Goal: Book appointment/travel/reservation

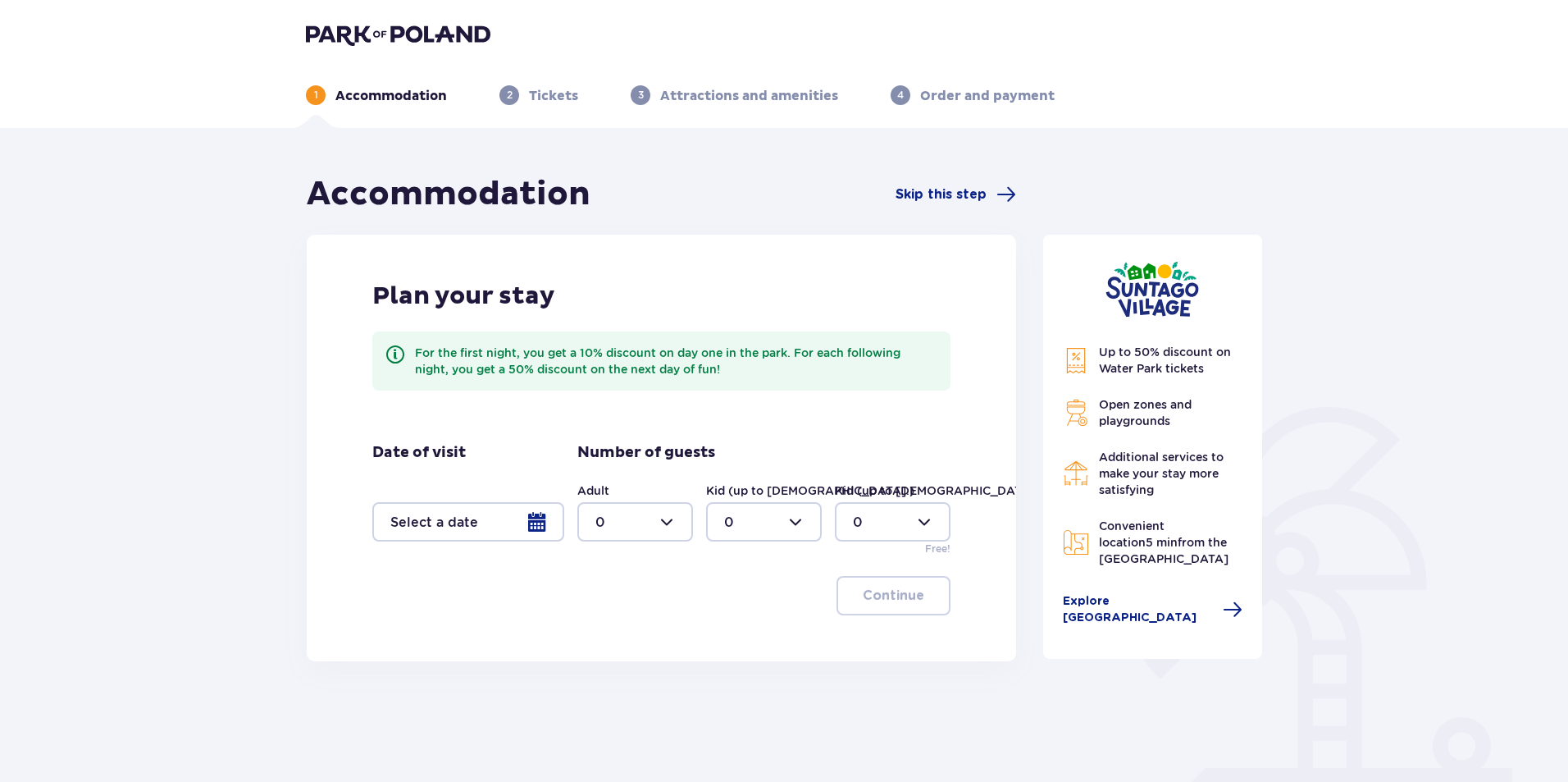
click at [546, 524] on div at bounding box center [468, 522] width 192 height 39
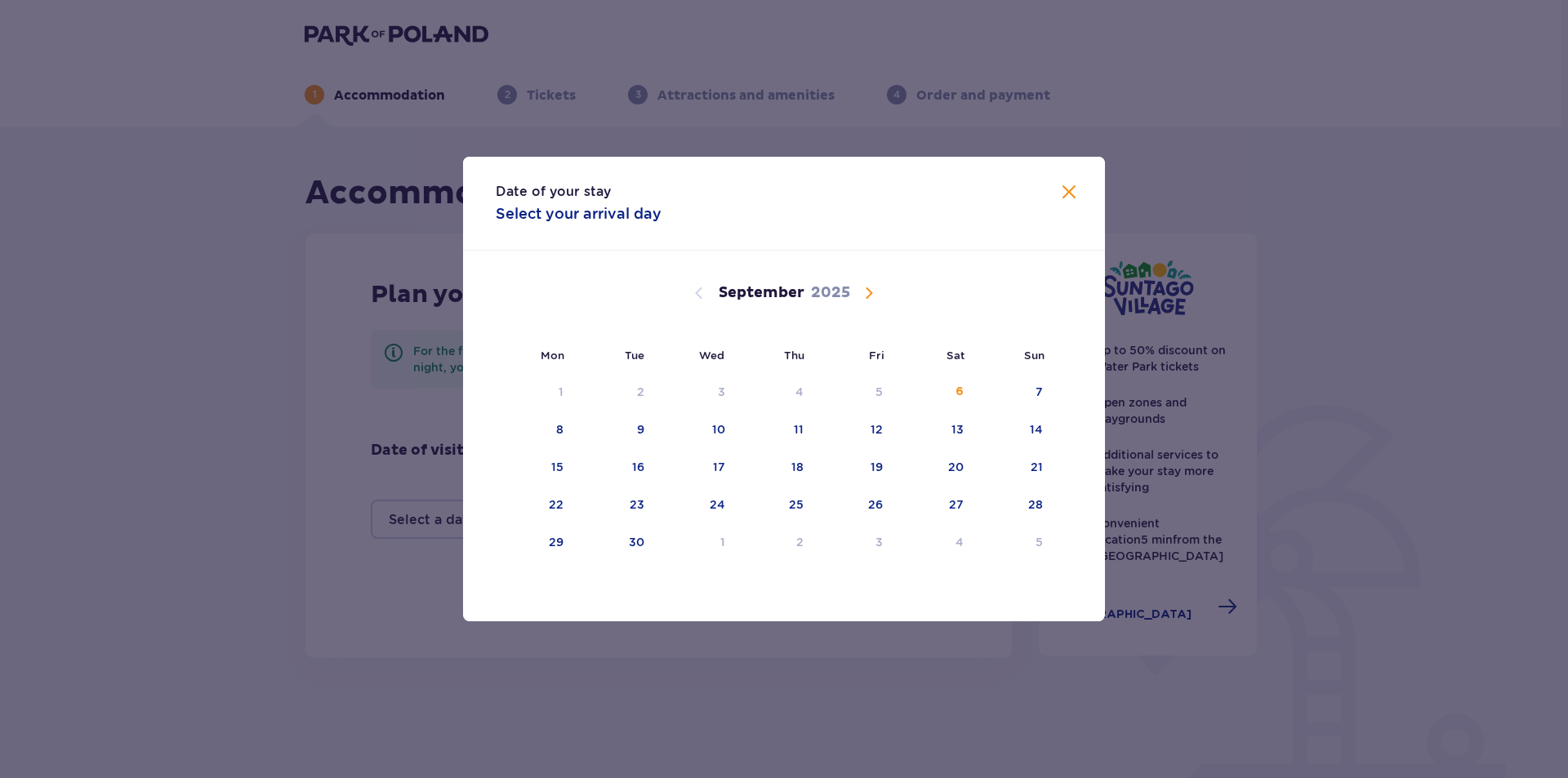
click at [873, 293] on span "Calendar" at bounding box center [868, 293] width 20 height 20
click at [872, 293] on span "Calendar" at bounding box center [868, 293] width 20 height 20
click at [724, 471] on div "17" at bounding box center [719, 467] width 12 height 17
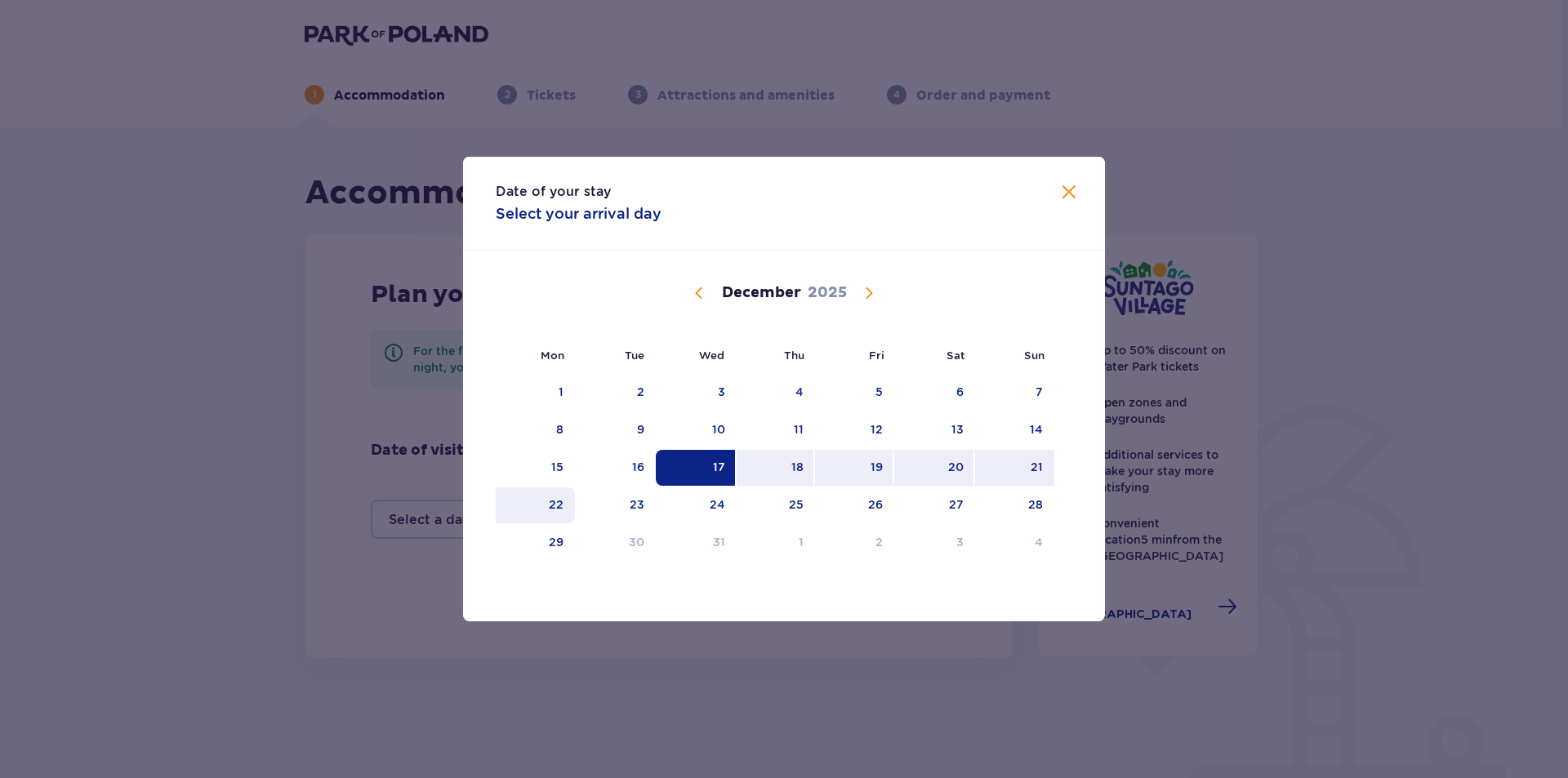
click at [546, 506] on div "22" at bounding box center [535, 505] width 79 height 36
type input "17.12.25 - 22.12.25"
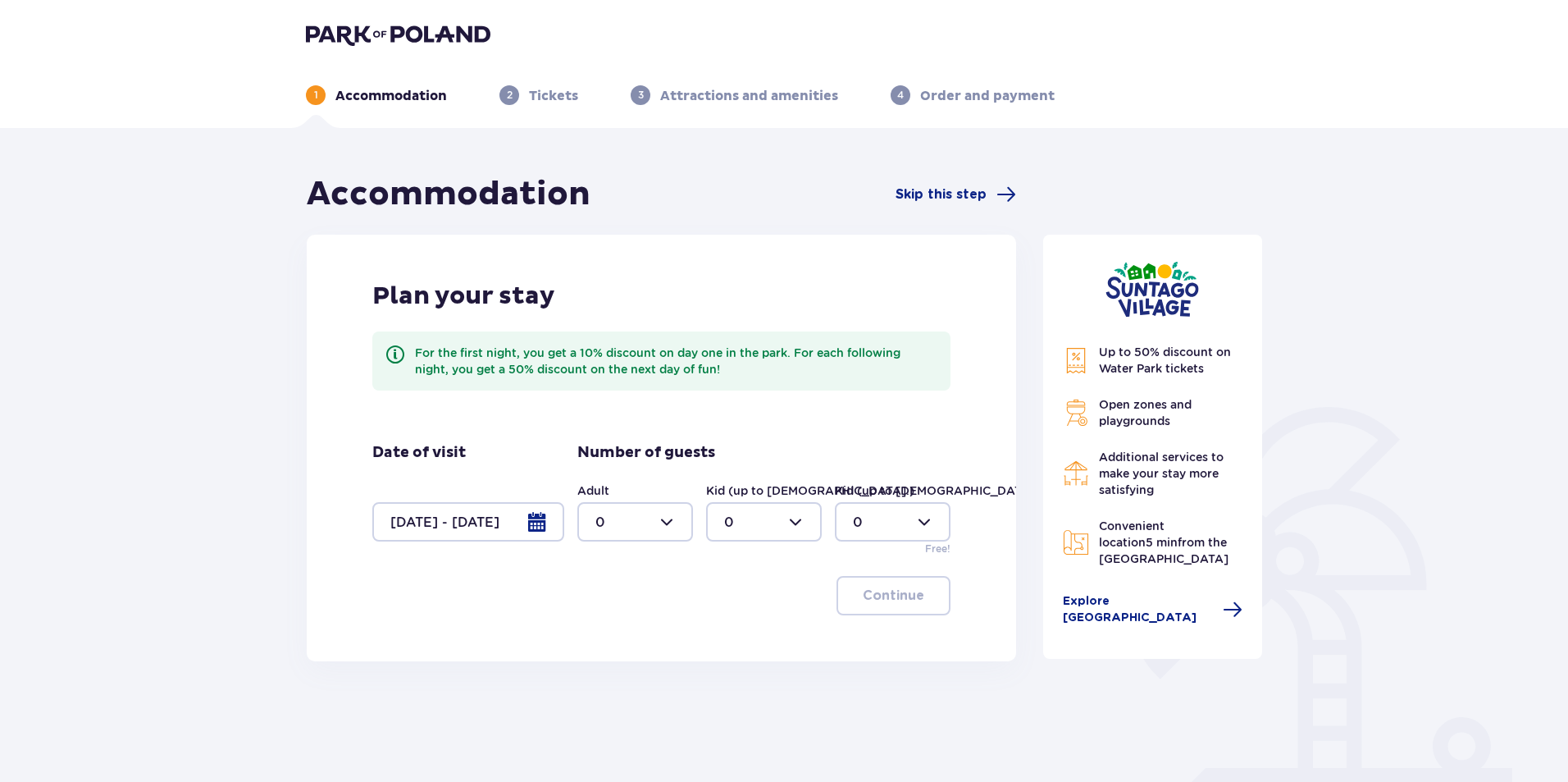
click at [676, 521] on div at bounding box center [636, 522] width 116 height 39
click at [619, 644] on div "2" at bounding box center [635, 640] width 80 height 18
type input "2"
click at [791, 519] on div at bounding box center [764, 522] width 116 height 39
click at [733, 642] on div "2" at bounding box center [763, 640] width 80 height 18
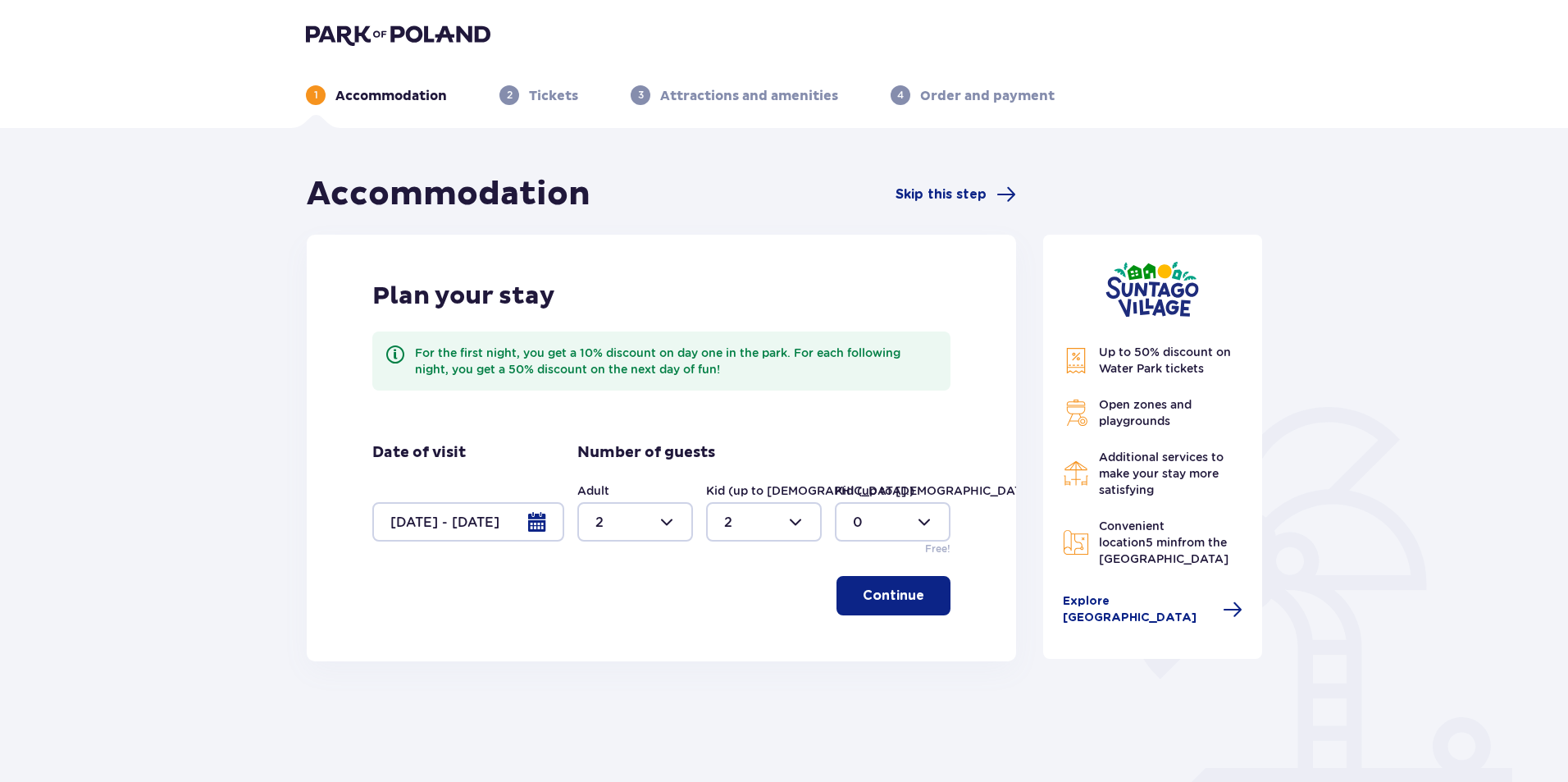
type input "2"
click at [922, 519] on div at bounding box center [893, 522] width 116 height 39
click at [857, 606] on div "1" at bounding box center [892, 606] width 80 height 18
type input "1"
click at [889, 588] on p "Continue" at bounding box center [893, 595] width 62 height 18
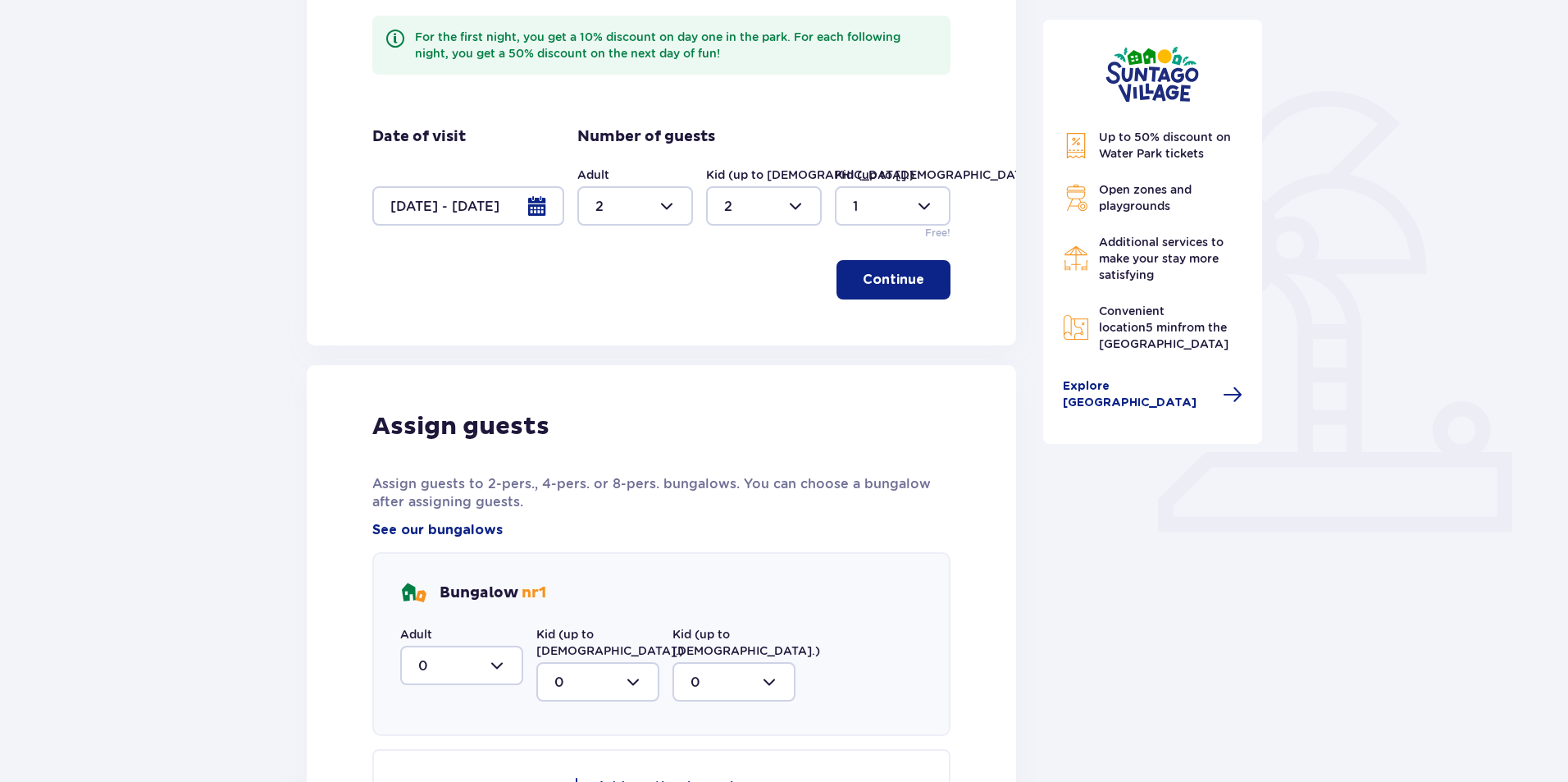
scroll to position [283, 0]
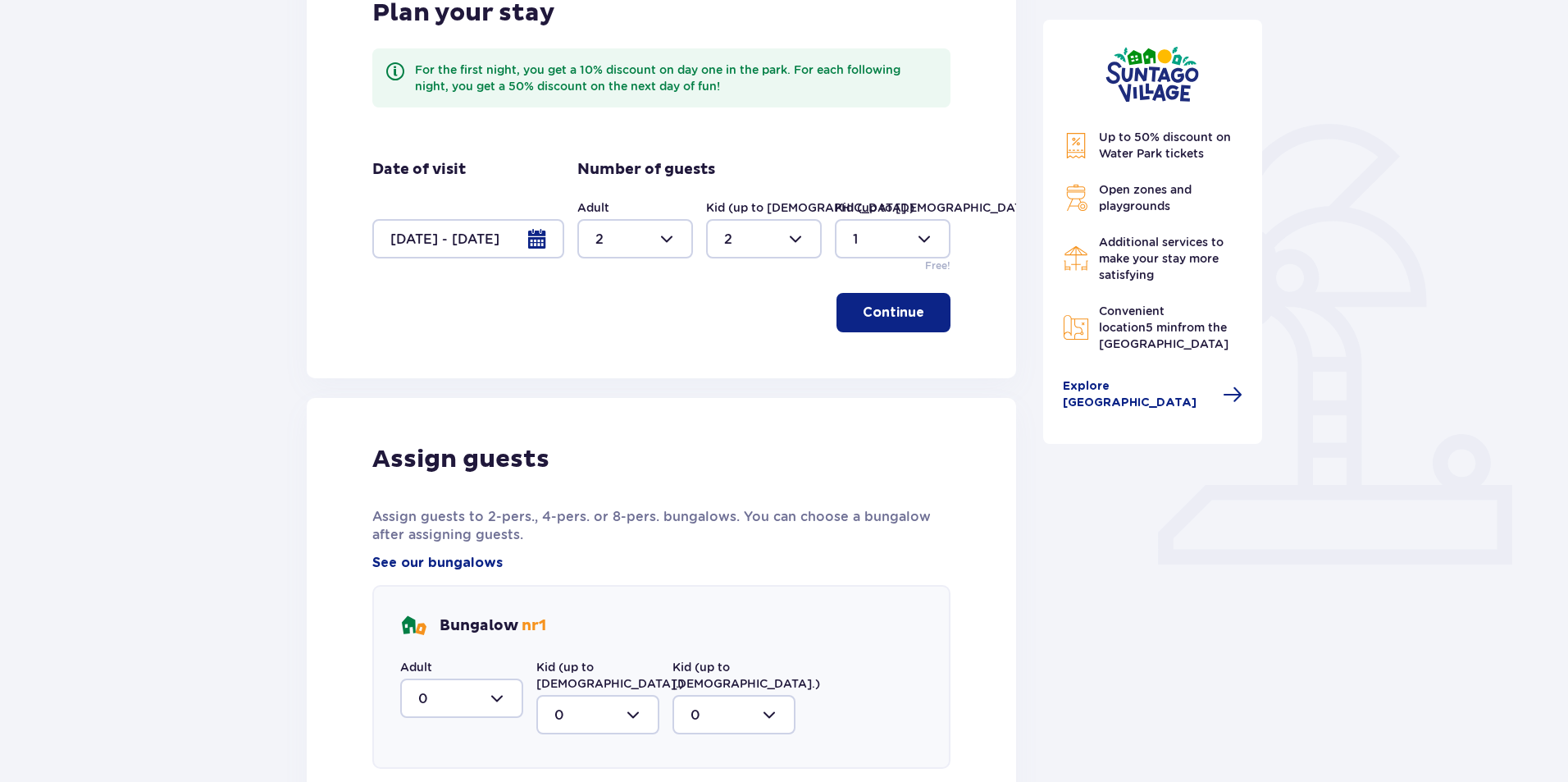
click at [503, 687] on div at bounding box center [461, 698] width 123 height 39
click at [447, 645] on div "2" at bounding box center [462, 647] width 87 height 18
type input "2"
click at [624, 695] on div at bounding box center [597, 715] width 123 height 39
click at [590, 656] on div "2" at bounding box center [597, 664] width 87 height 18
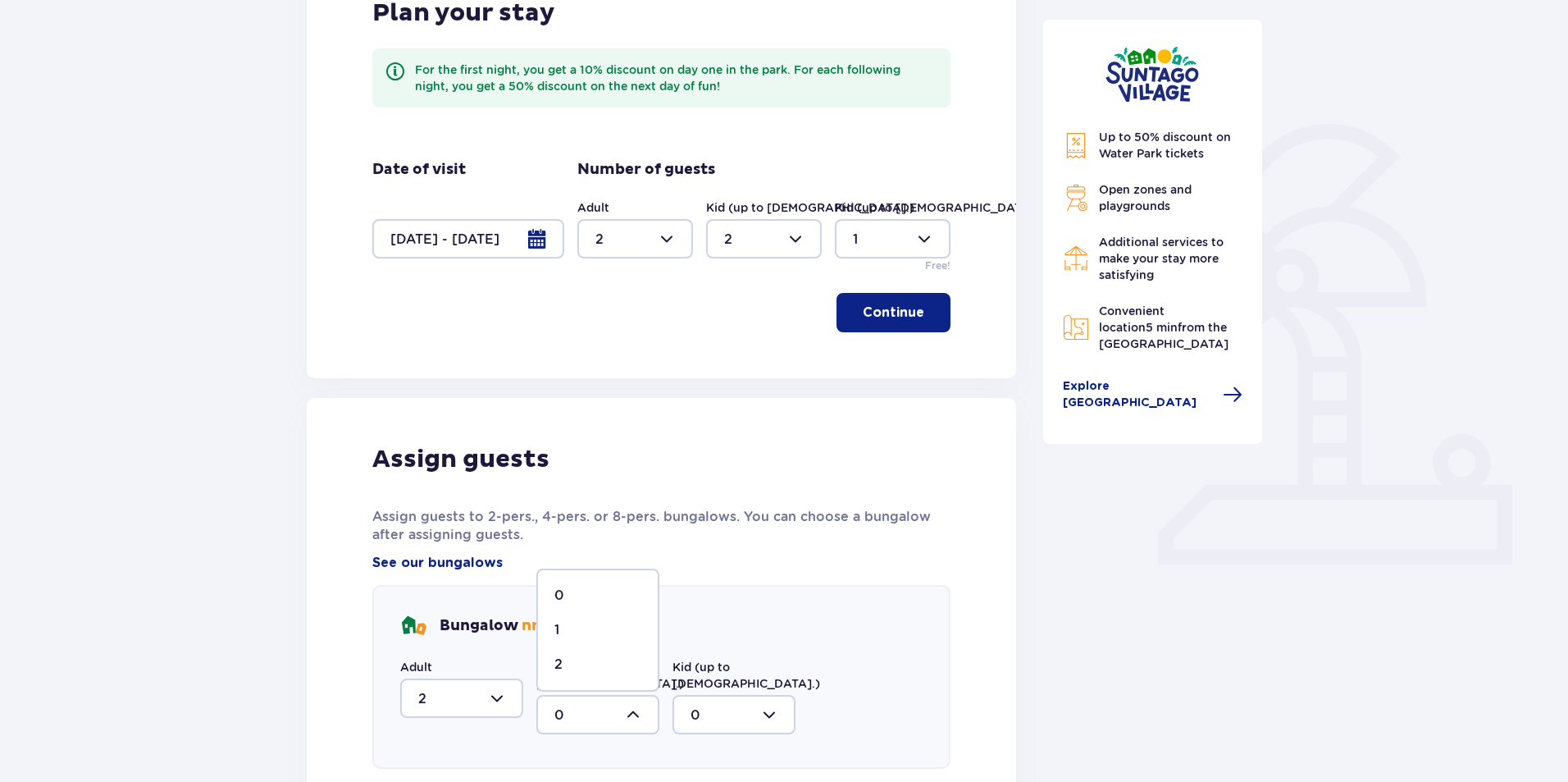
type input "2"
click at [758, 695] on div at bounding box center [733, 715] width 123 height 39
click at [716, 656] on div "1" at bounding box center [734, 664] width 87 height 18
type input "1"
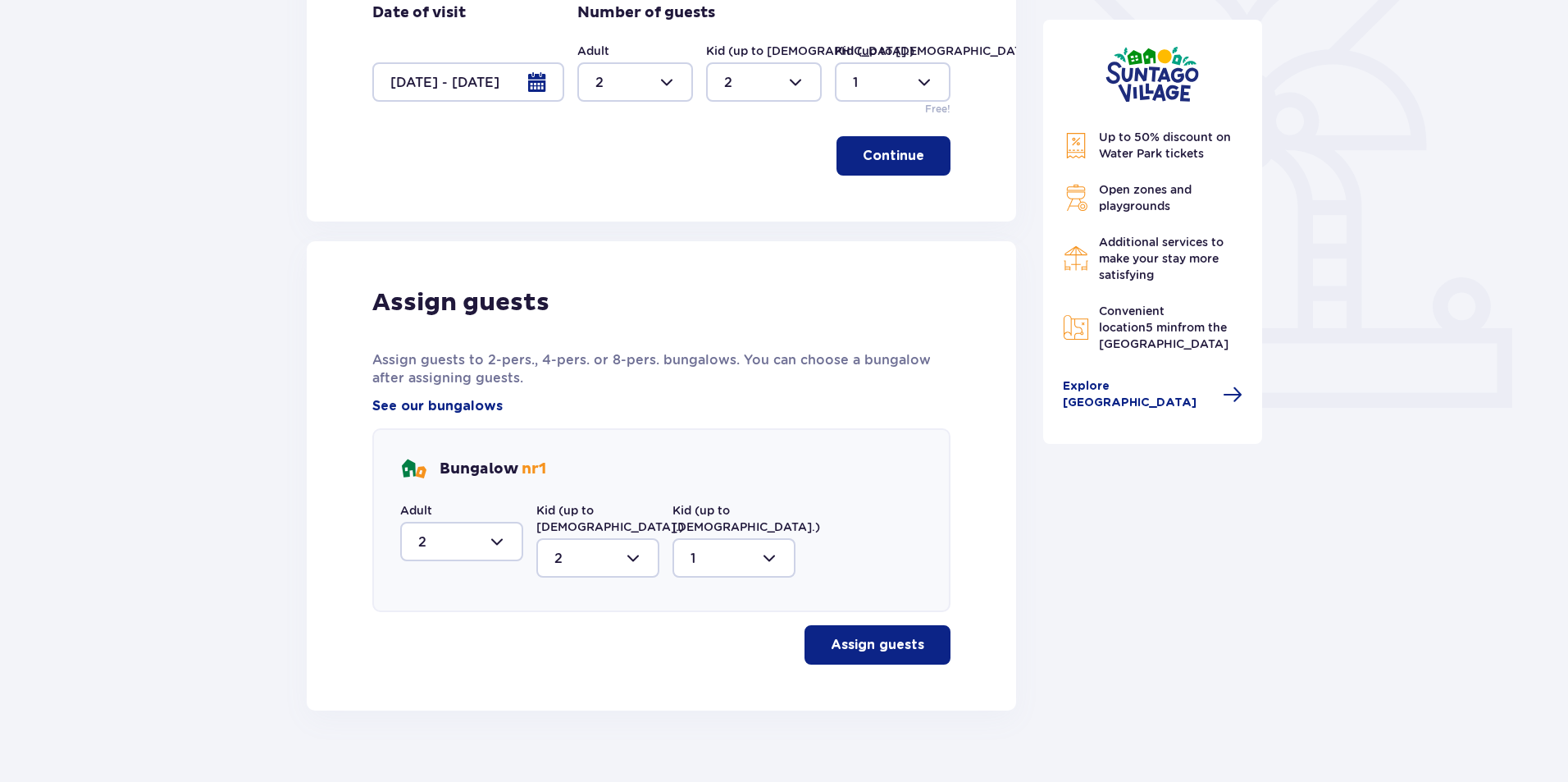
scroll to position [450, 0]
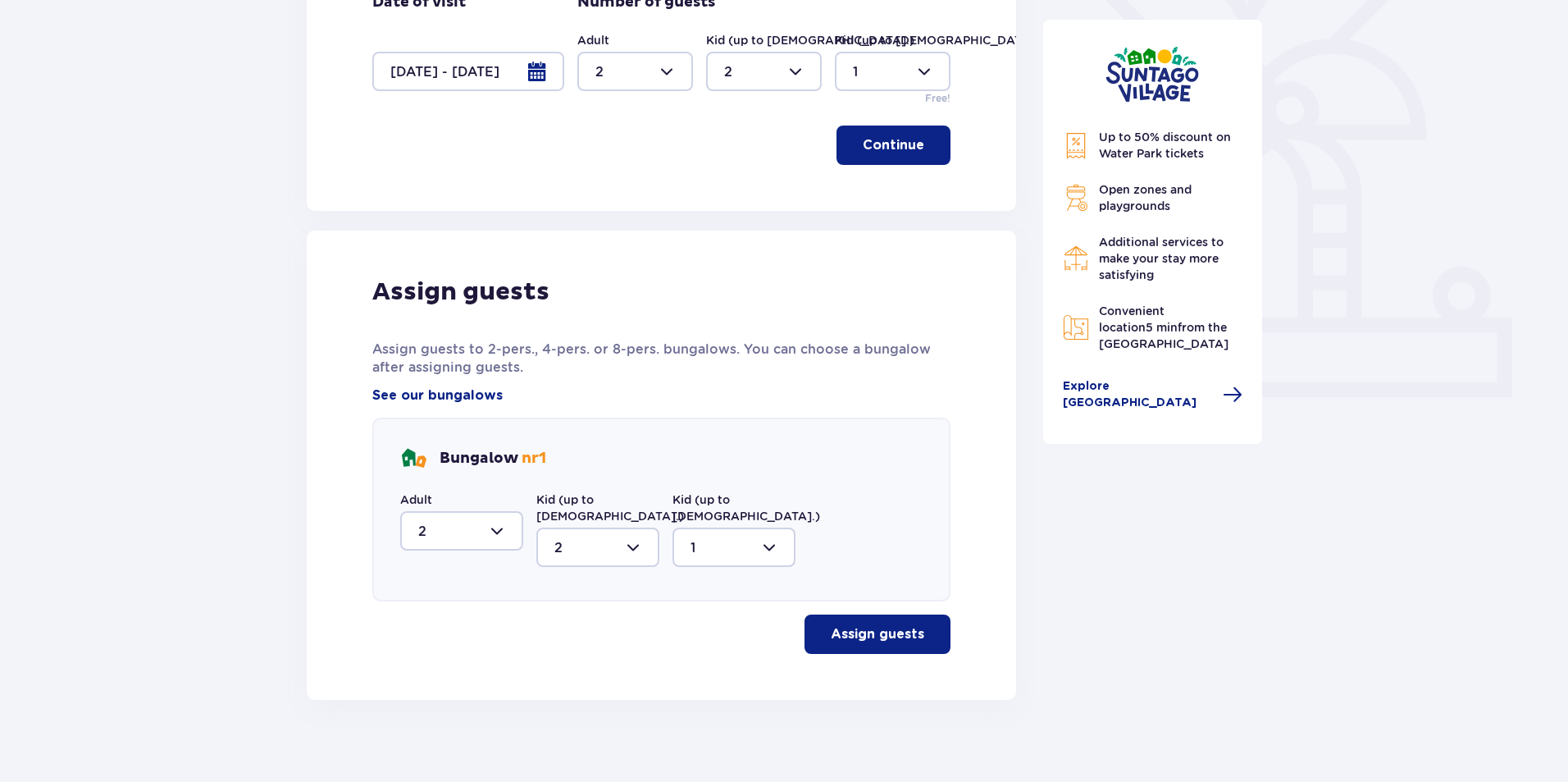
click at [854, 625] on p "Assign guests" at bounding box center [877, 633] width 94 height 18
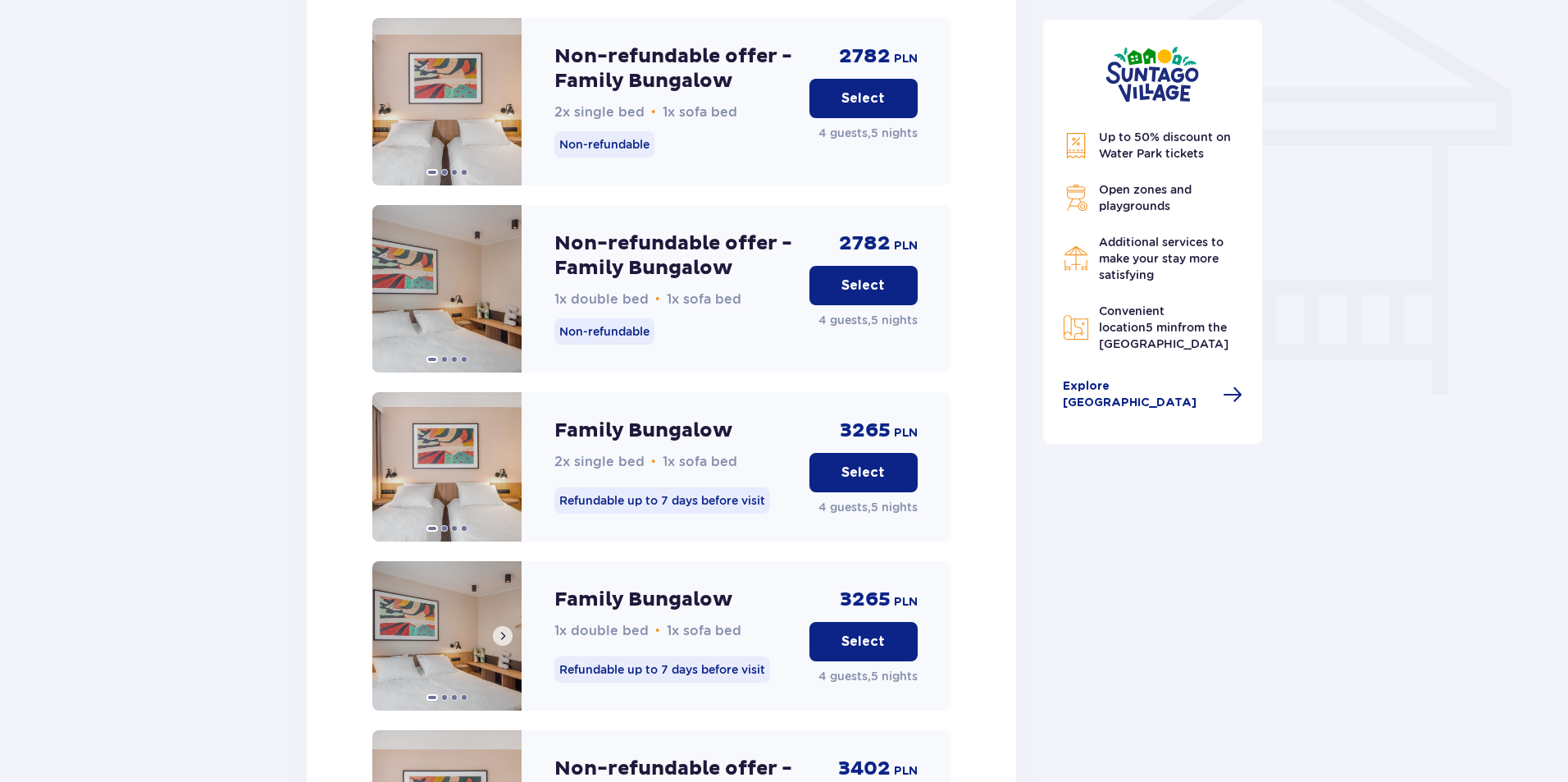
scroll to position [1380, 0]
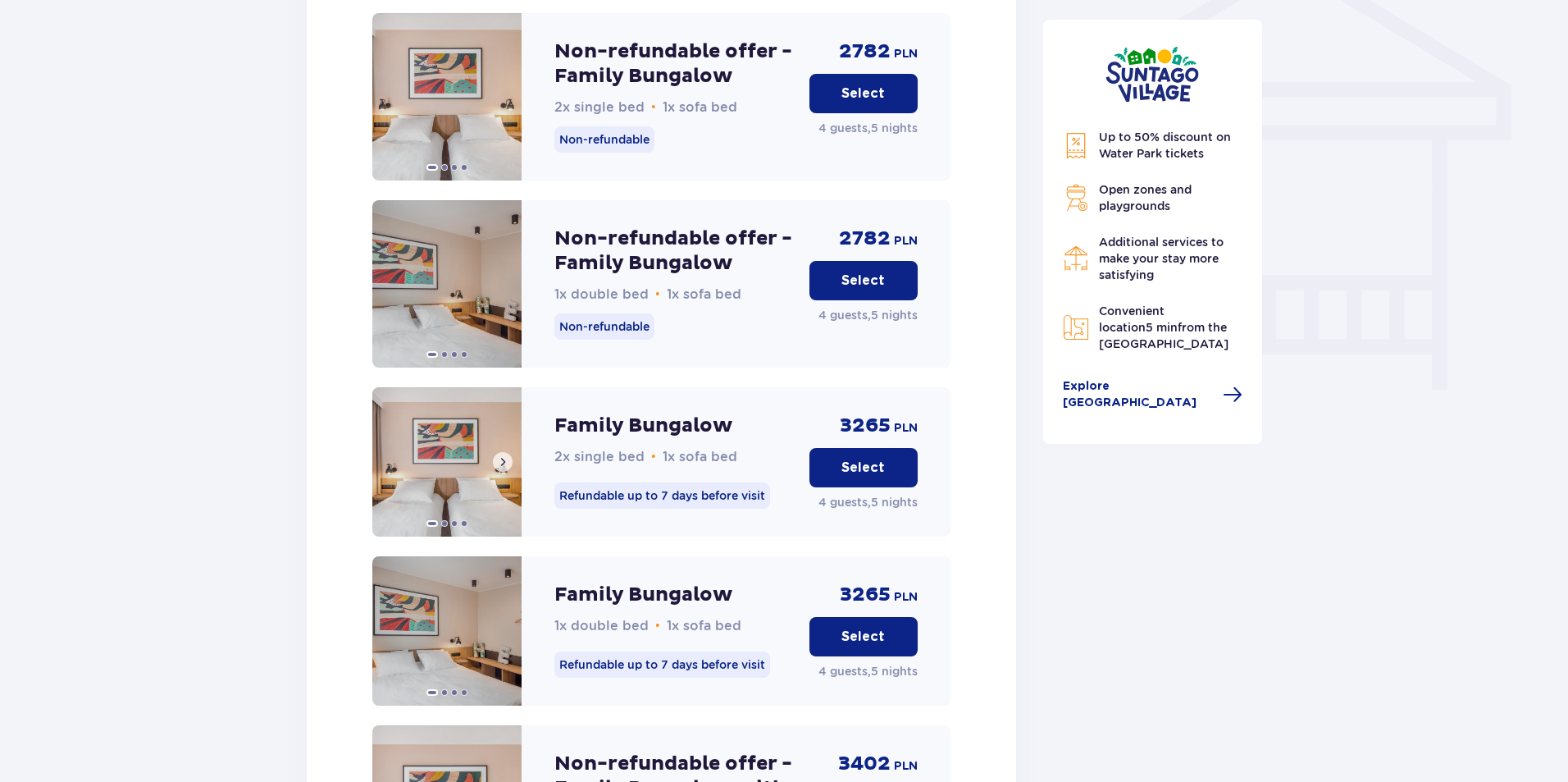
click at [440, 459] on img at bounding box center [447, 461] width 149 height 149
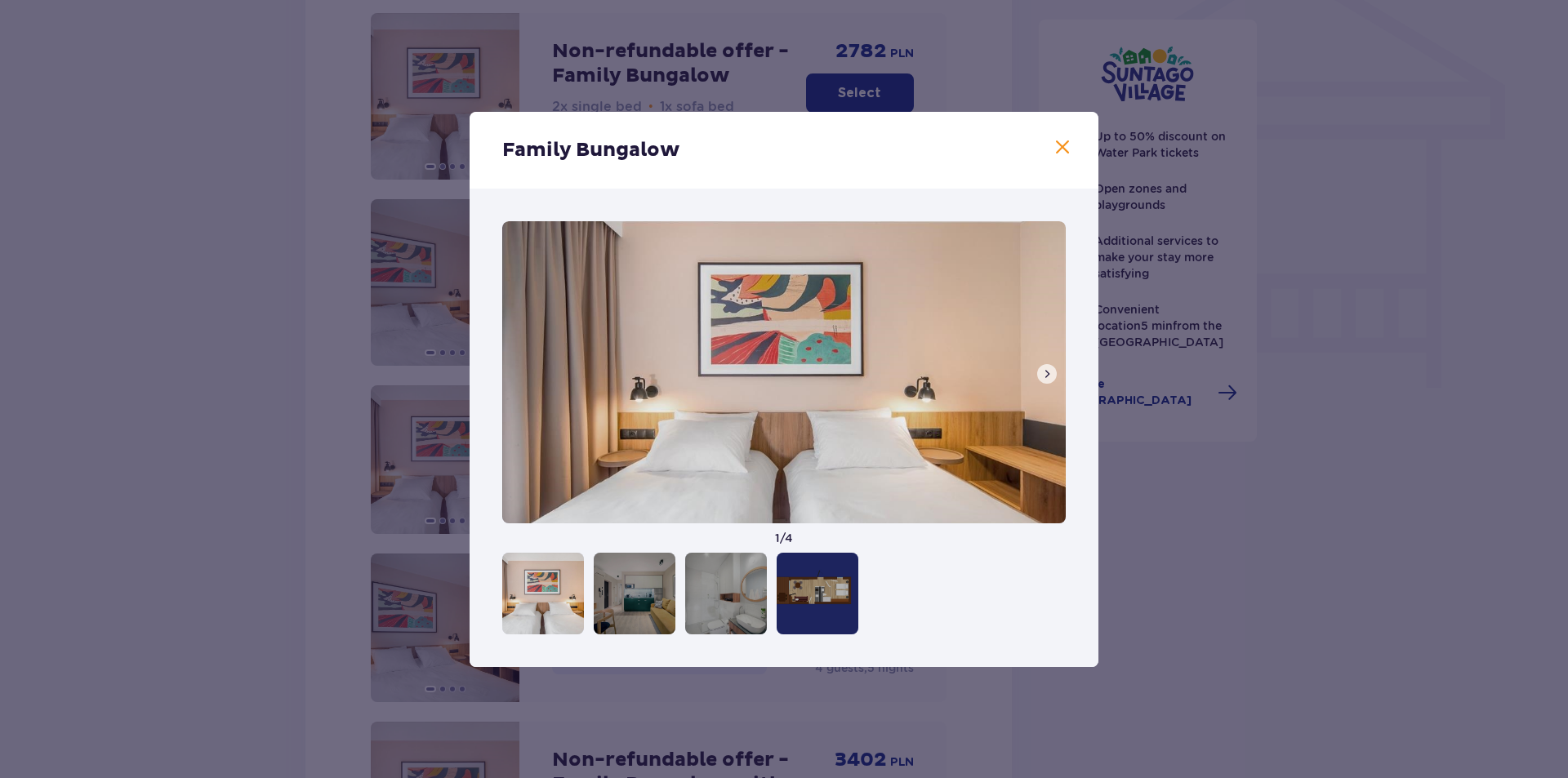
click at [1051, 372] on span at bounding box center [1047, 374] width 13 height 13
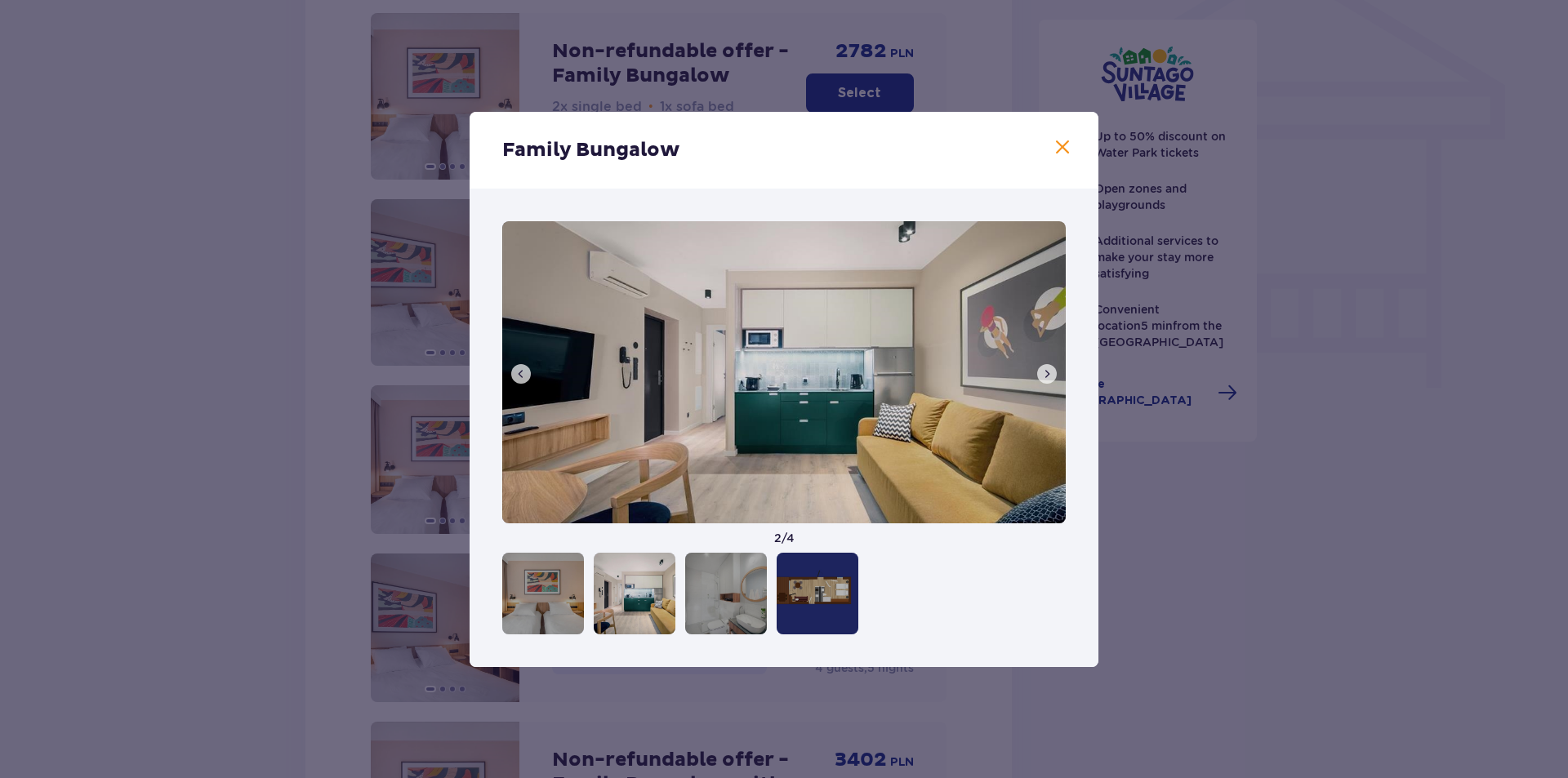
click at [1051, 372] on span at bounding box center [1047, 374] width 13 height 13
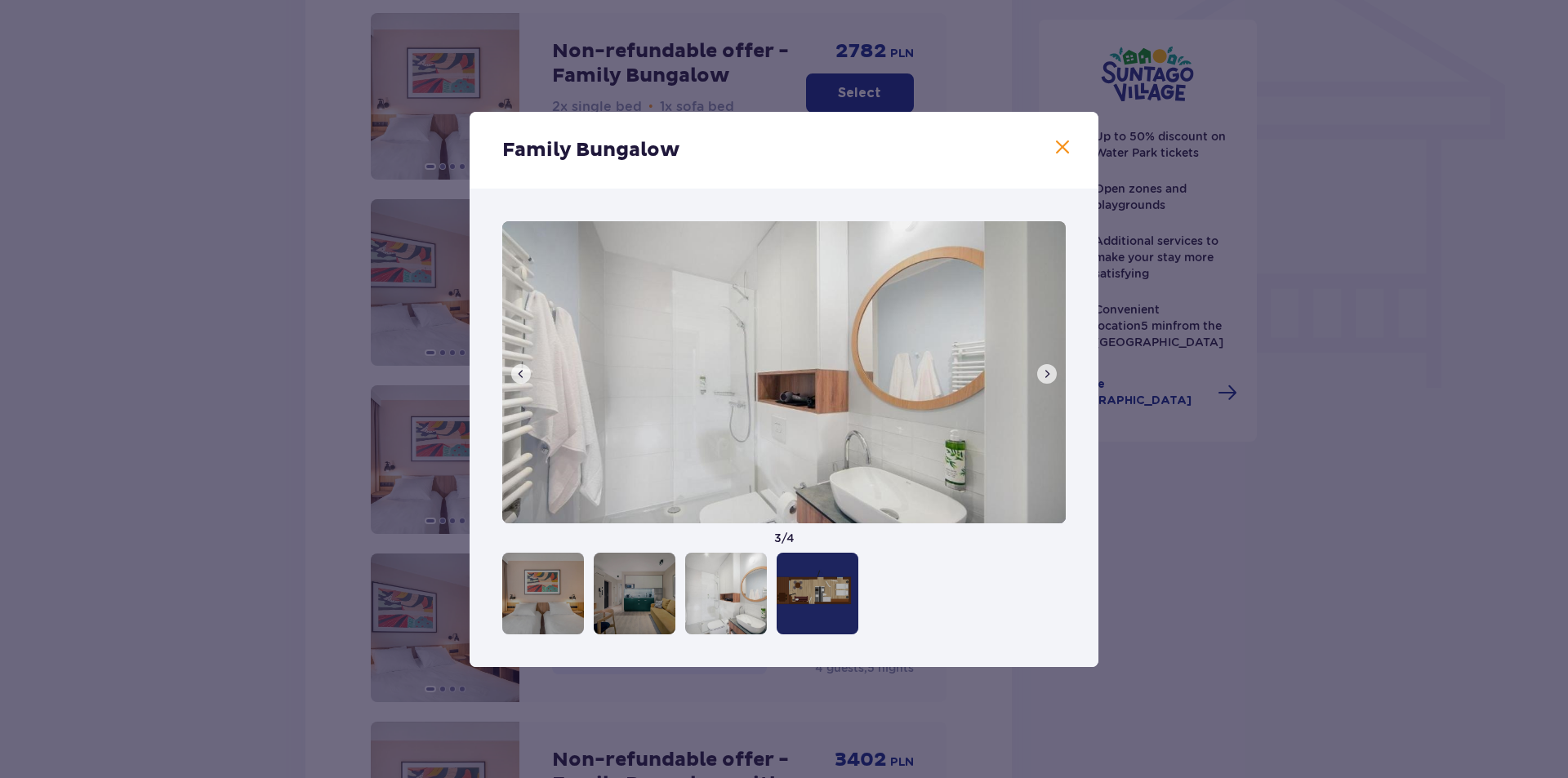
click at [1051, 372] on span at bounding box center [1047, 374] width 13 height 13
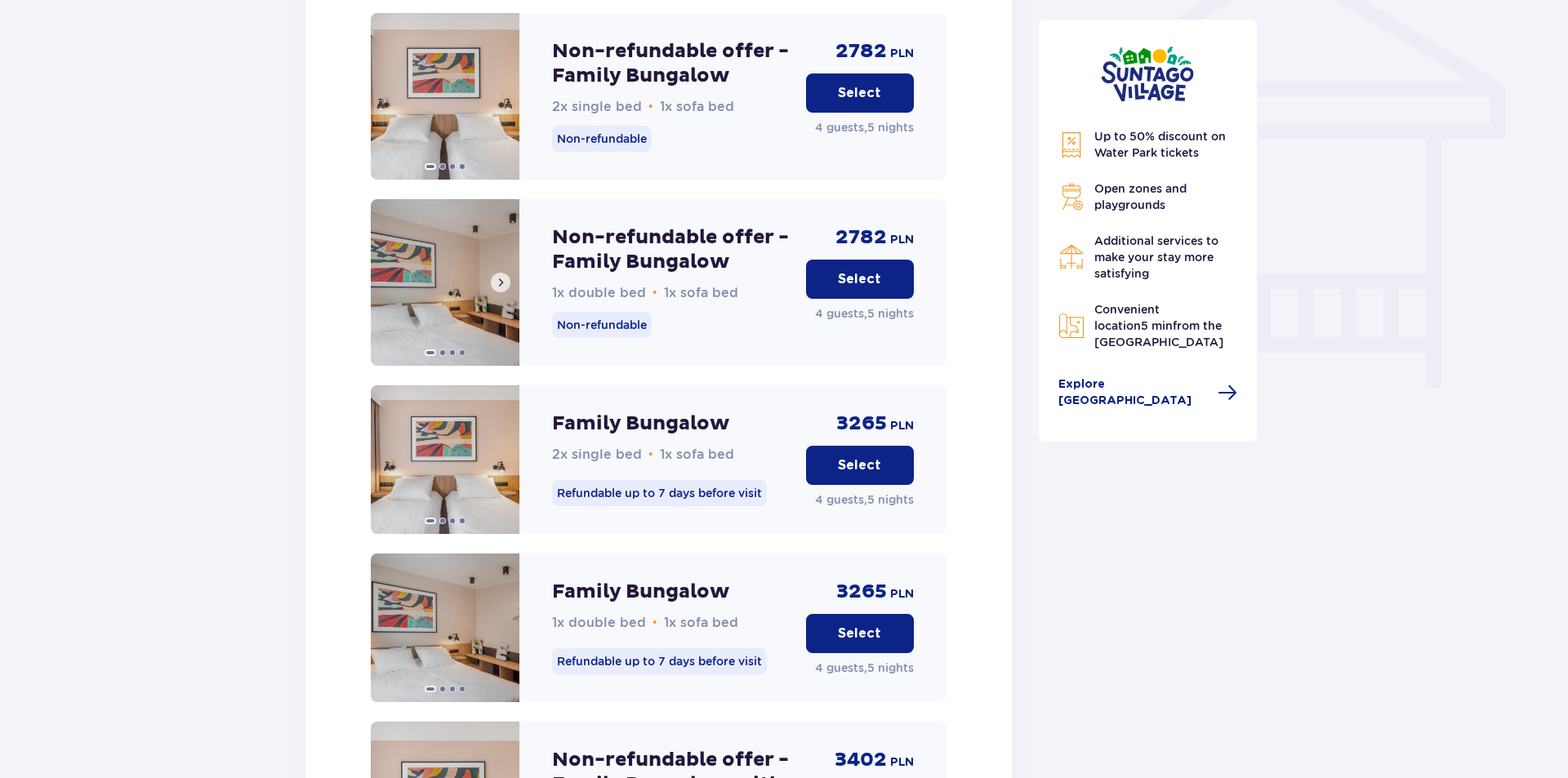
click at [463, 301] on img at bounding box center [445, 282] width 148 height 167
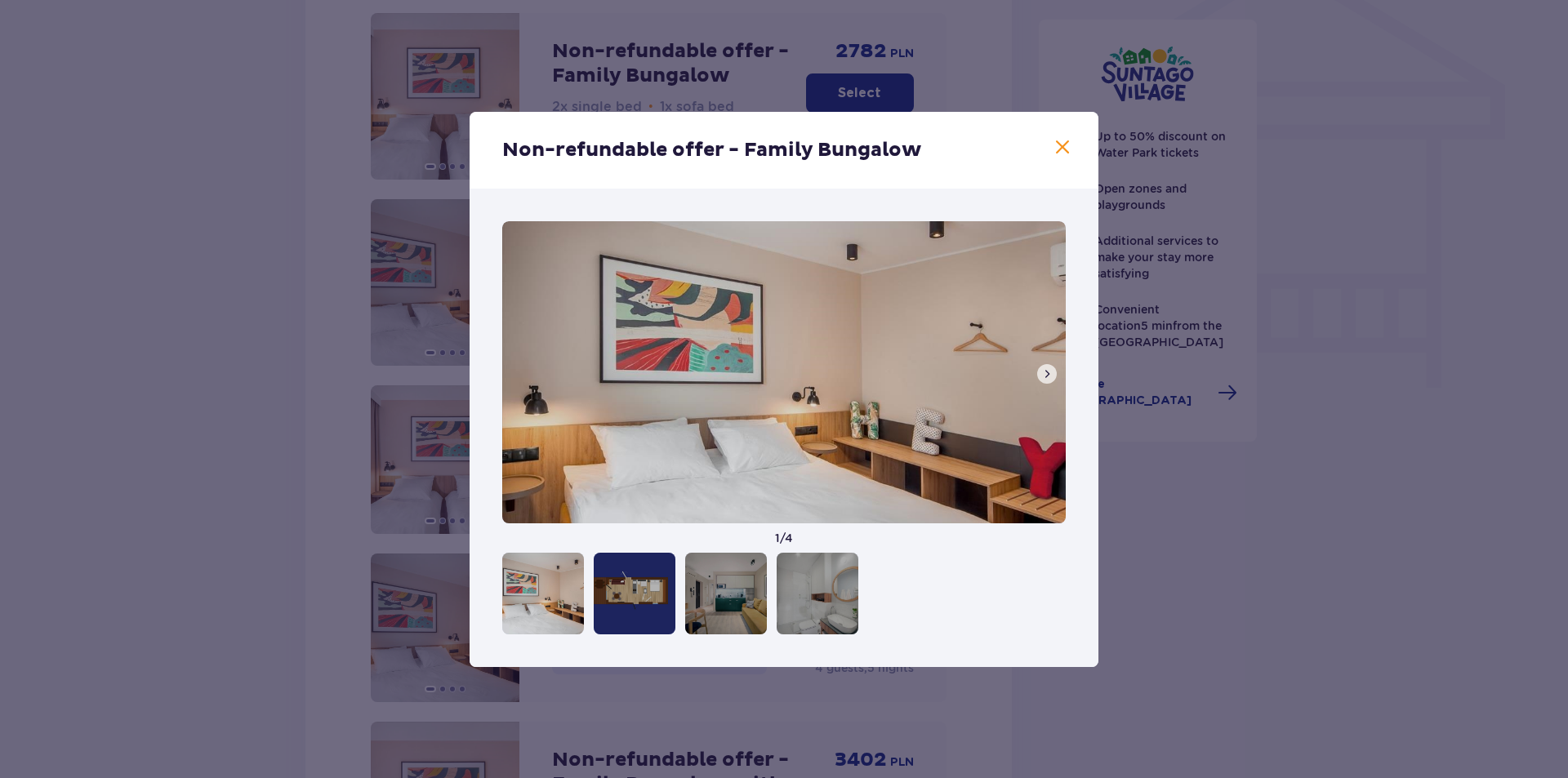
click at [1038, 374] on button at bounding box center [1046, 374] width 20 height 20
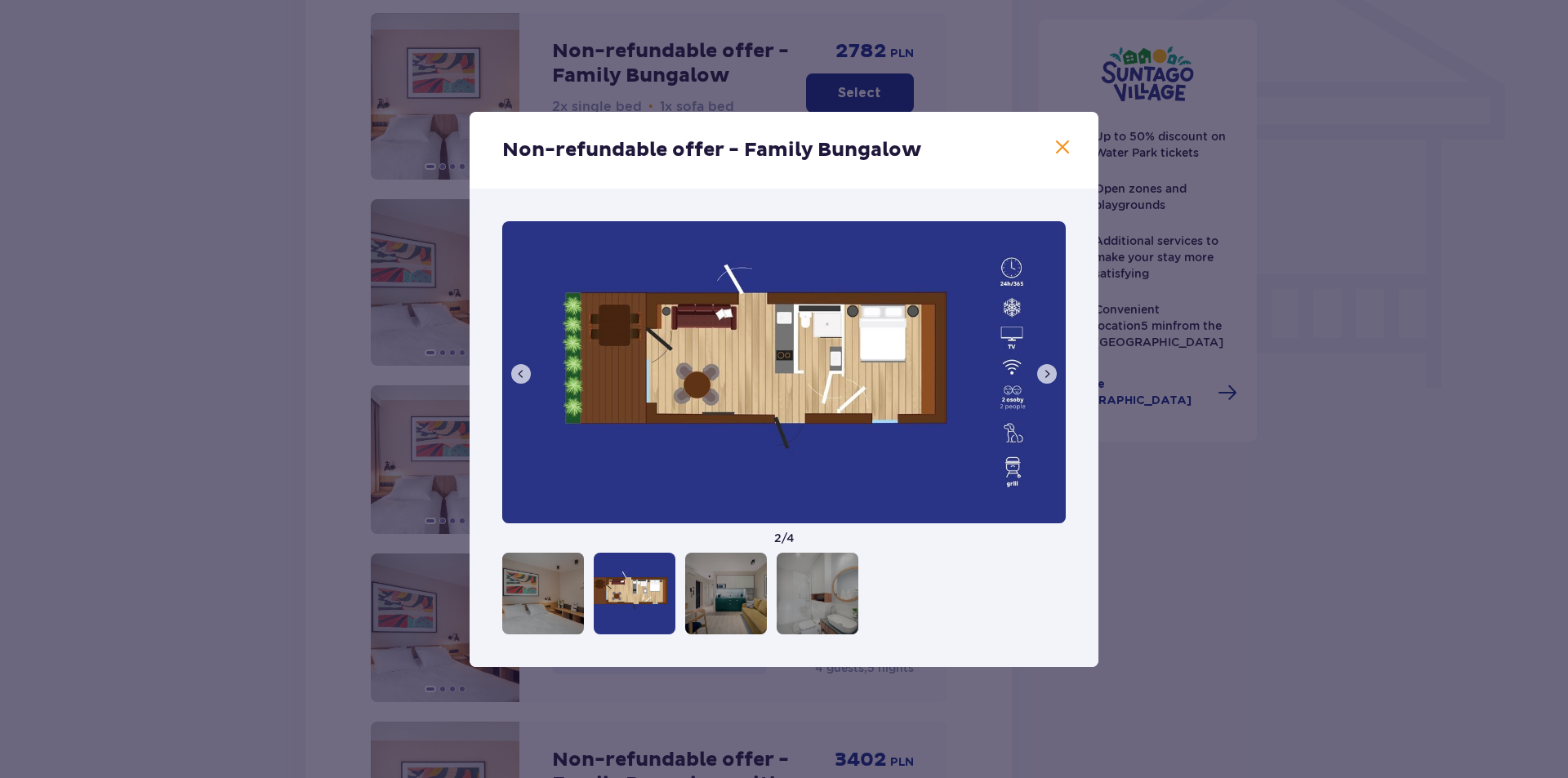
click at [1040, 372] on span at bounding box center [1047, 374] width 13 height 13
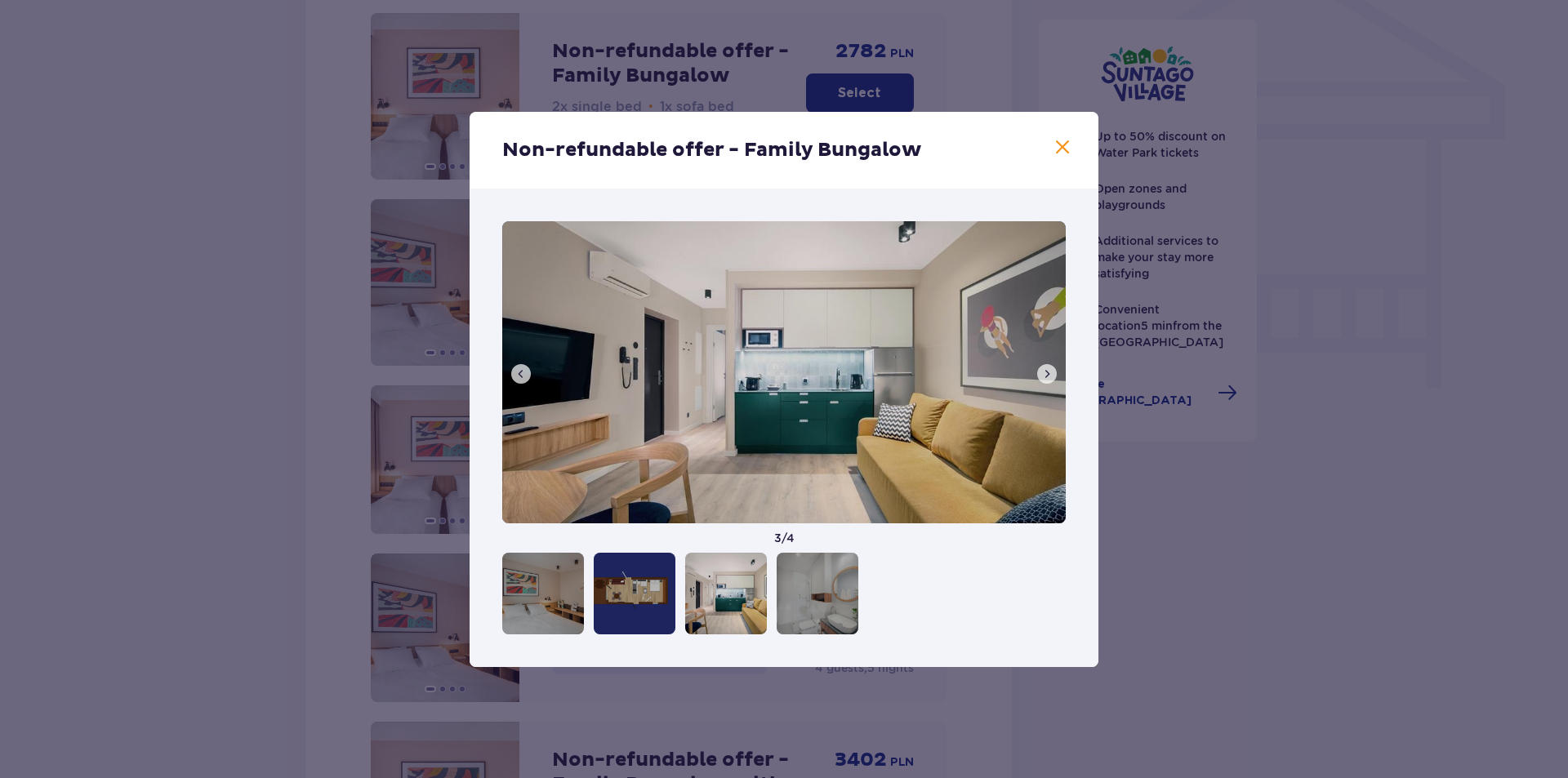
click at [1040, 372] on span at bounding box center [1047, 374] width 13 height 13
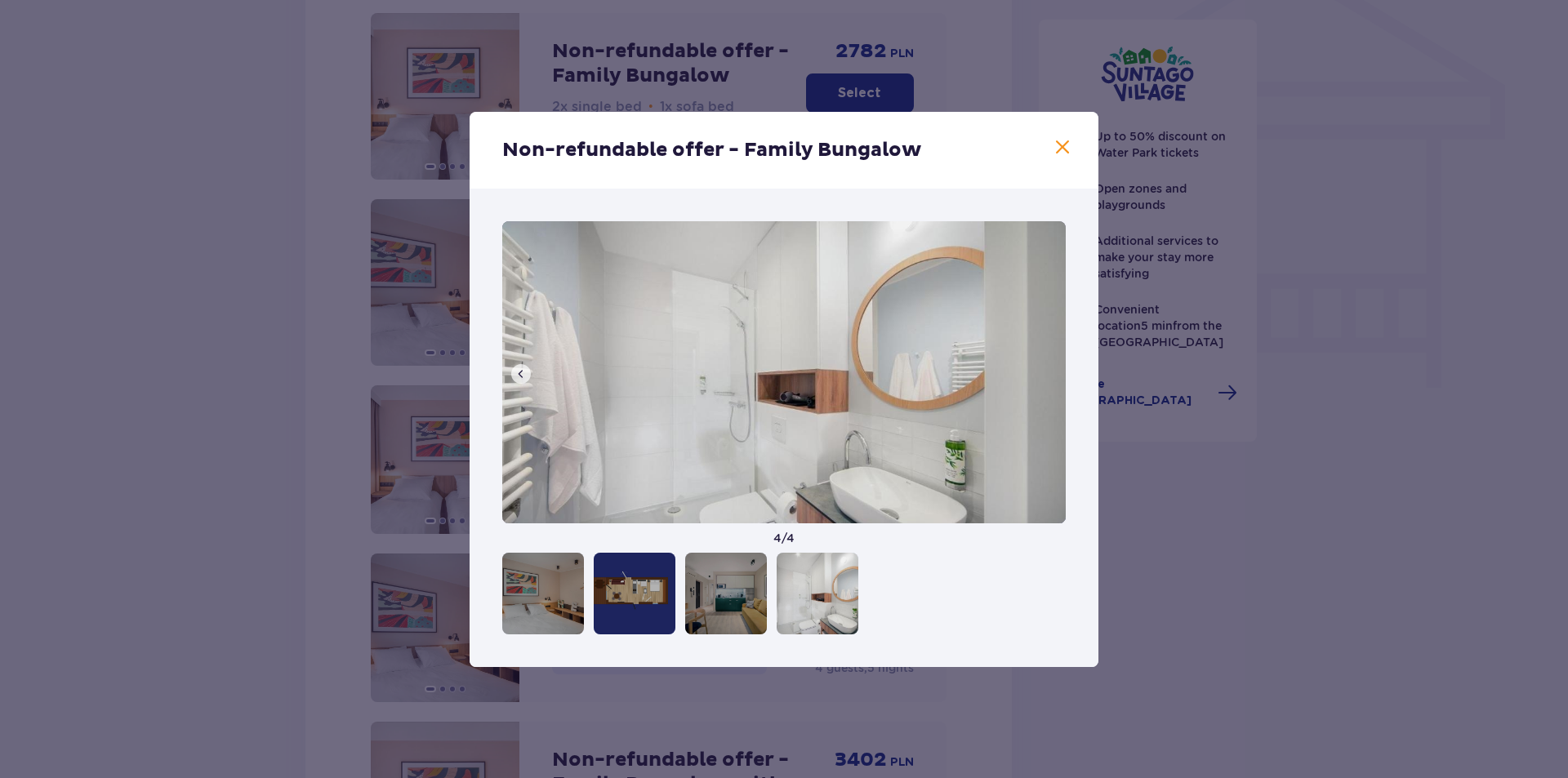
click at [1067, 146] on span at bounding box center [1062, 147] width 20 height 20
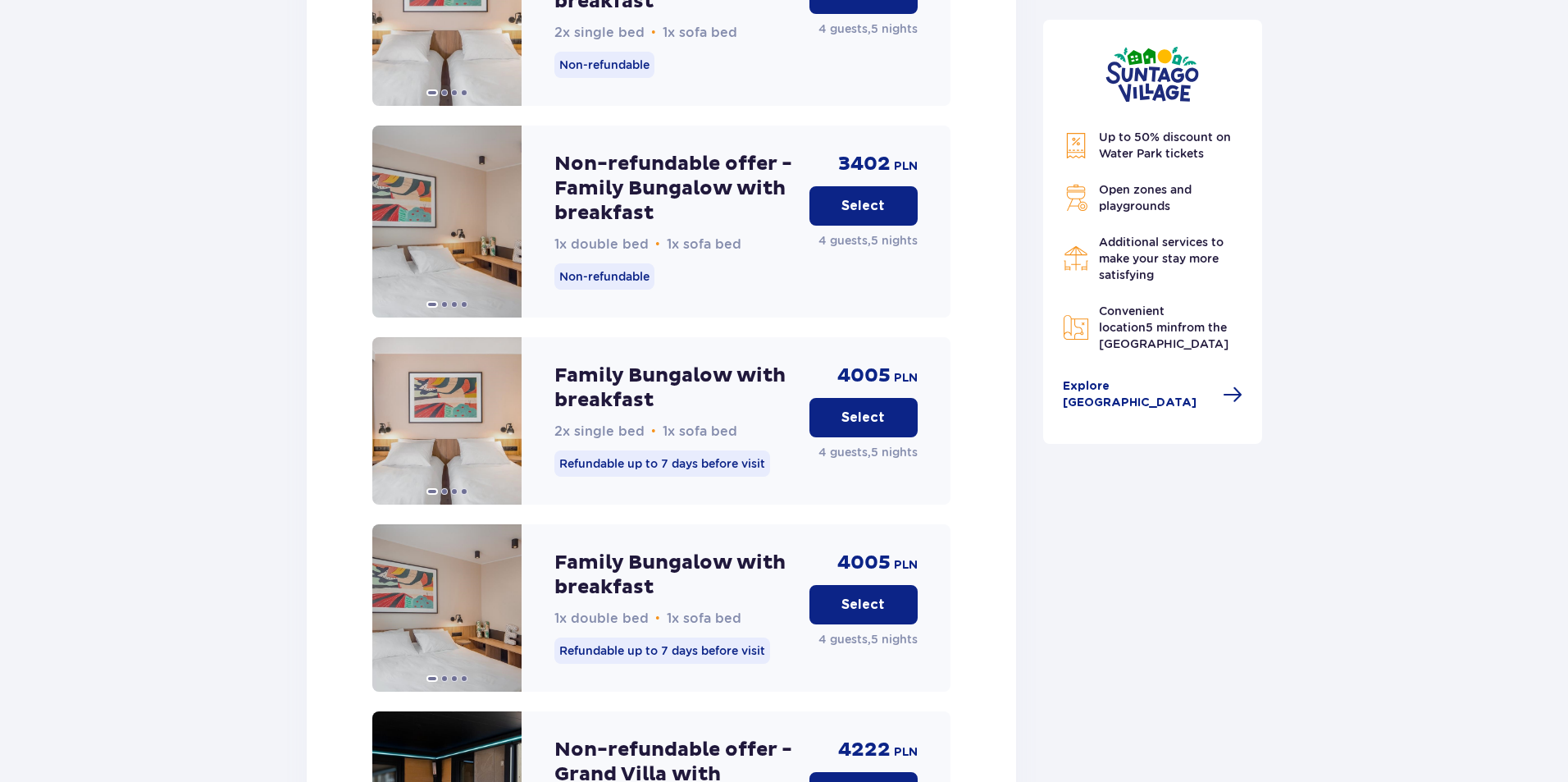
scroll to position [2282, 0]
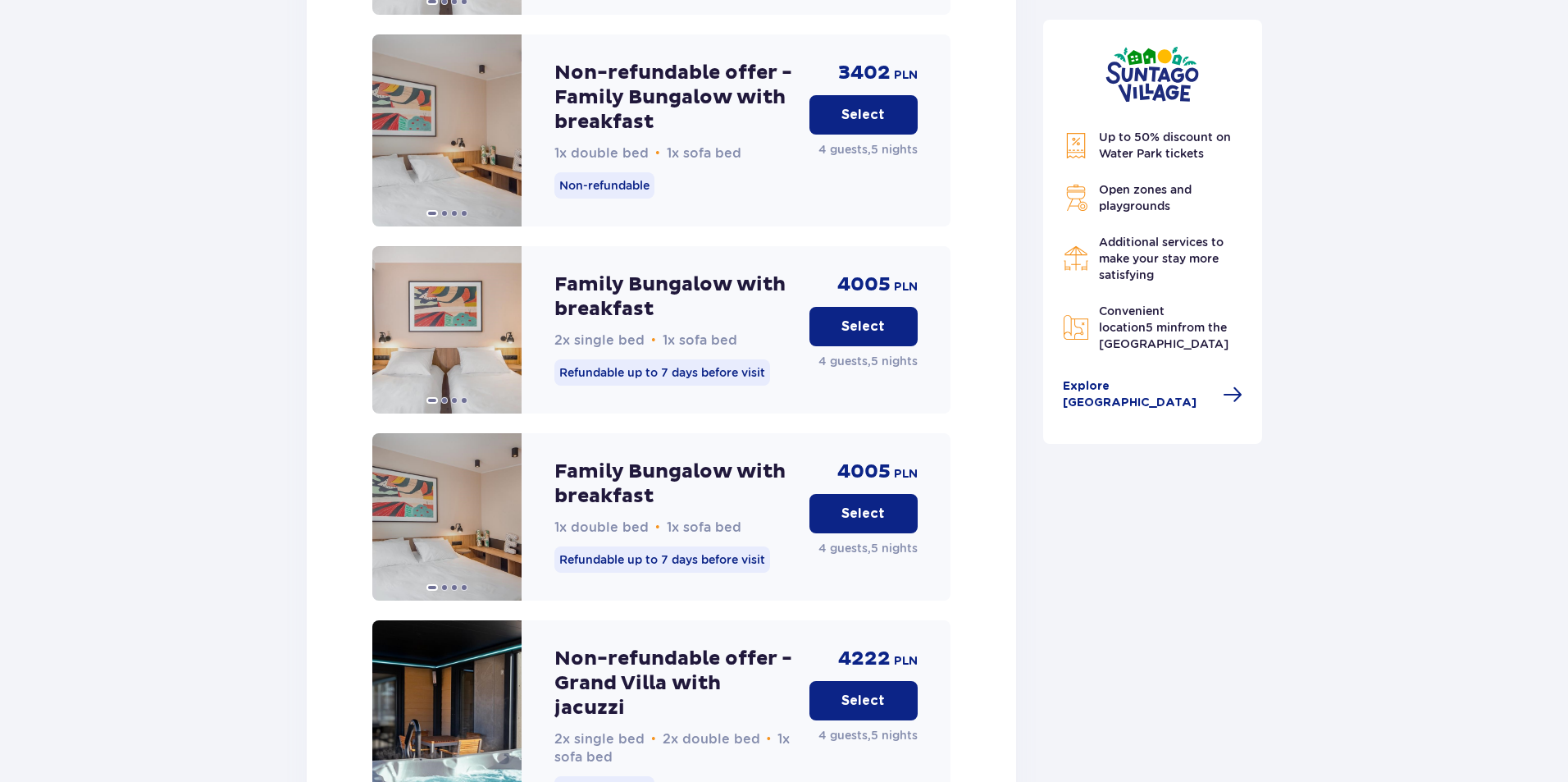
click at [856, 317] on p "Select" at bounding box center [863, 326] width 43 height 18
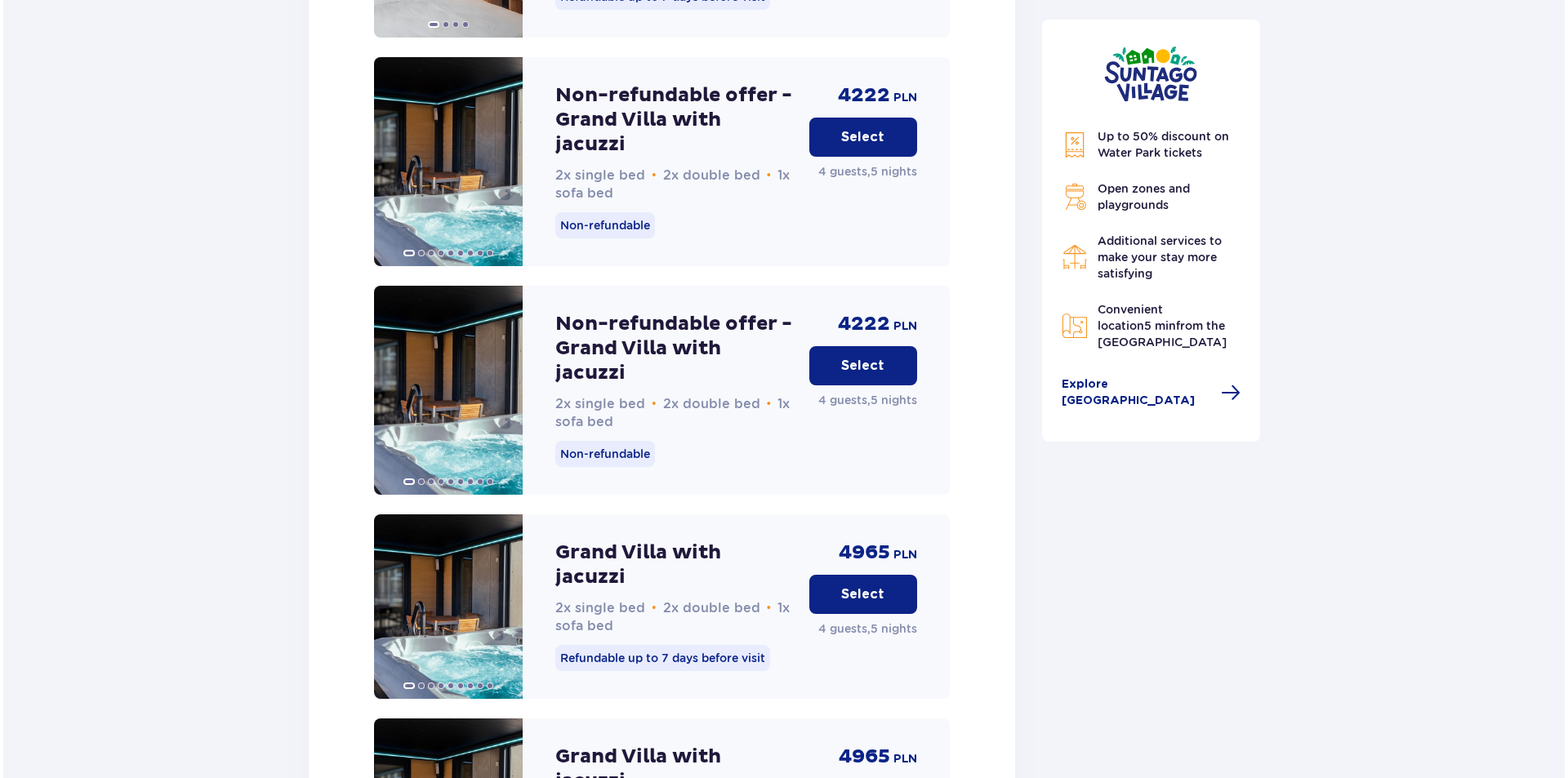
scroll to position [2728, 0]
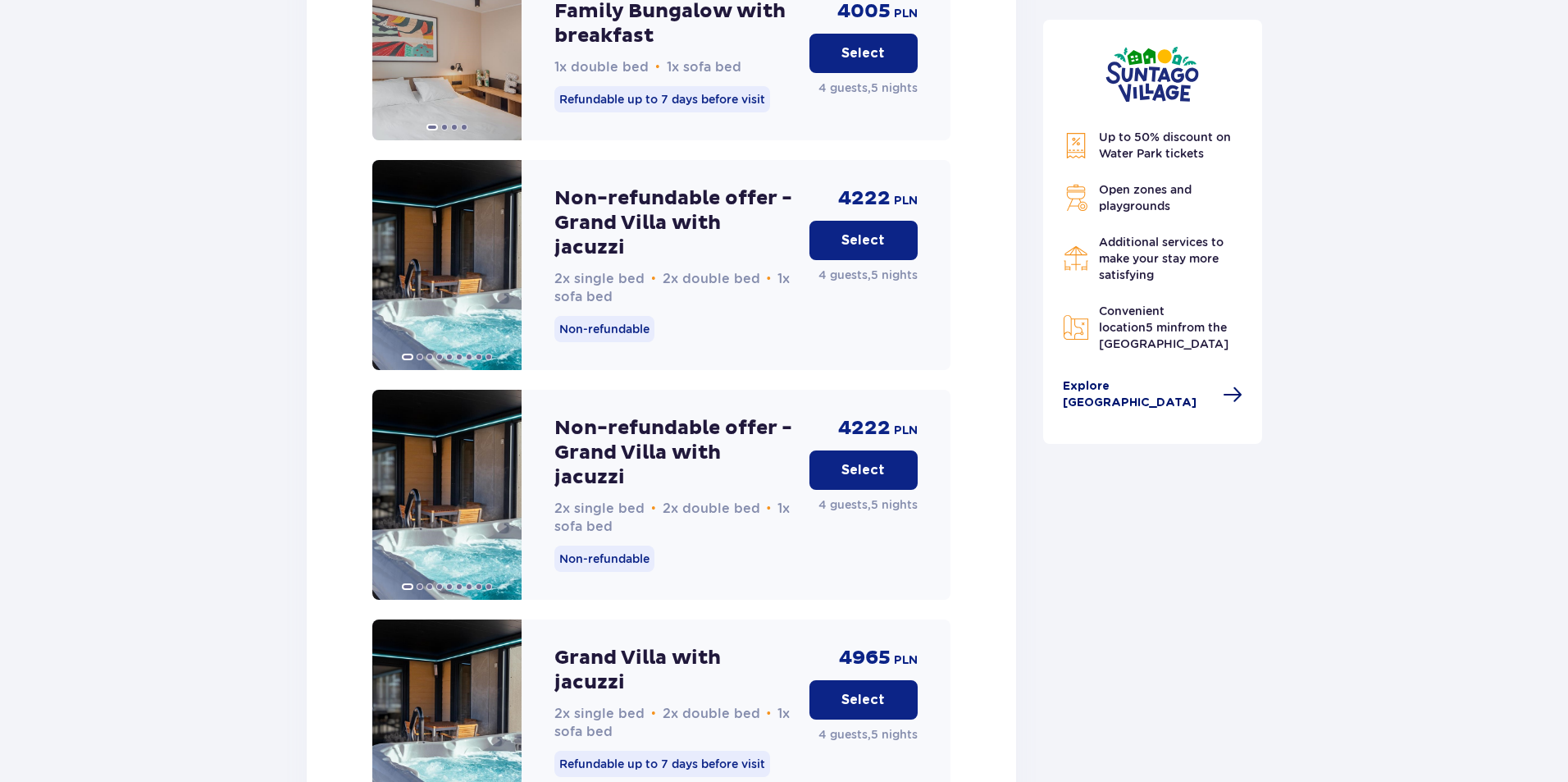
click at [1191, 383] on span "Explore Suntago Village" at bounding box center [1137, 394] width 151 height 33
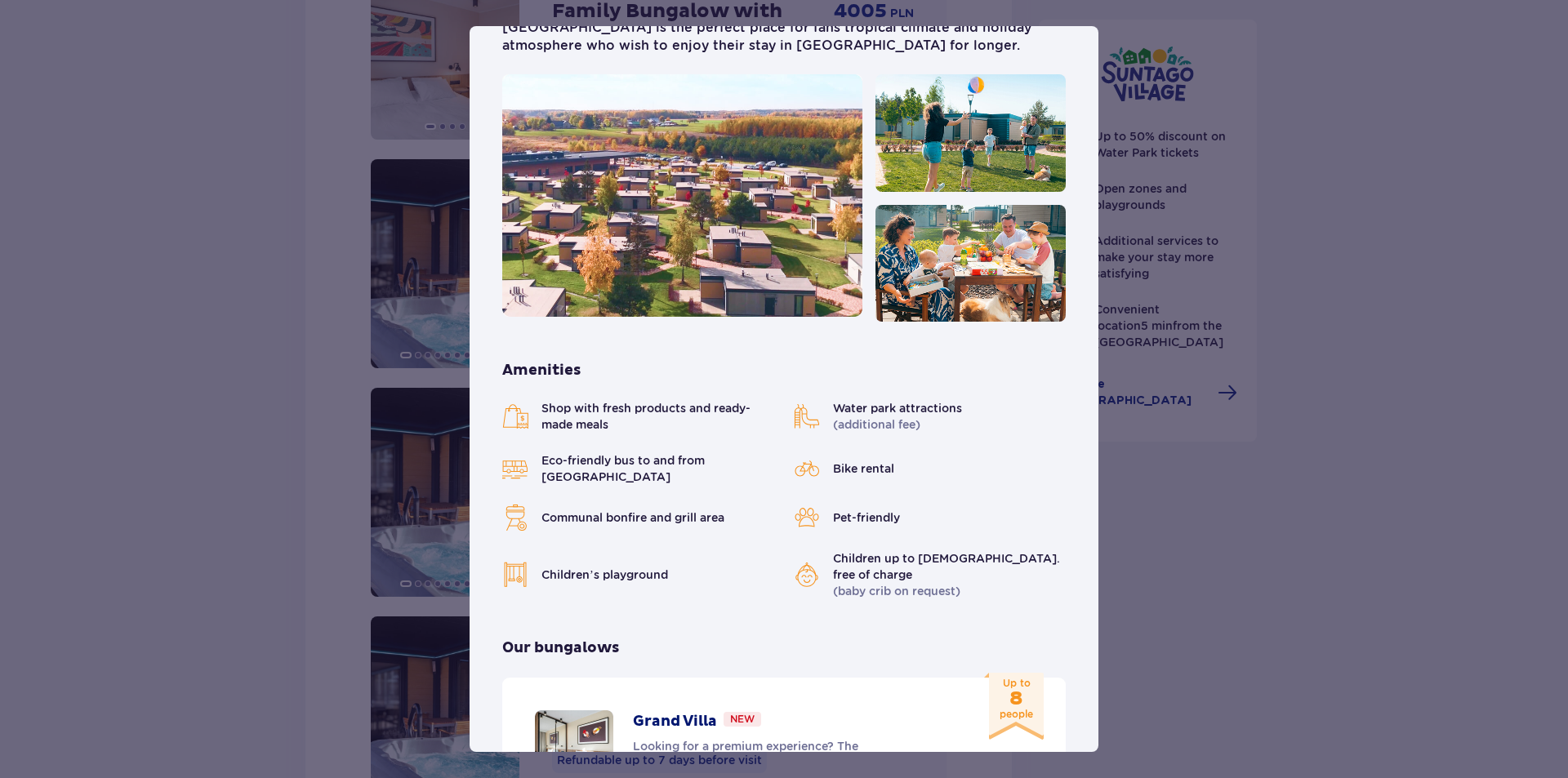
scroll to position [163, 0]
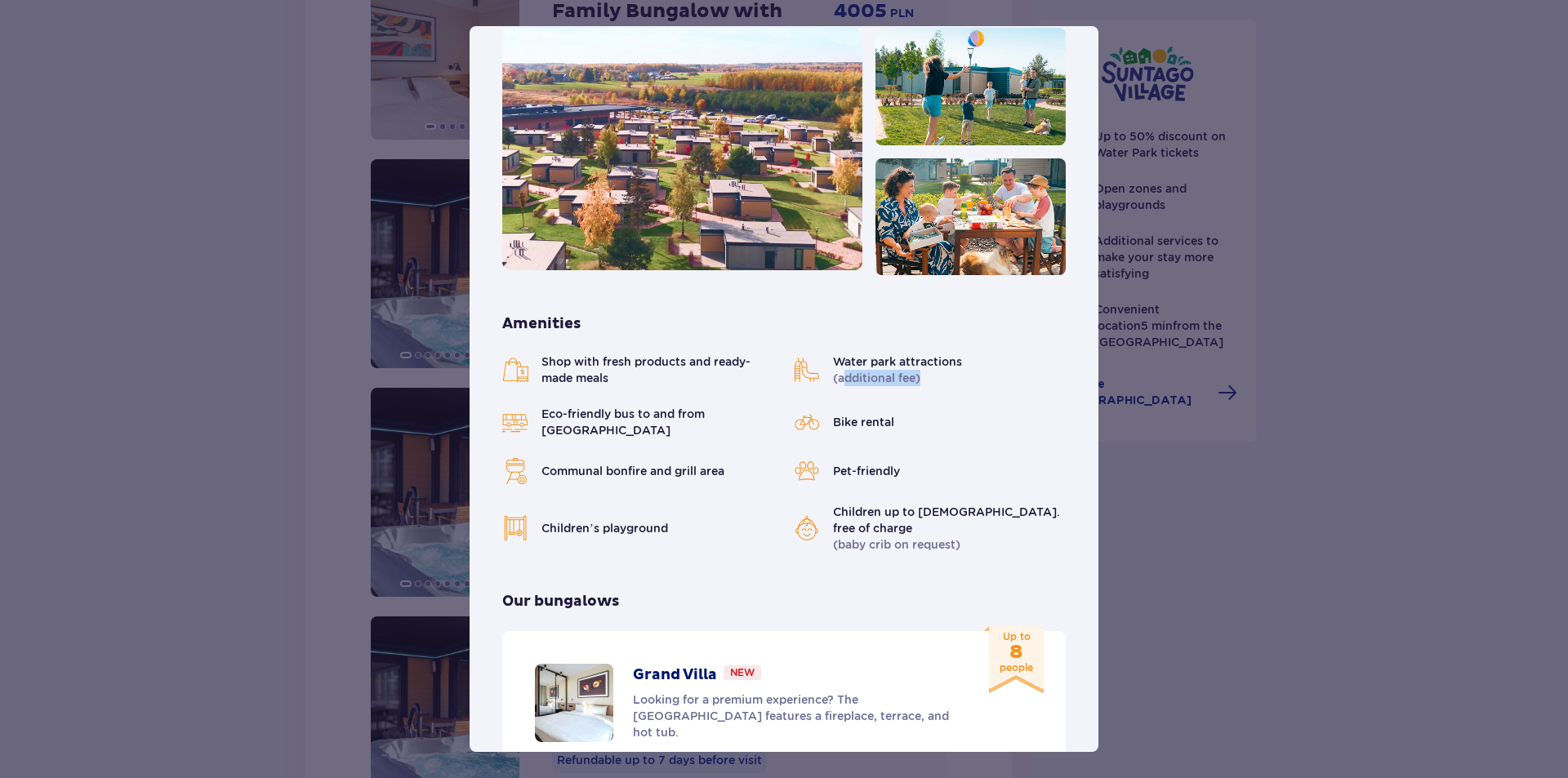
drag, startPoint x: 839, startPoint y: 371, endPoint x: 917, endPoint y: 375, distance: 78.1
click at [917, 375] on p "Water park attractions (additional fee)" at bounding box center [897, 369] width 129 height 33
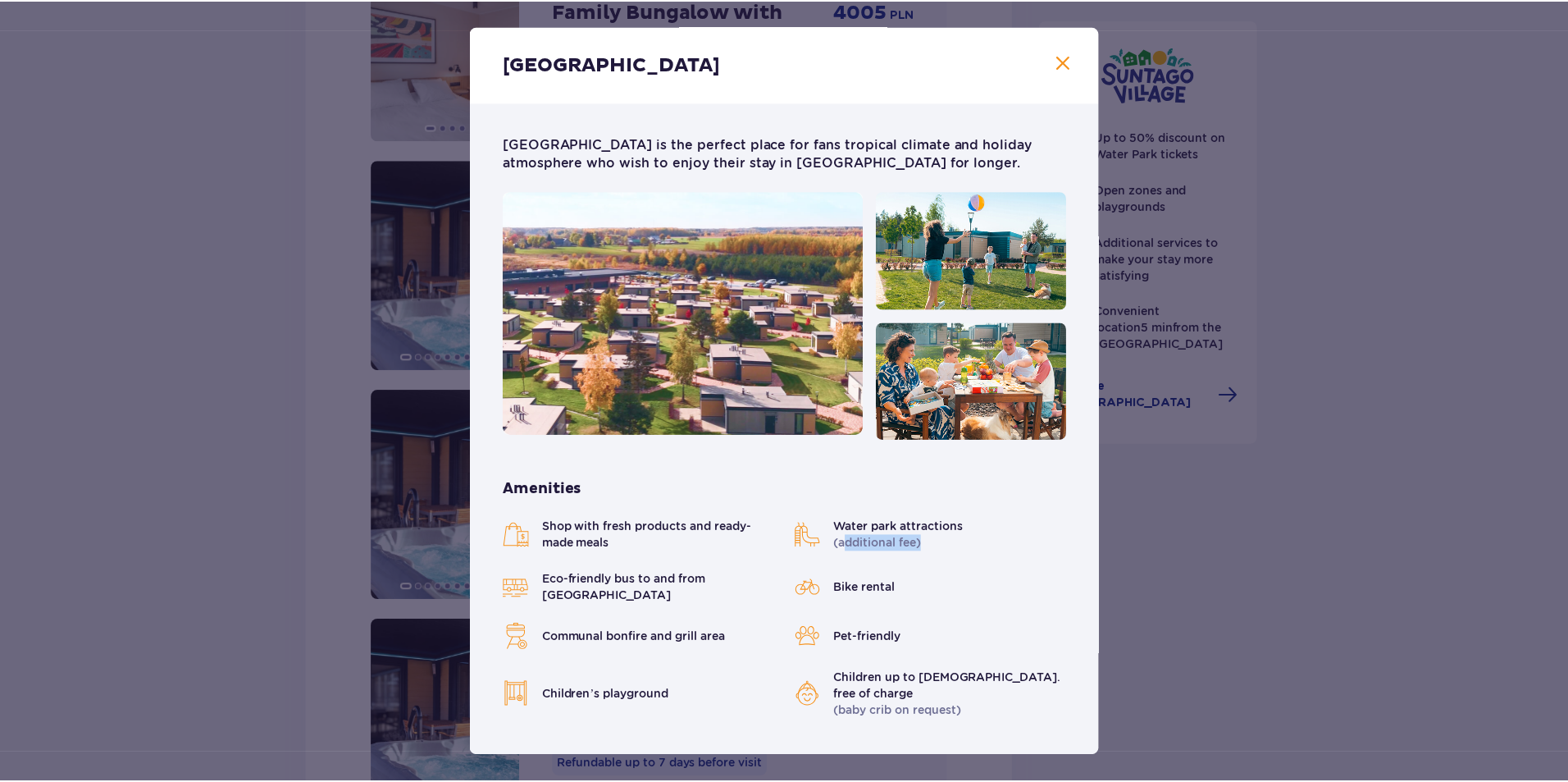
scroll to position [0, 0]
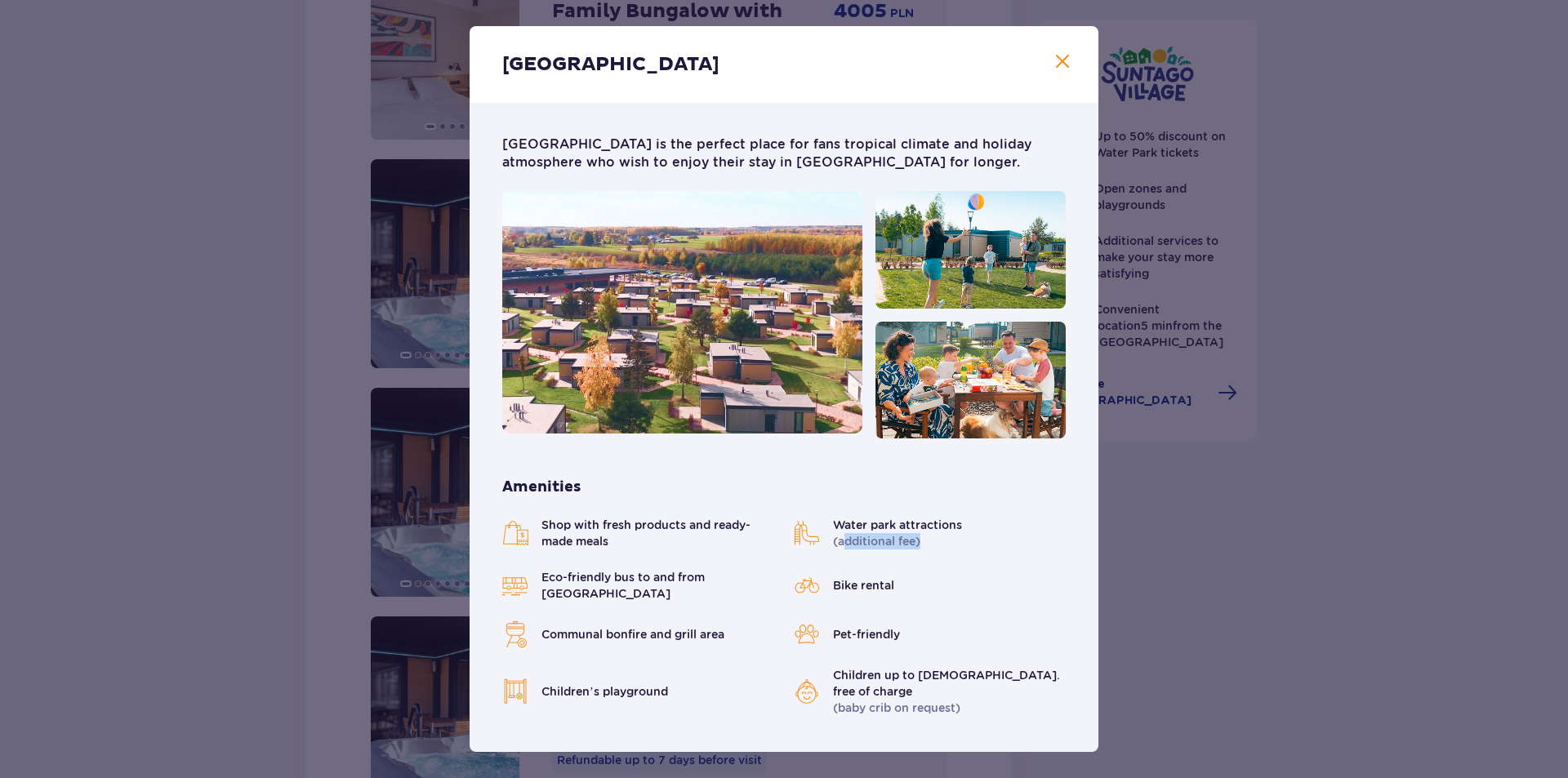
click at [1063, 62] on span at bounding box center [1062, 61] width 20 height 20
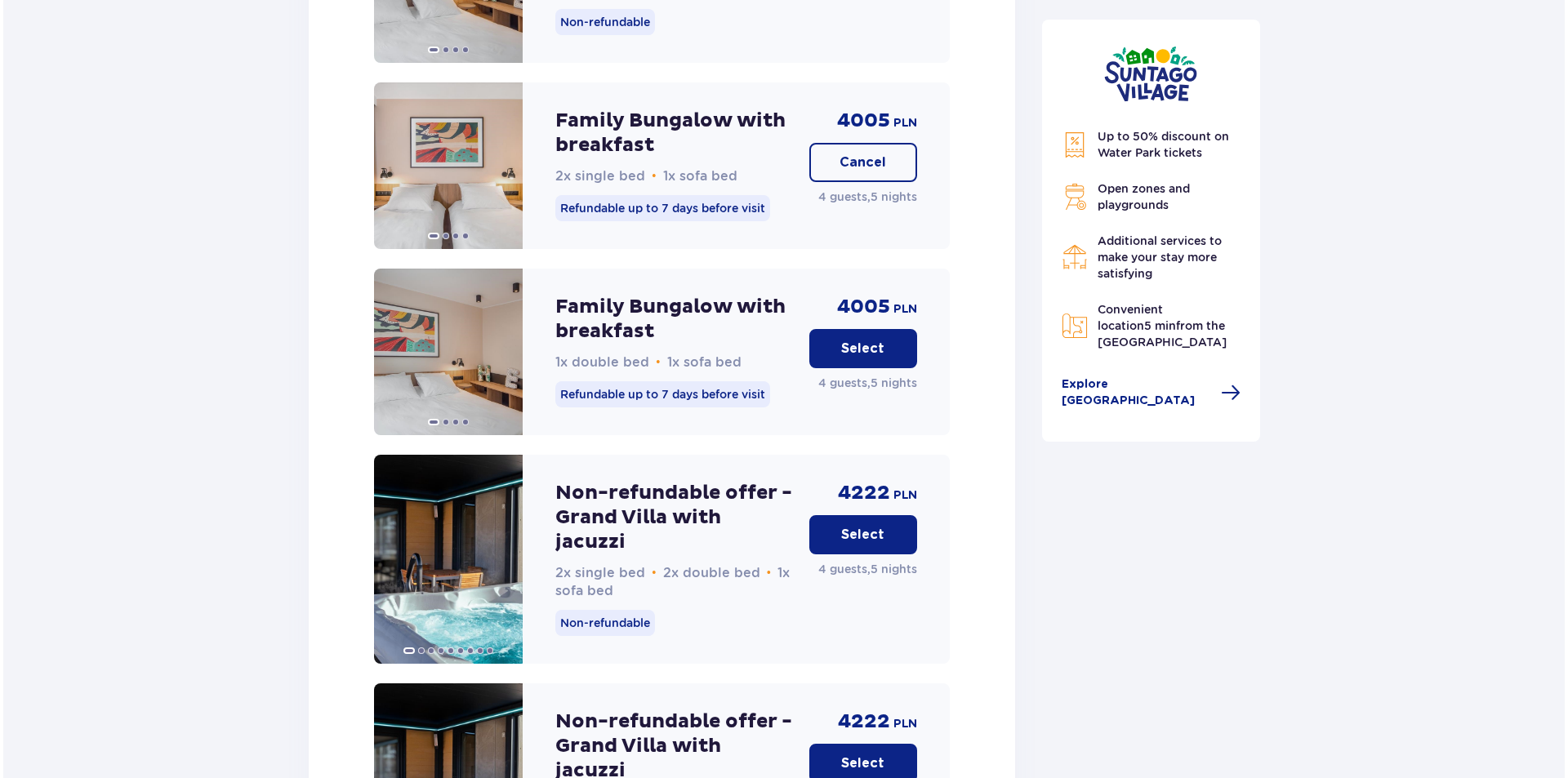
scroll to position [2402, 0]
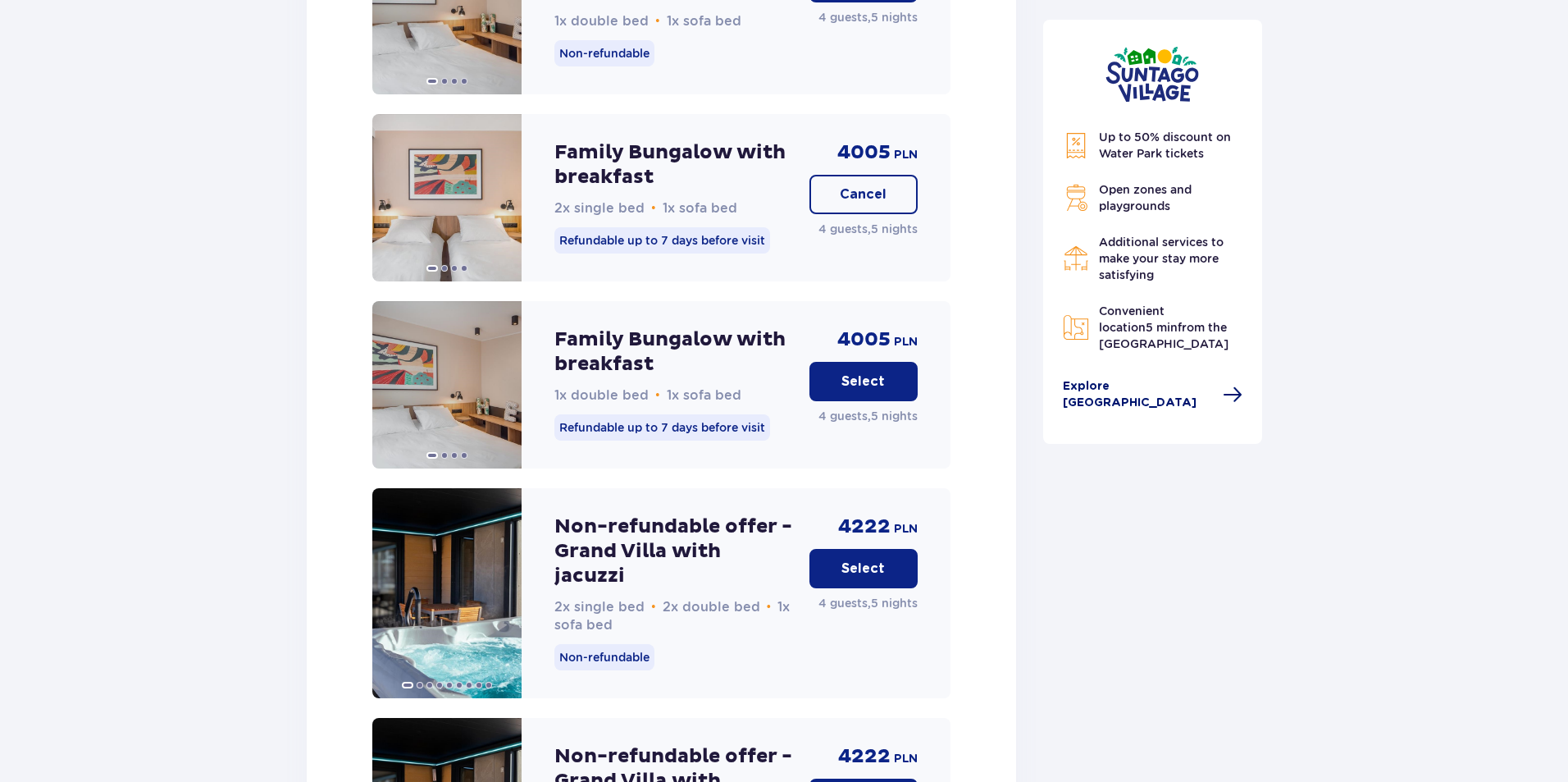
click at [1149, 386] on span "Explore Suntago Village" at bounding box center [1137, 394] width 151 height 33
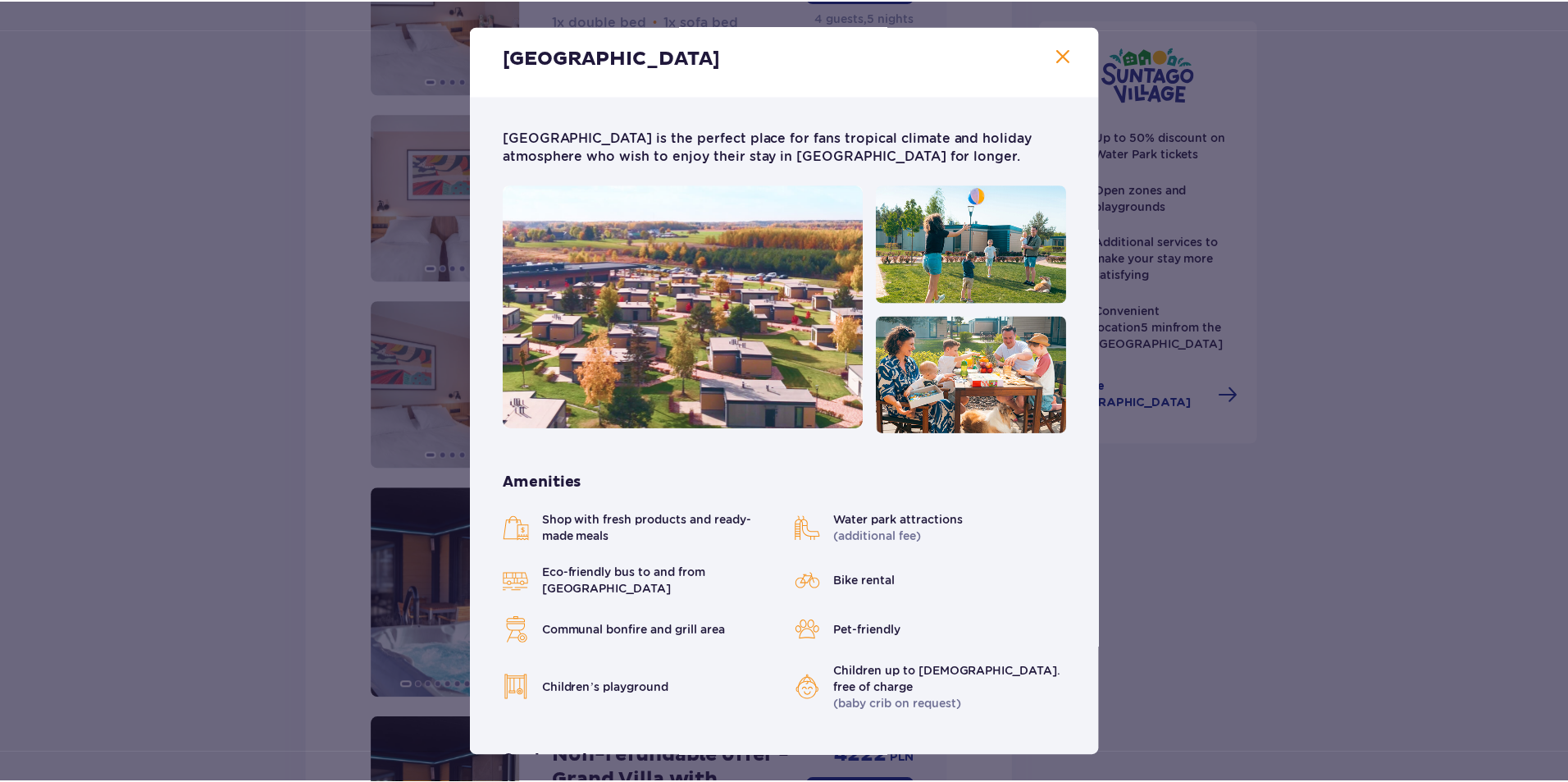
scroll to position [0, 0]
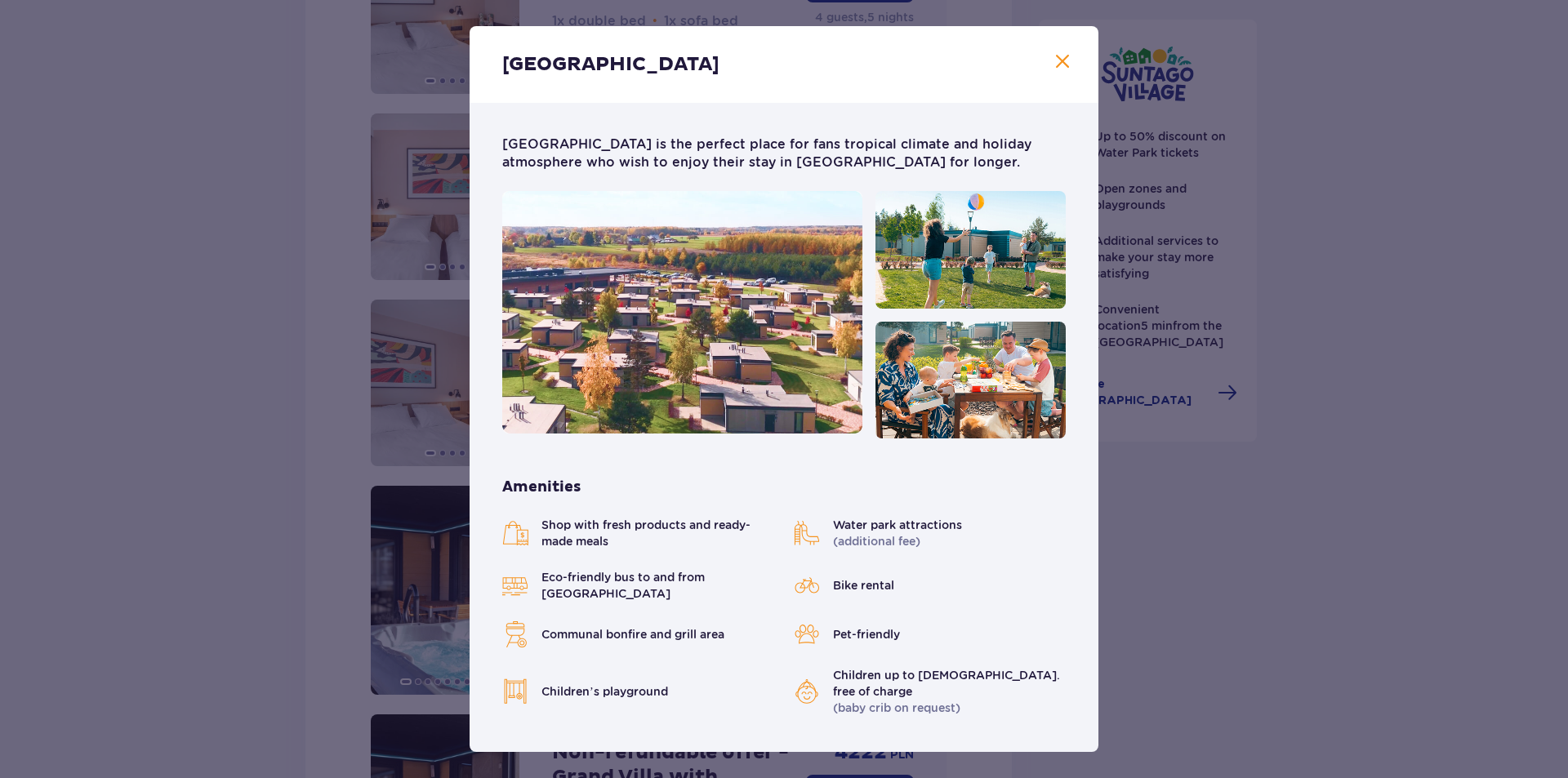
click at [1052, 57] on span at bounding box center [1062, 61] width 20 height 20
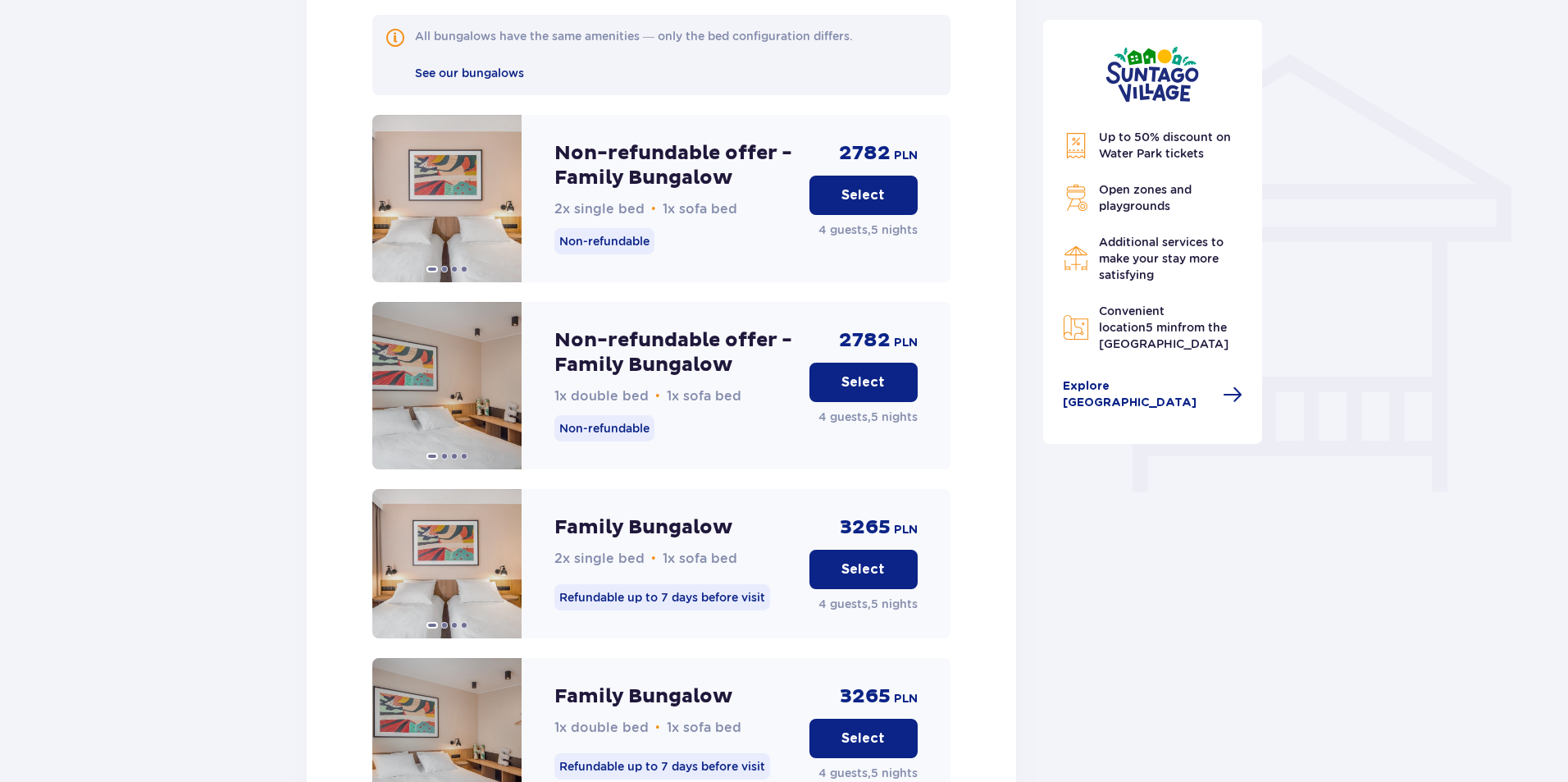
scroll to position [1380, 0]
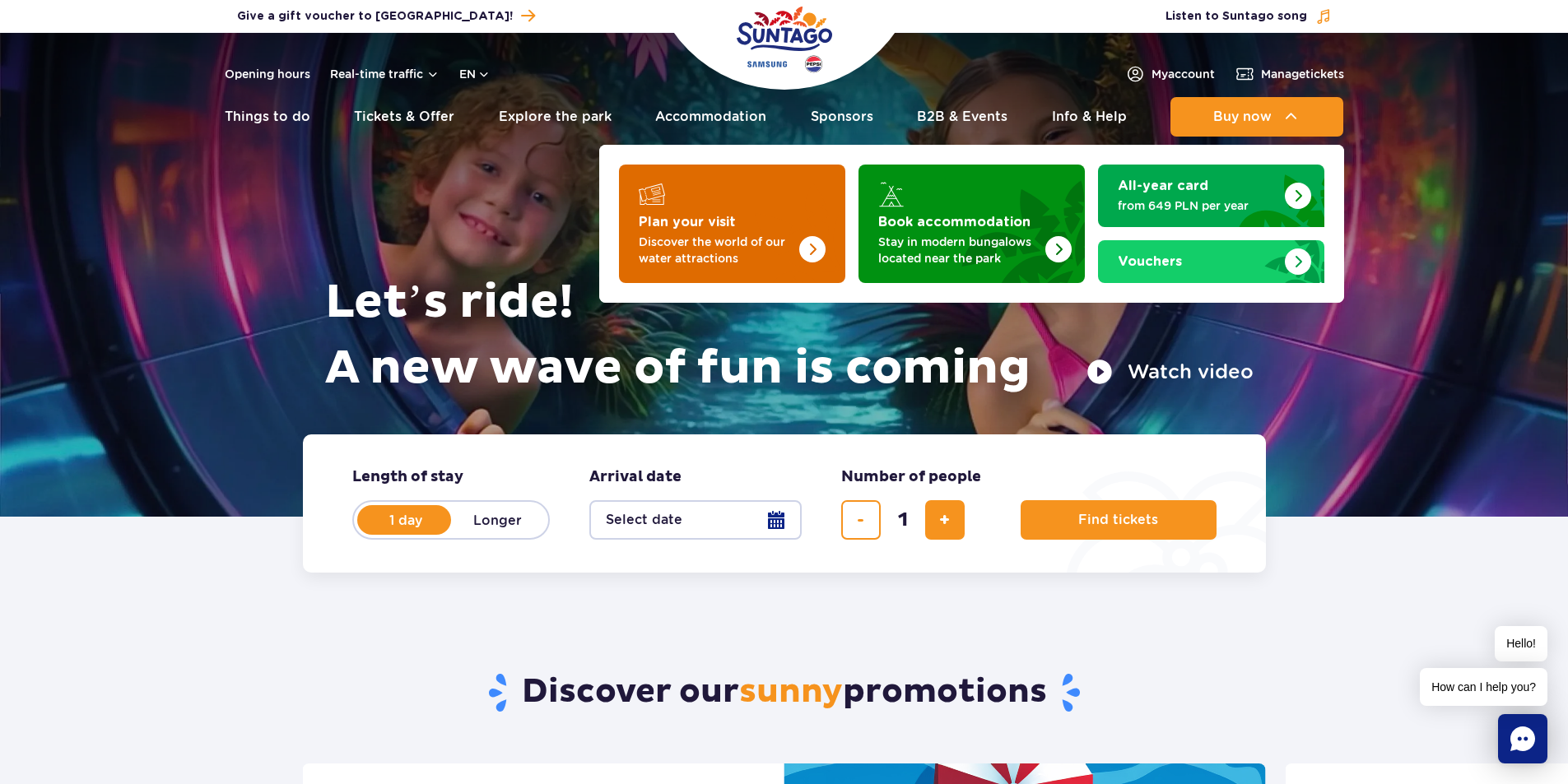
click at [782, 219] on img "Plan your visit" at bounding box center [779, 219] width 131 height 129
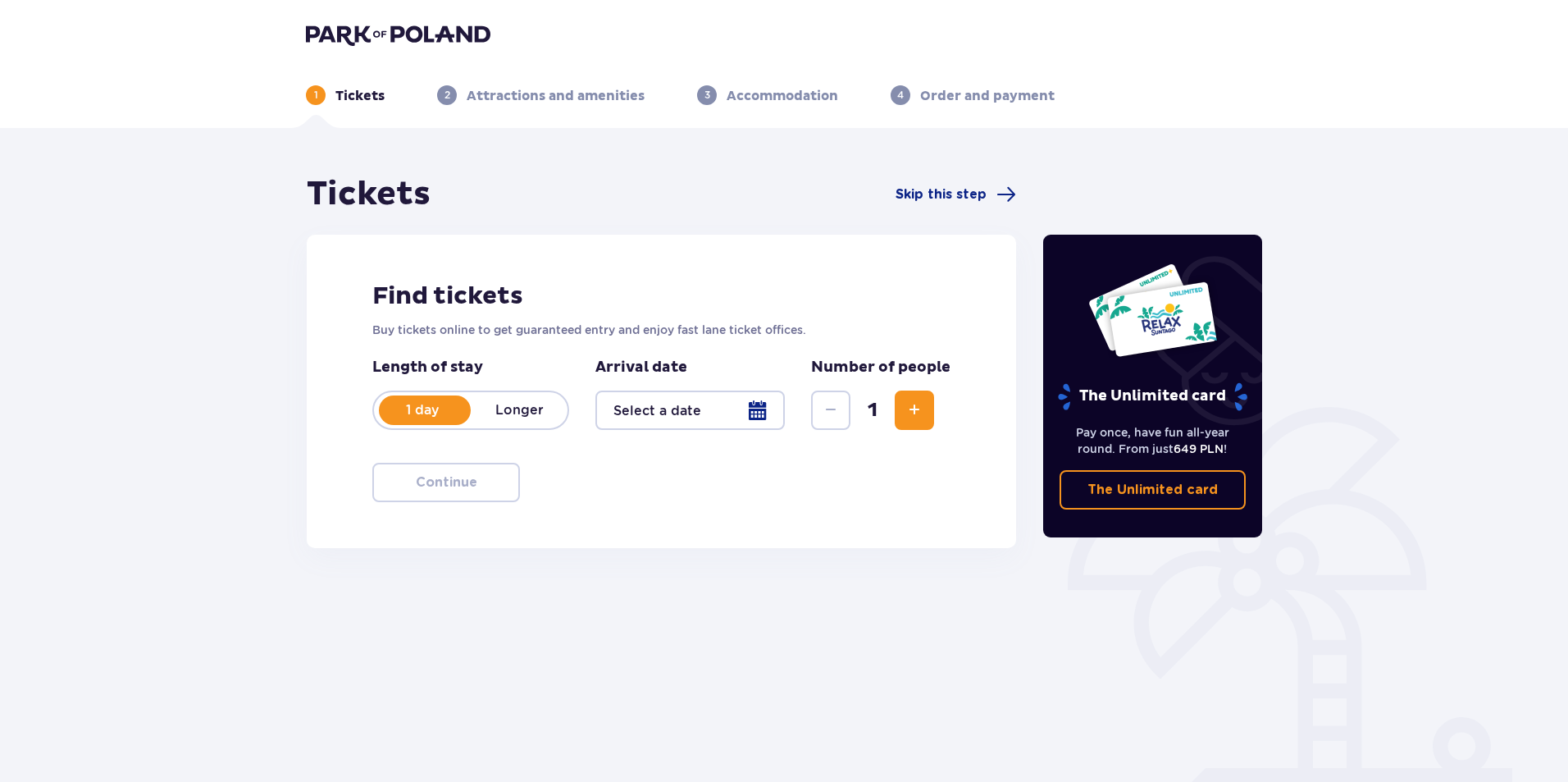
click at [525, 414] on p "Longer" at bounding box center [519, 409] width 96 height 18
click at [751, 408] on div at bounding box center [690, 410] width 189 height 39
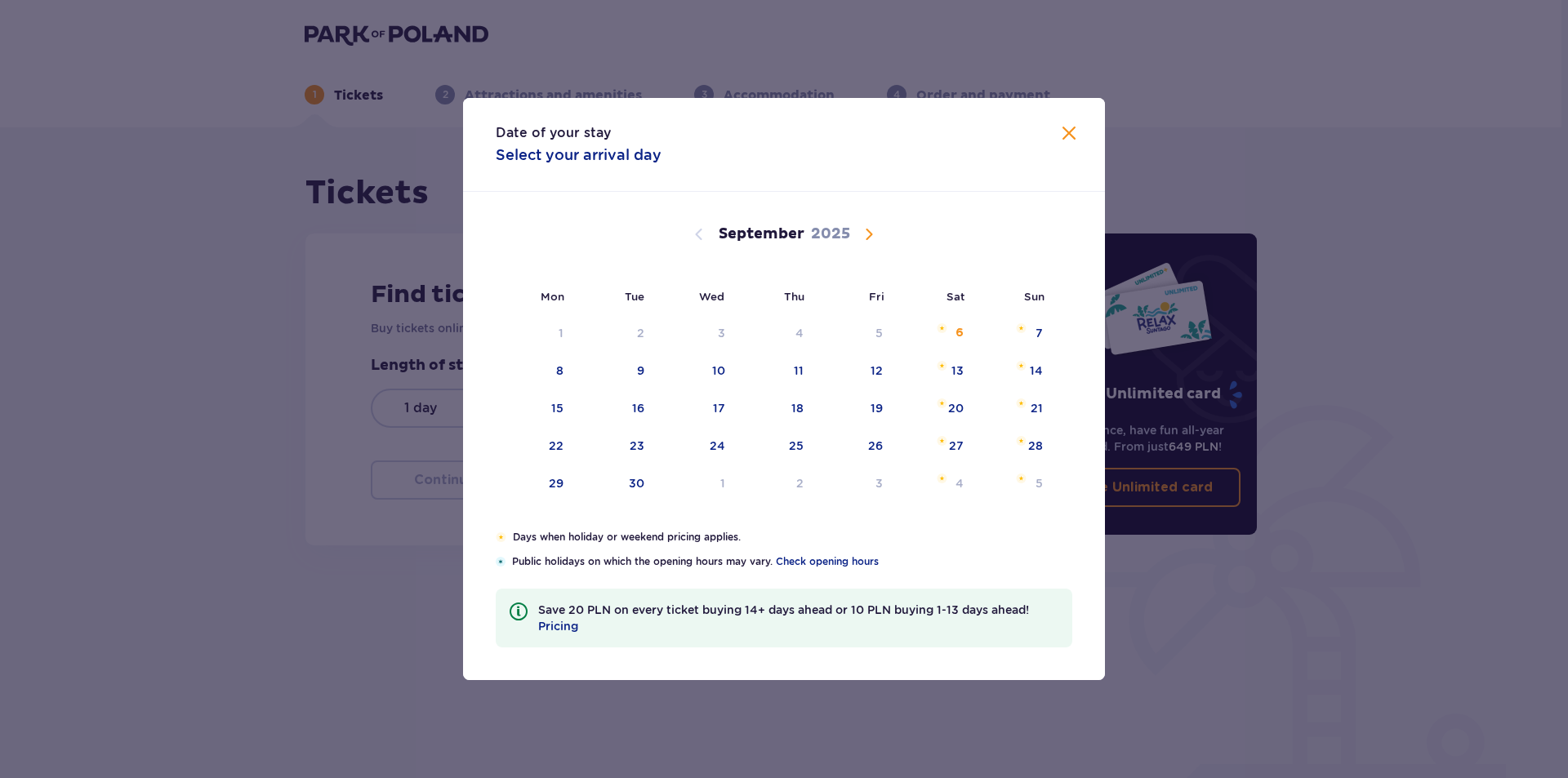
click at [866, 232] on span "Calendar" at bounding box center [868, 234] width 20 height 20
click at [874, 234] on span "Calendar" at bounding box center [868, 234] width 20 height 20
click at [868, 234] on span "Calendar" at bounding box center [868, 234] width 20 height 20
click at [695, 235] on span "Calendar" at bounding box center [698, 234] width 20 height 20
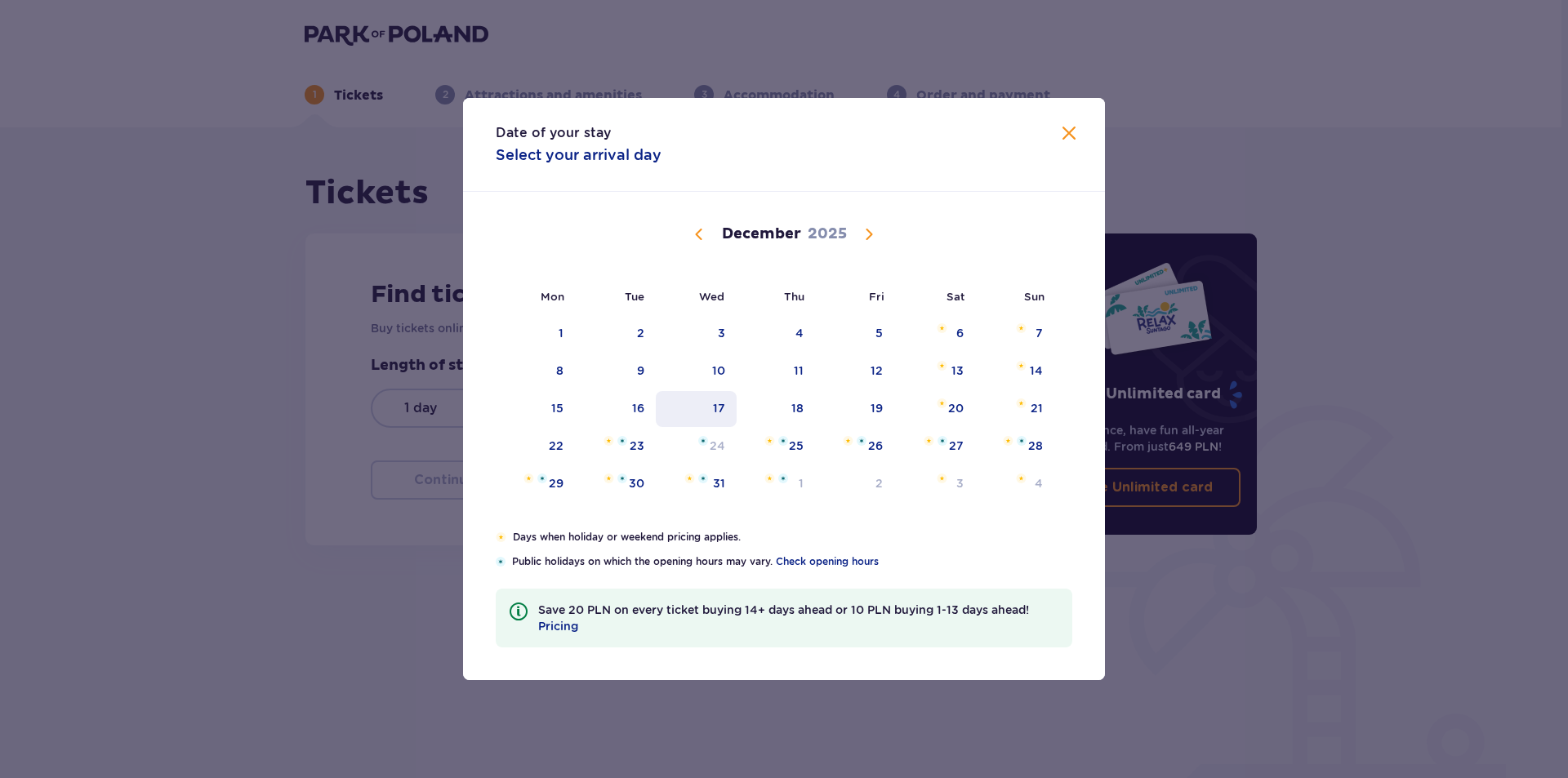
click at [722, 402] on div "17" at bounding box center [719, 408] width 12 height 17
click at [1034, 408] on div "21" at bounding box center [1036, 408] width 12 height 17
click at [1073, 129] on span at bounding box center [1068, 133] width 20 height 20
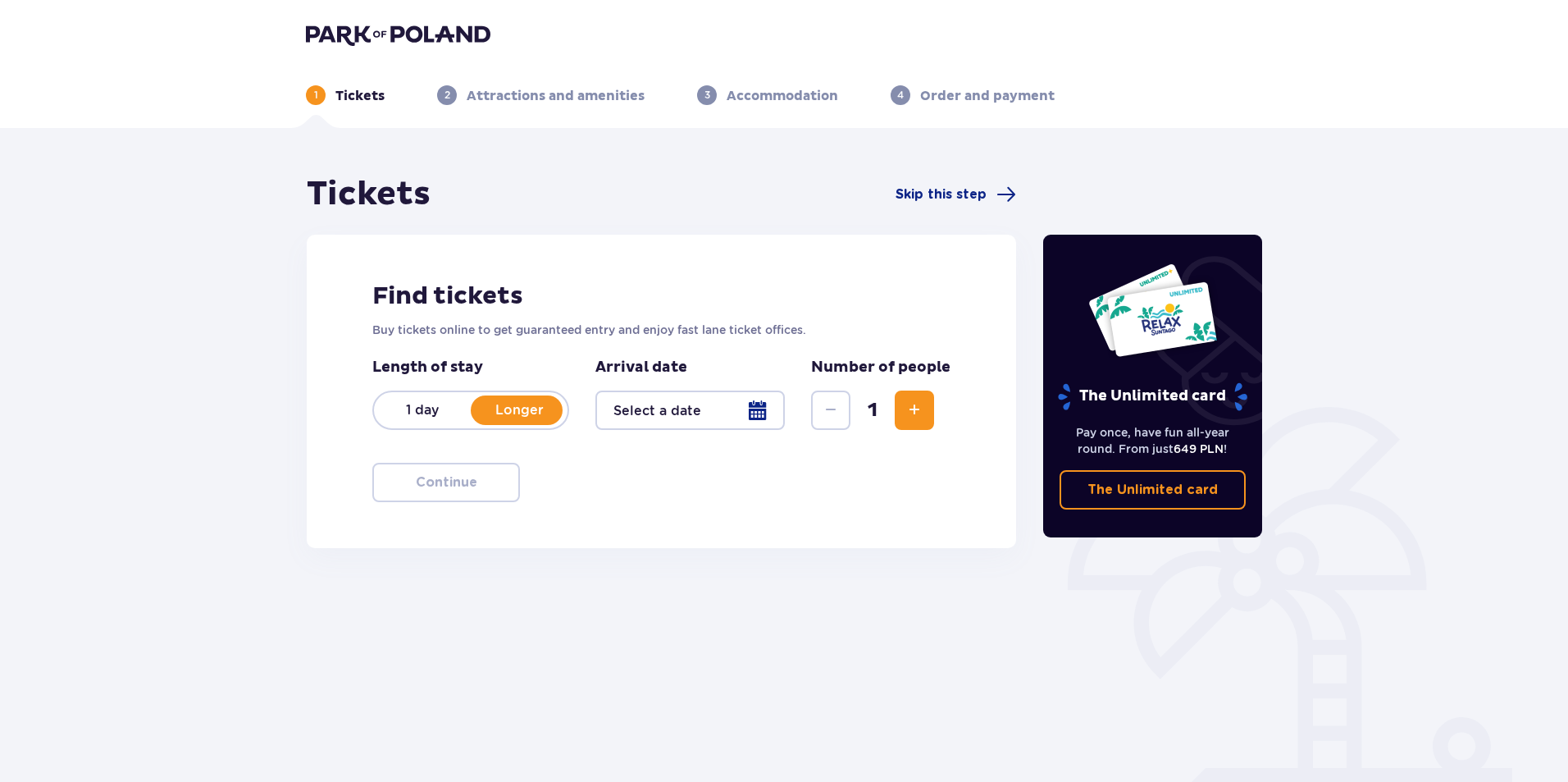
click at [756, 405] on div at bounding box center [690, 410] width 189 height 39
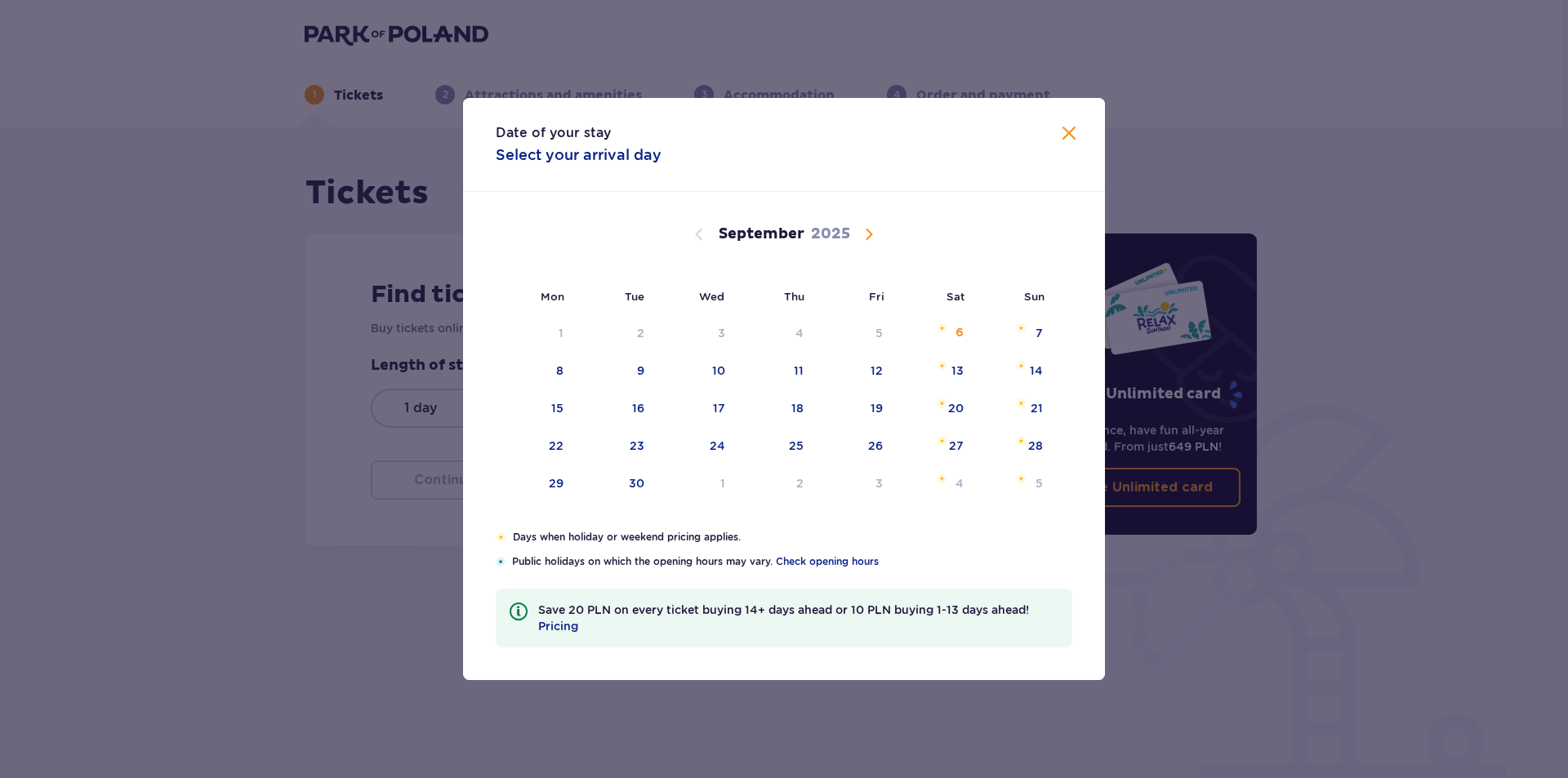
click at [871, 233] on span "Calendar" at bounding box center [868, 234] width 20 height 20
click at [869, 233] on span "Calendar" at bounding box center [868, 234] width 20 height 20
click at [710, 404] on div "17" at bounding box center [695, 409] width 81 height 36
click at [885, 406] on div "19" at bounding box center [854, 409] width 79 height 36
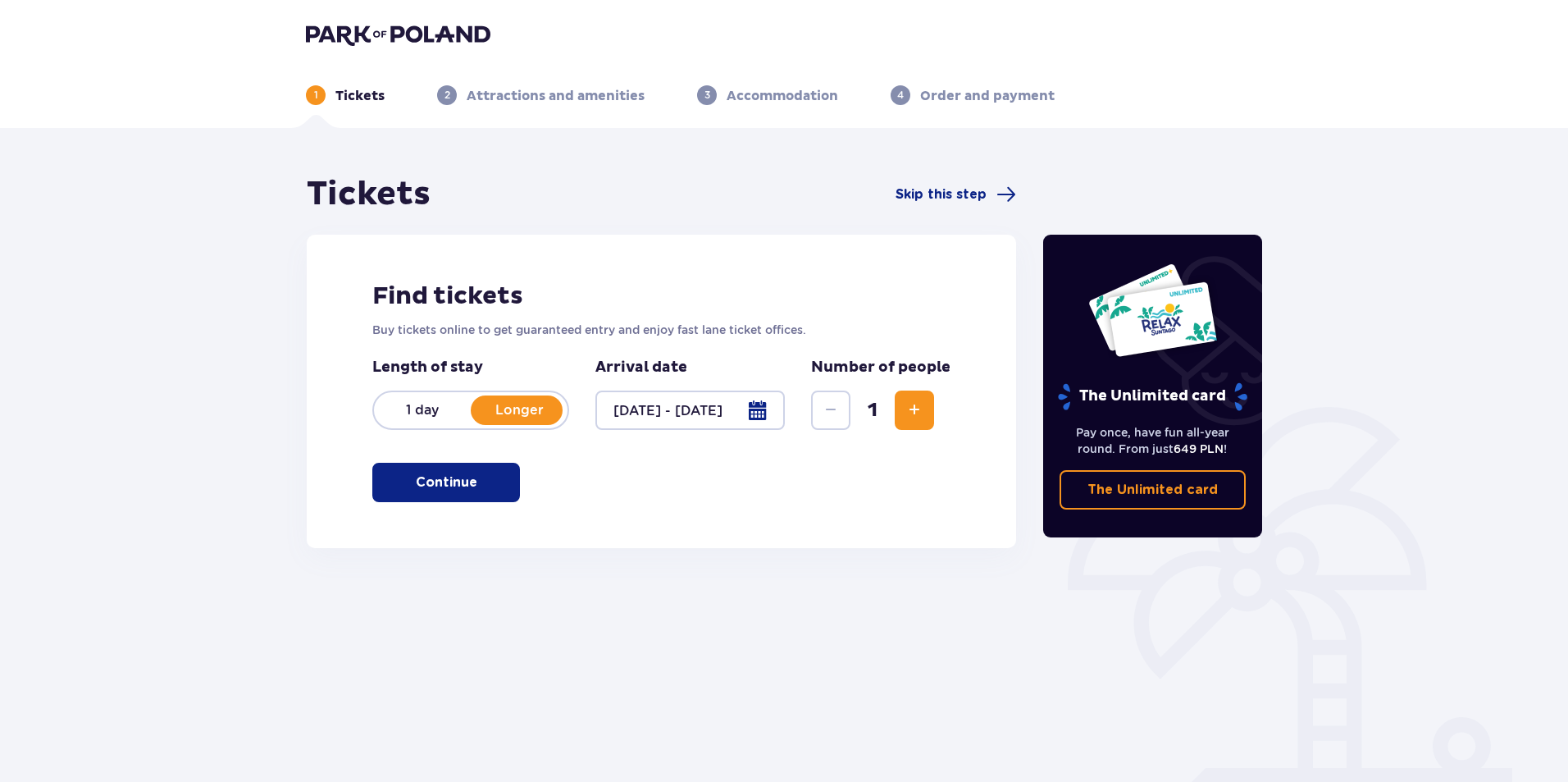
click at [768, 413] on div at bounding box center [690, 410] width 189 height 39
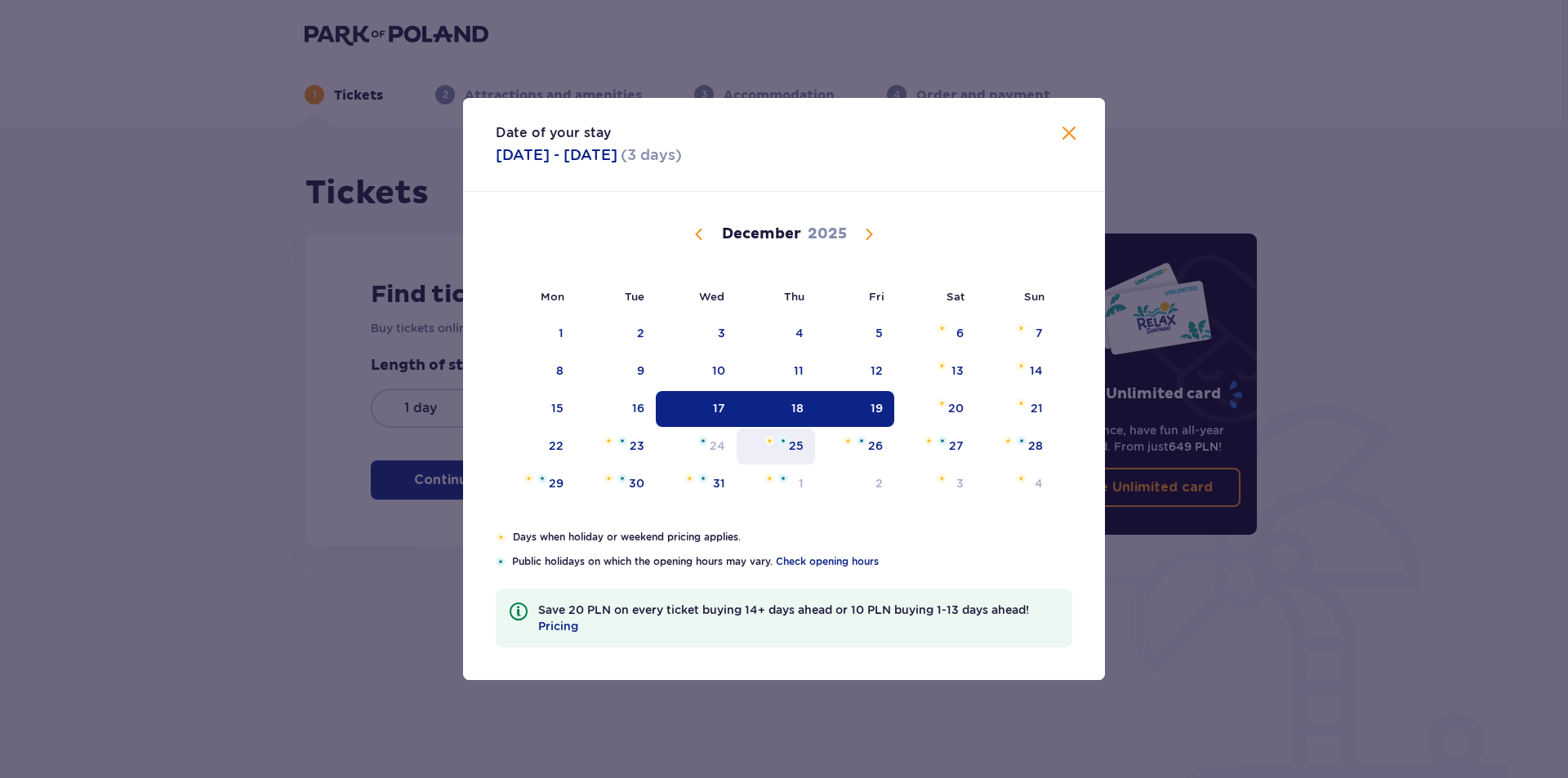
click at [795, 454] on div "25" at bounding box center [776, 446] width 79 height 36
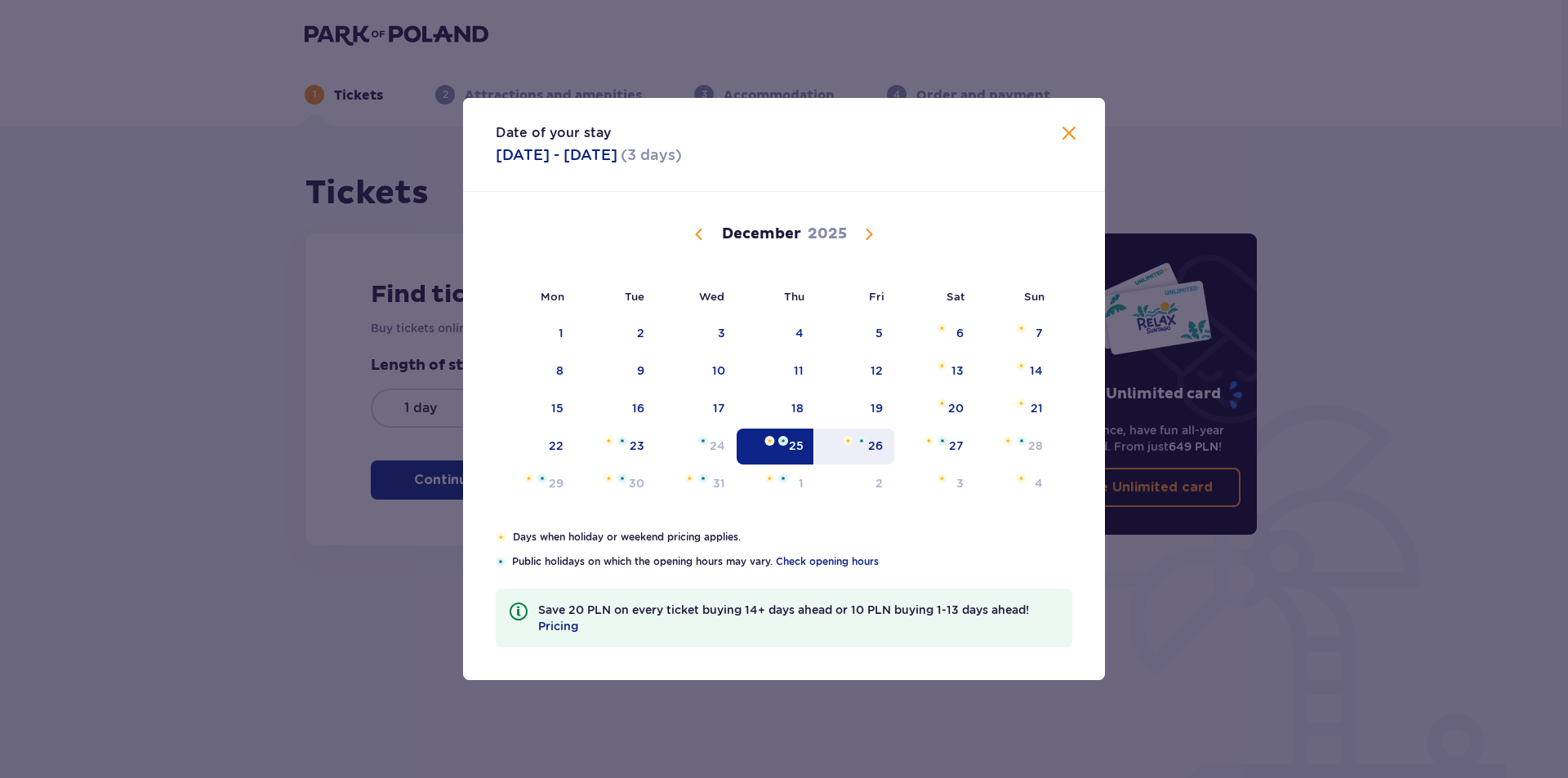
click at [847, 452] on div "26" at bounding box center [854, 446] width 79 height 36
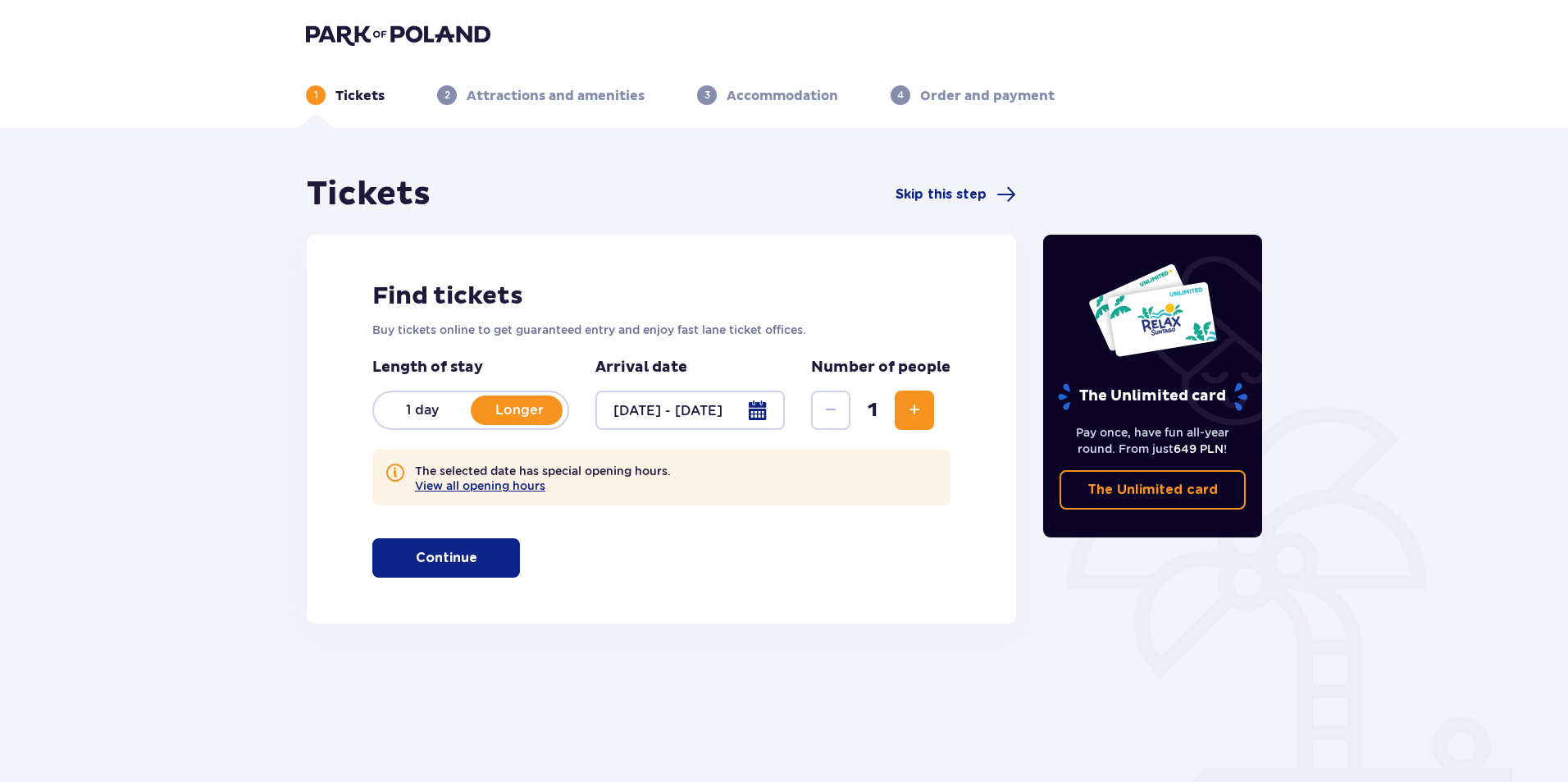
click at [758, 414] on div at bounding box center [690, 410] width 189 height 39
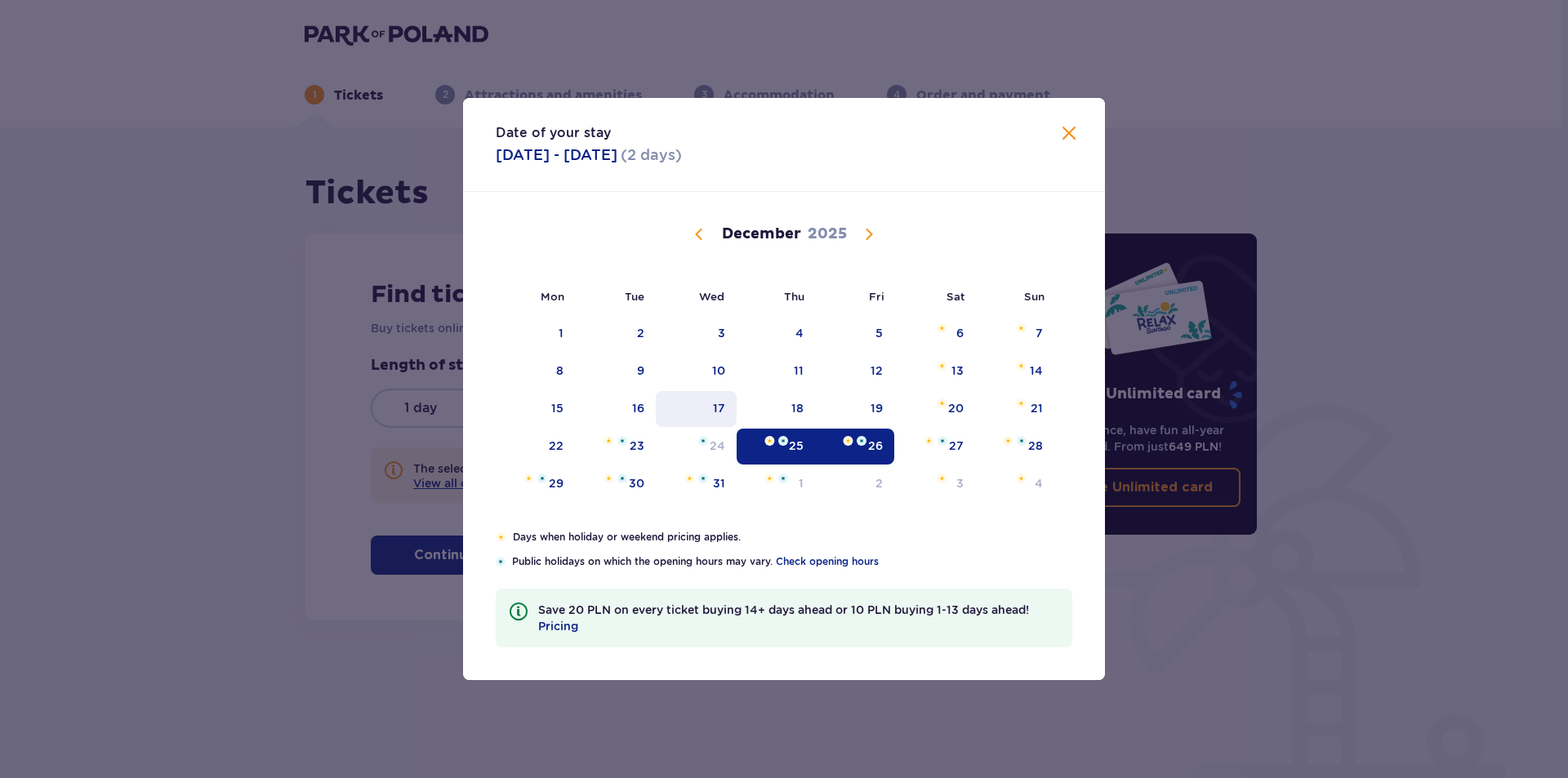
click at [728, 409] on div "17" at bounding box center [695, 409] width 81 height 36
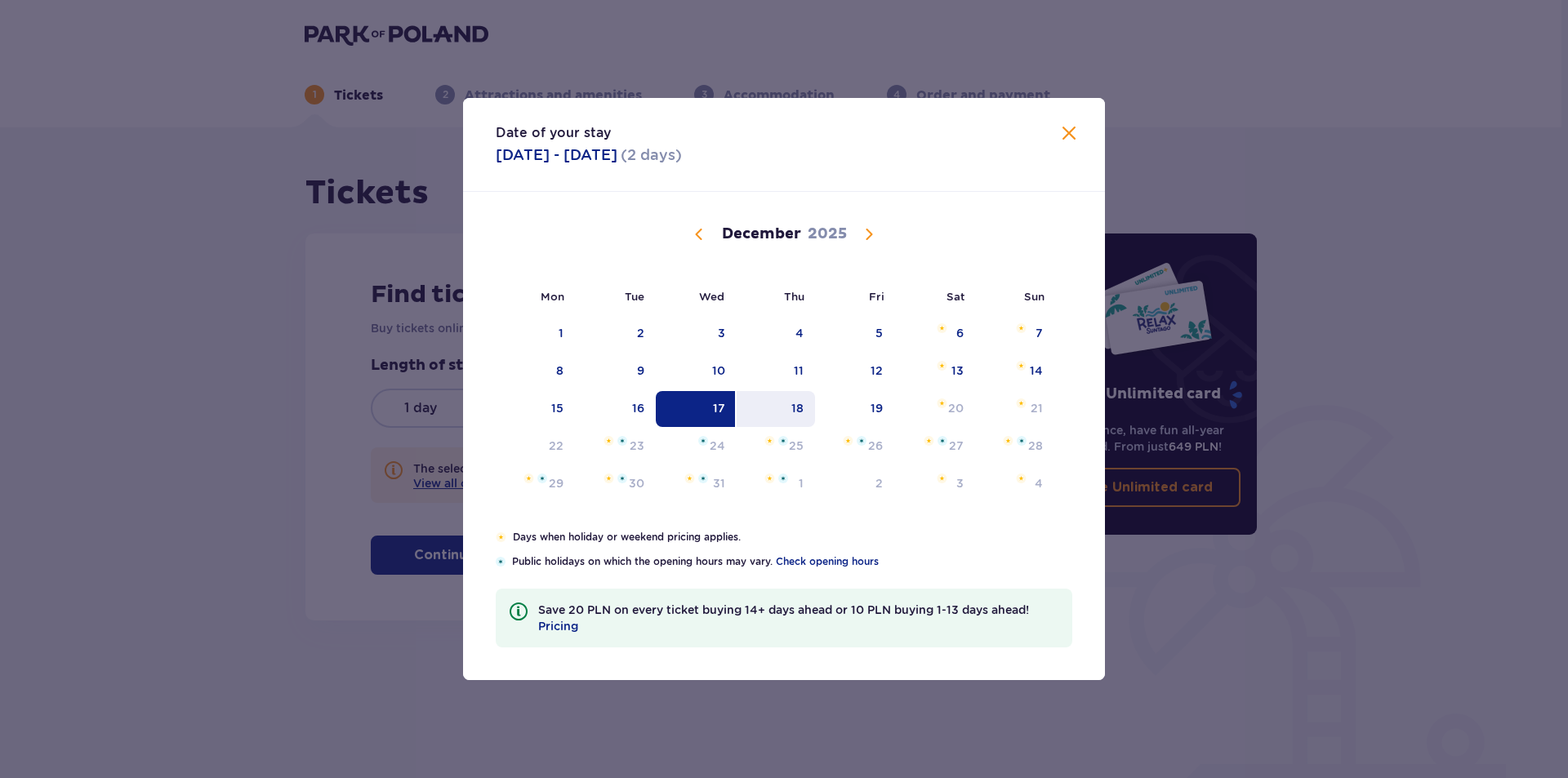
click at [807, 408] on div "18" at bounding box center [776, 409] width 79 height 36
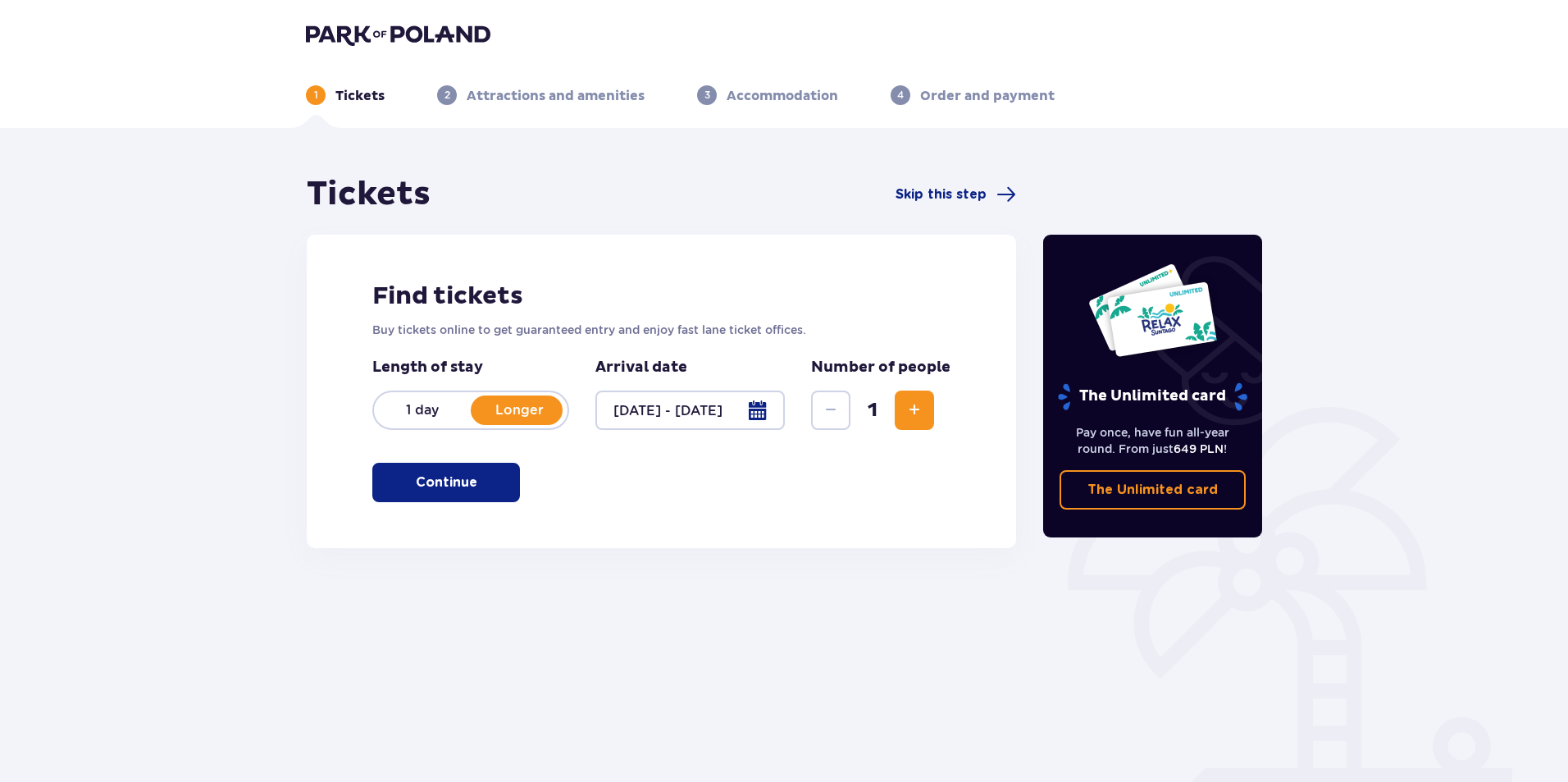
click at [762, 410] on div at bounding box center [690, 410] width 189 height 39
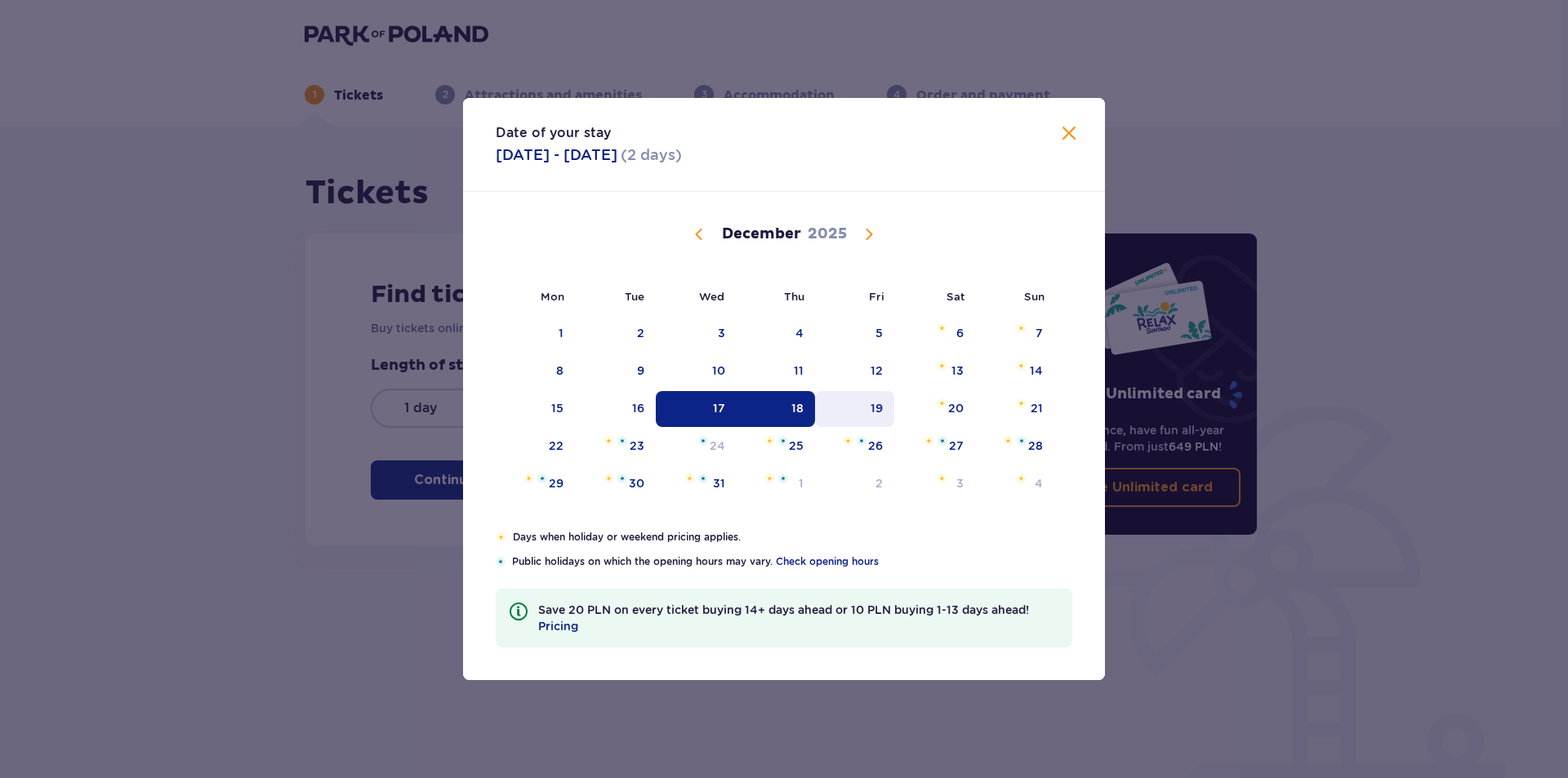
click at [879, 406] on div "19" at bounding box center [876, 408] width 12 height 17
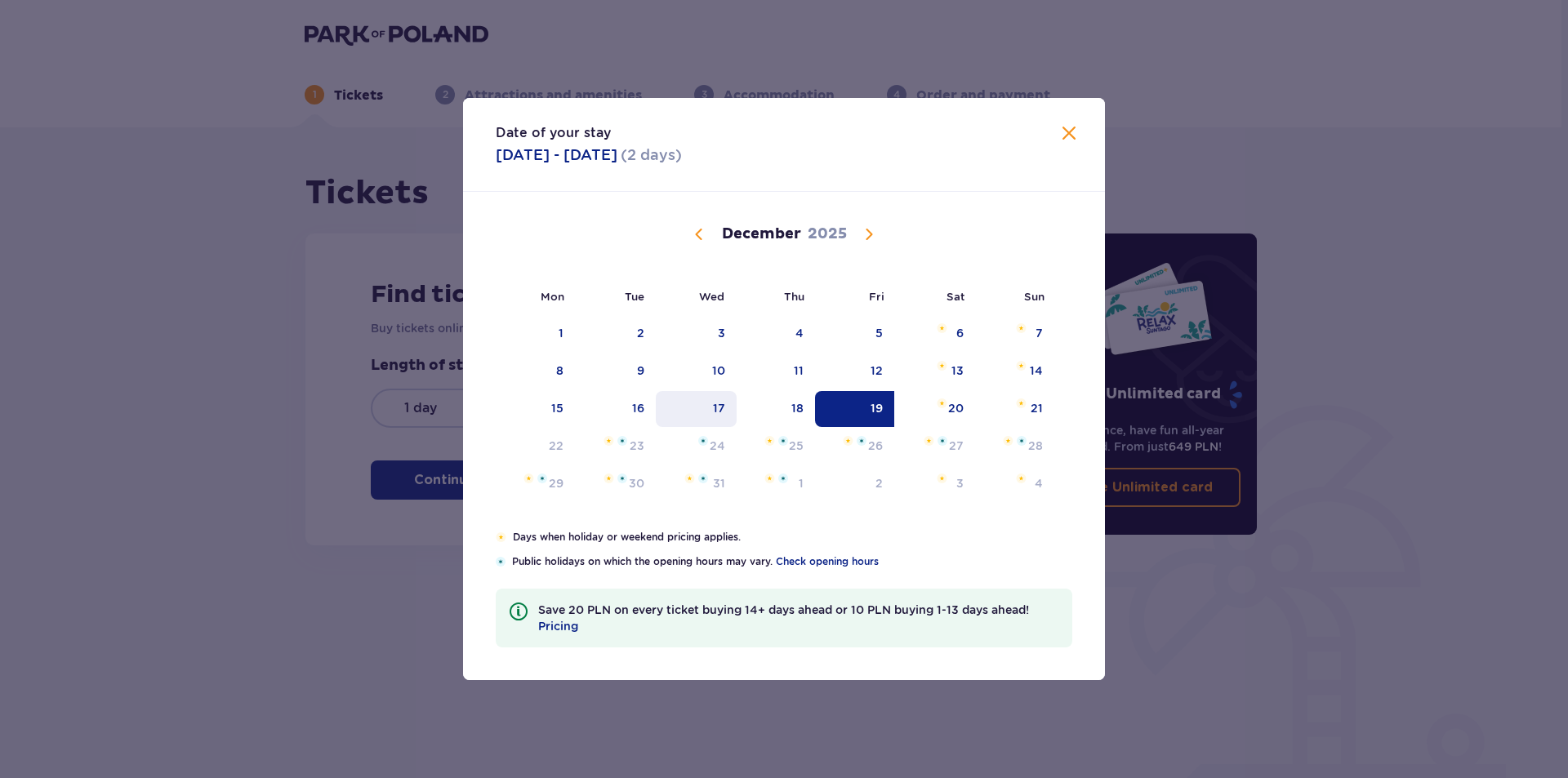
click at [715, 411] on div "17" at bounding box center [719, 408] width 12 height 17
click at [874, 402] on div "19" at bounding box center [876, 408] width 12 height 17
type input "17.12.25 - 19.12.25"
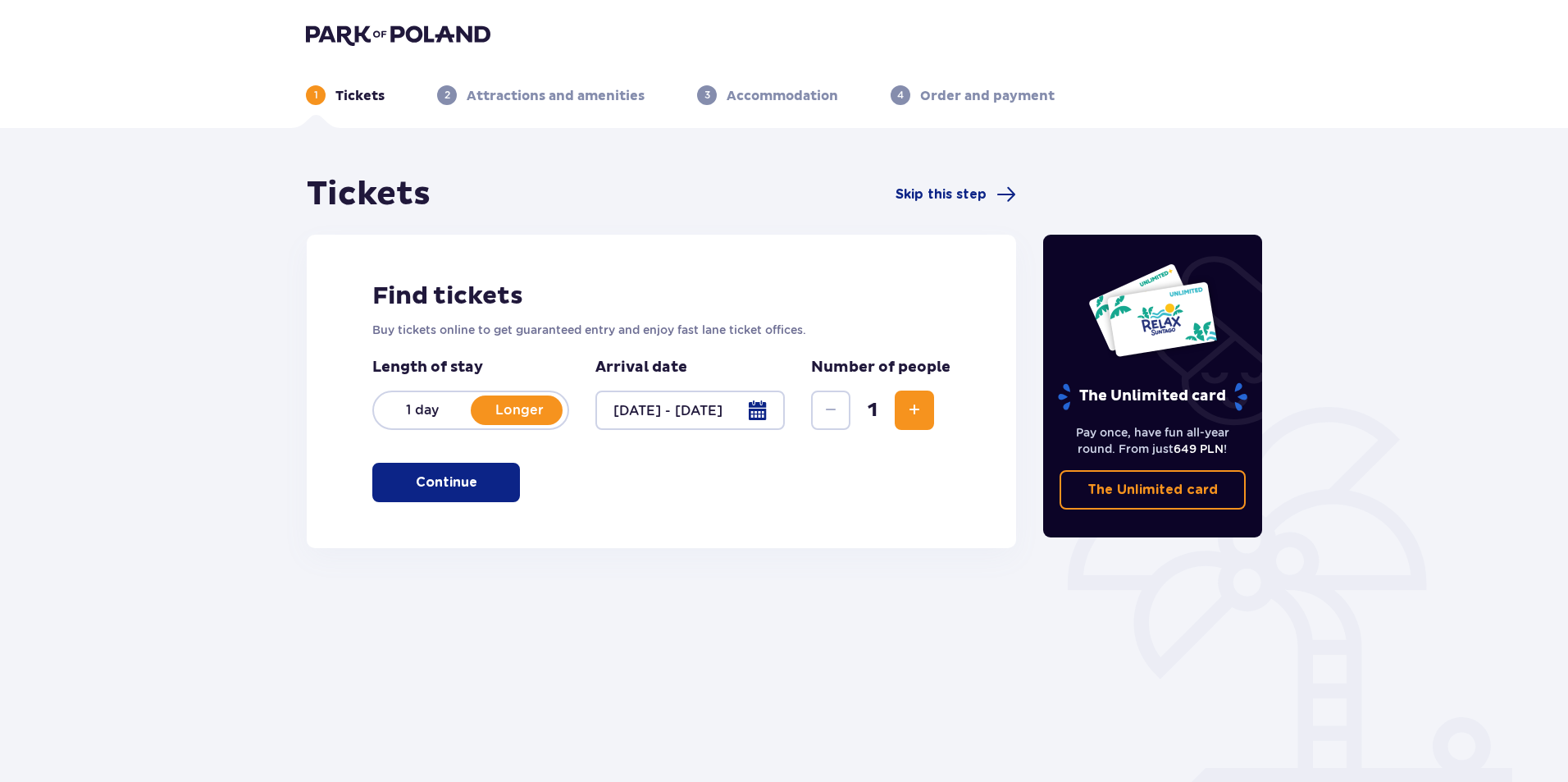
click at [906, 414] on span "Increase" at bounding box center [914, 409] width 20 height 20
click at [907, 414] on span "Increase" at bounding box center [914, 409] width 20 height 20
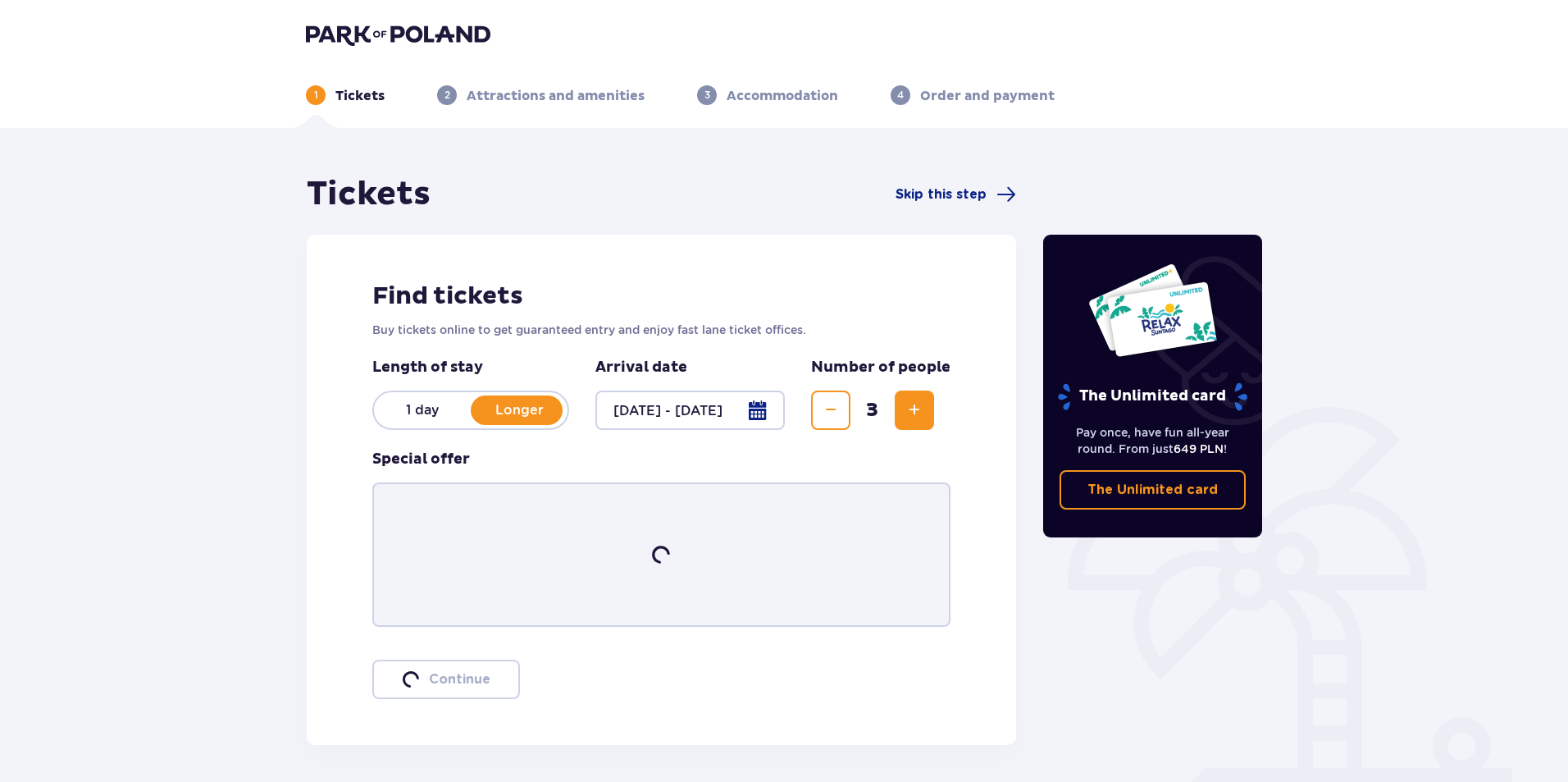
click at [907, 414] on span "Increase" at bounding box center [914, 409] width 20 height 20
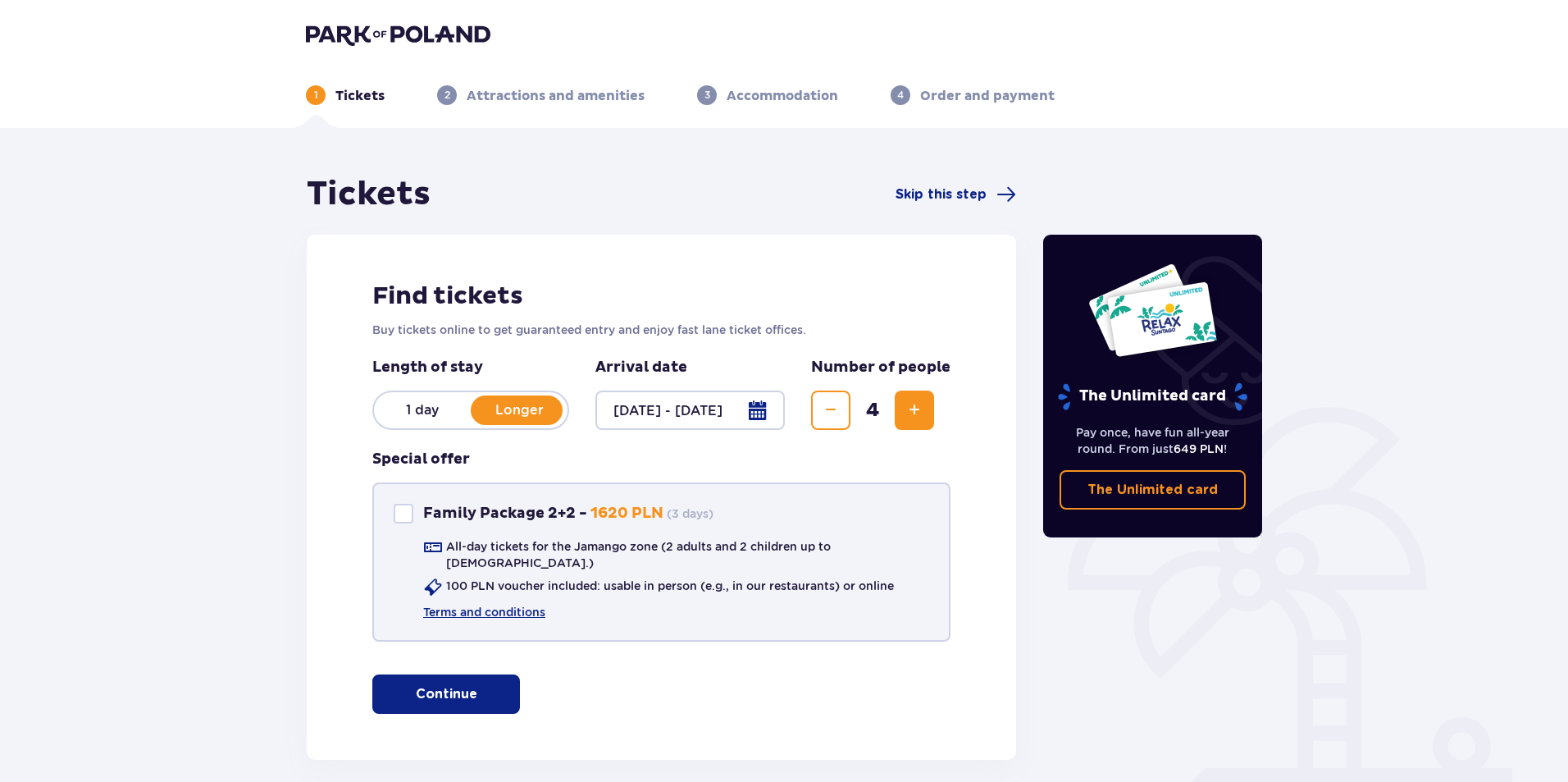
click at [400, 512] on div at bounding box center [403, 513] width 20 height 20
checkbox input "true"
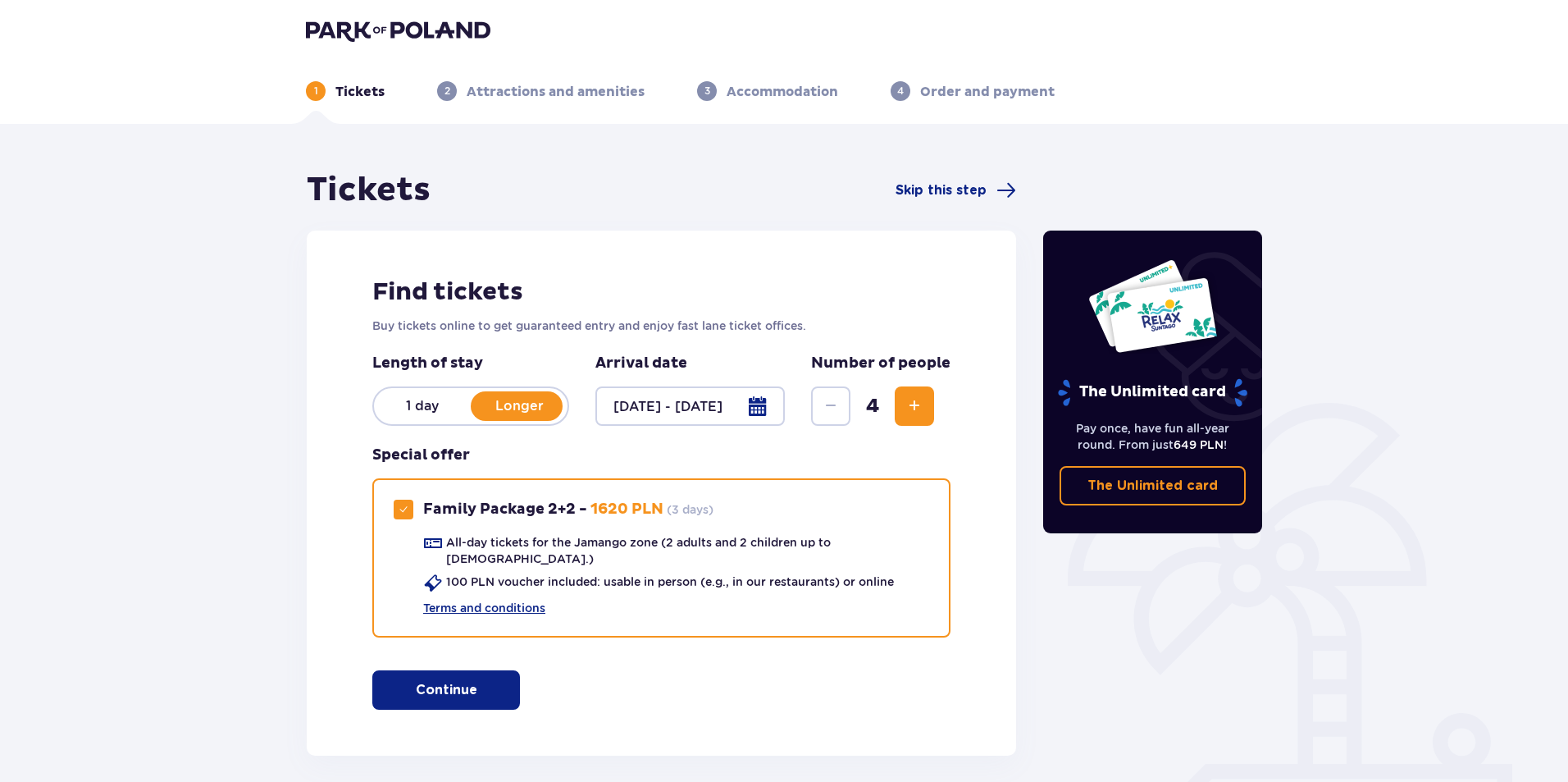
scroll to position [63, 0]
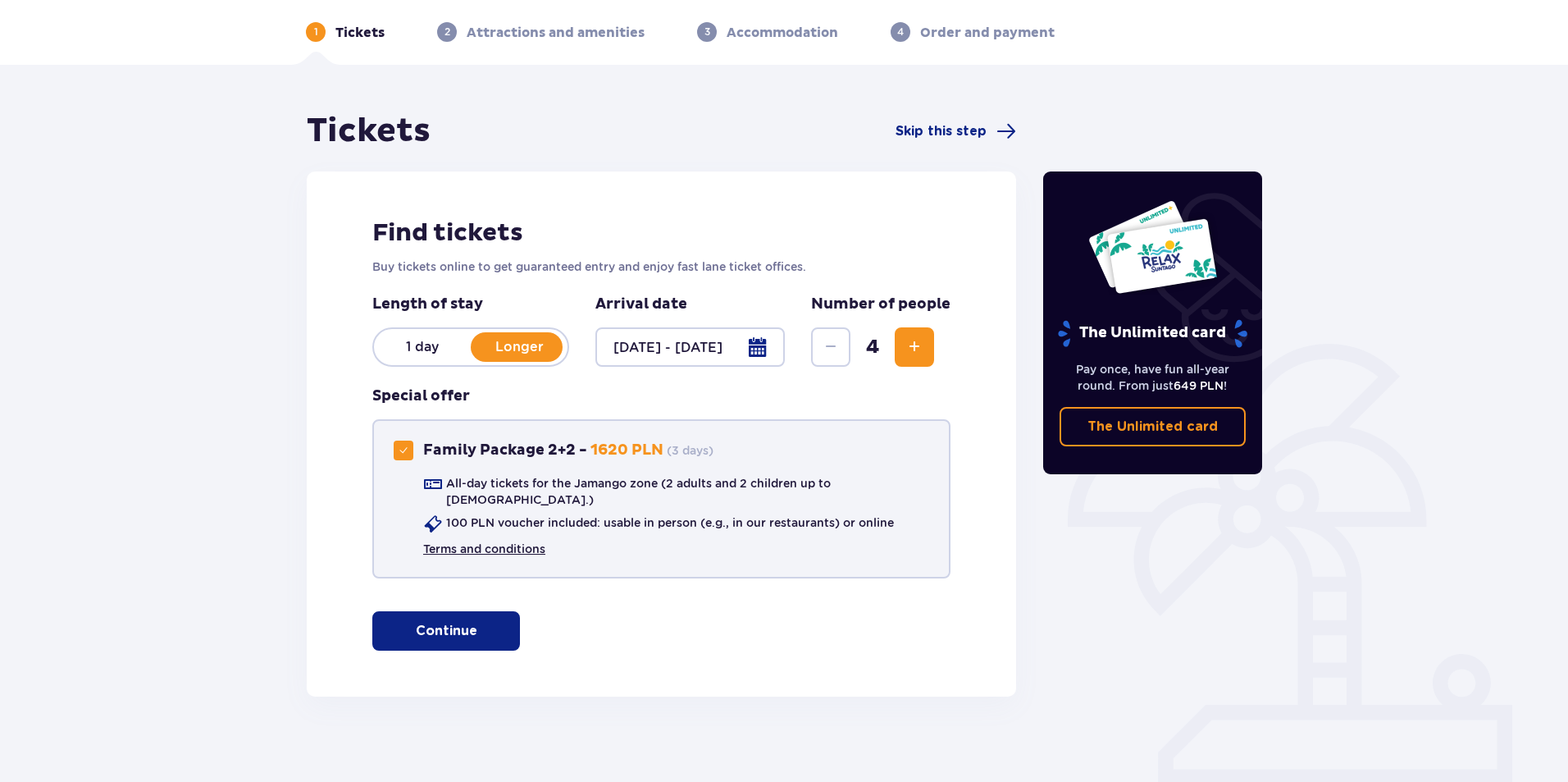
click at [462, 540] on link "Terms and conditions" at bounding box center [484, 549] width 123 height 17
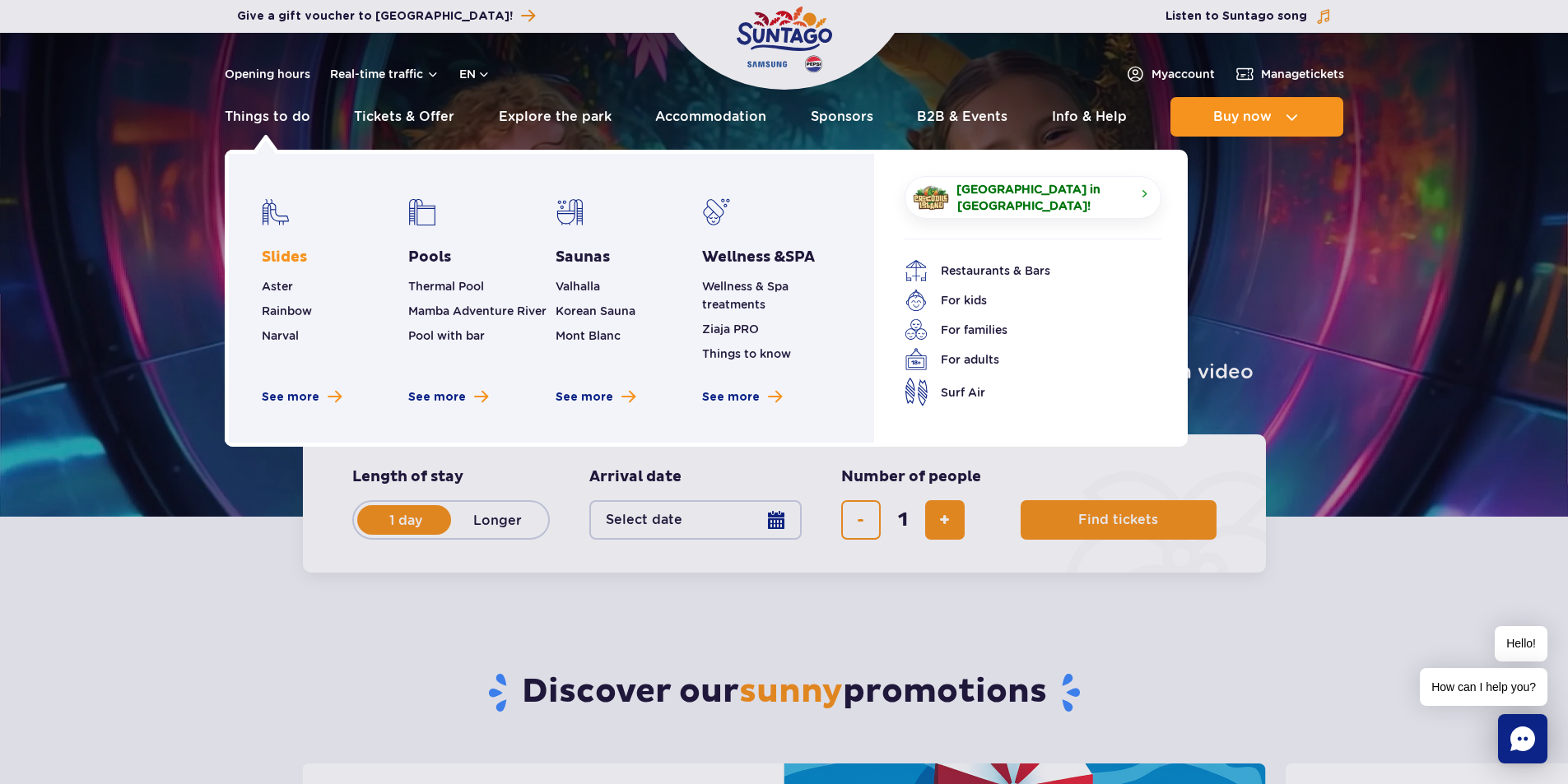
click at [282, 265] on link "Slides" at bounding box center [285, 257] width 45 height 20
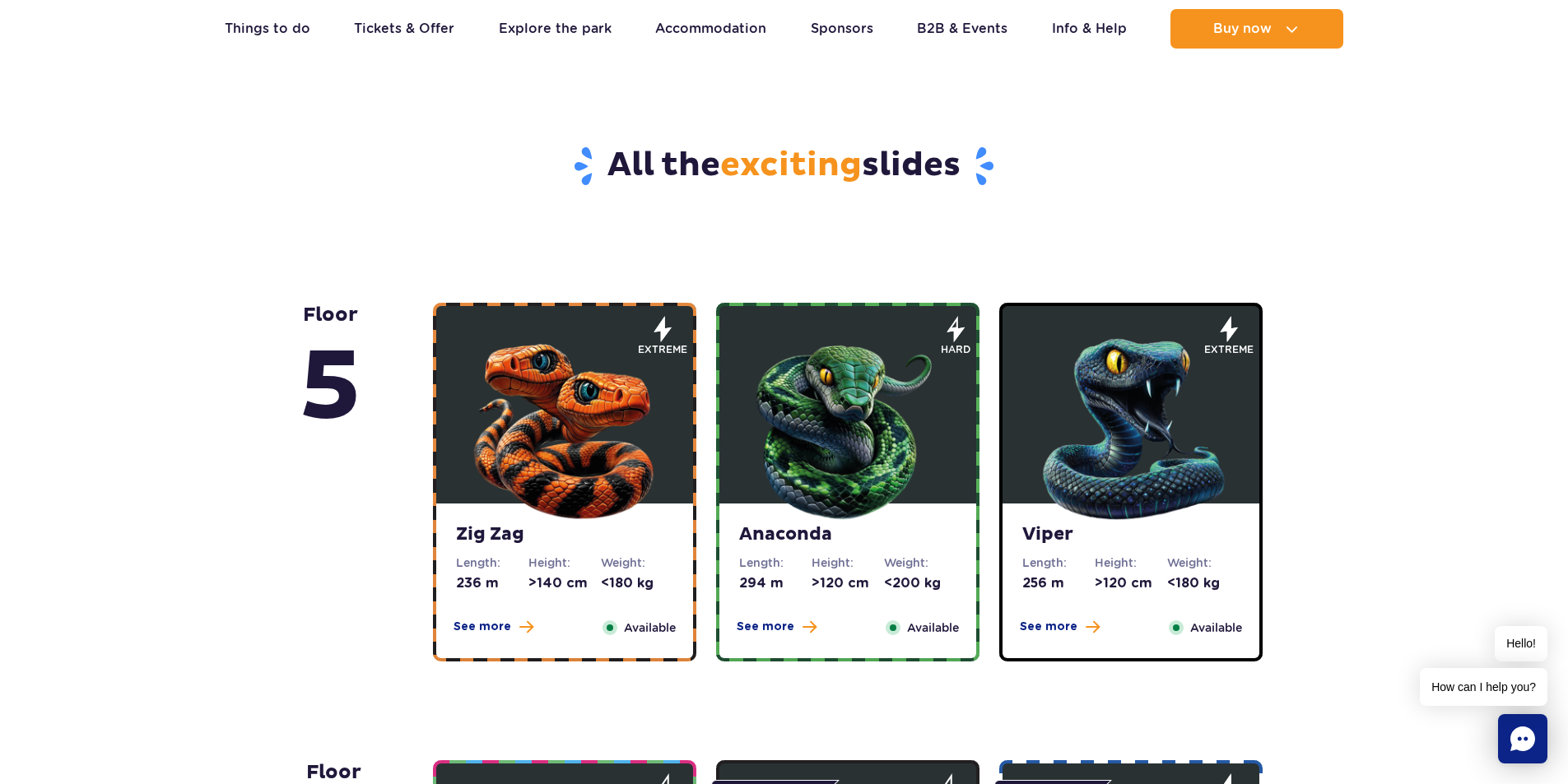
scroll to position [822, 0]
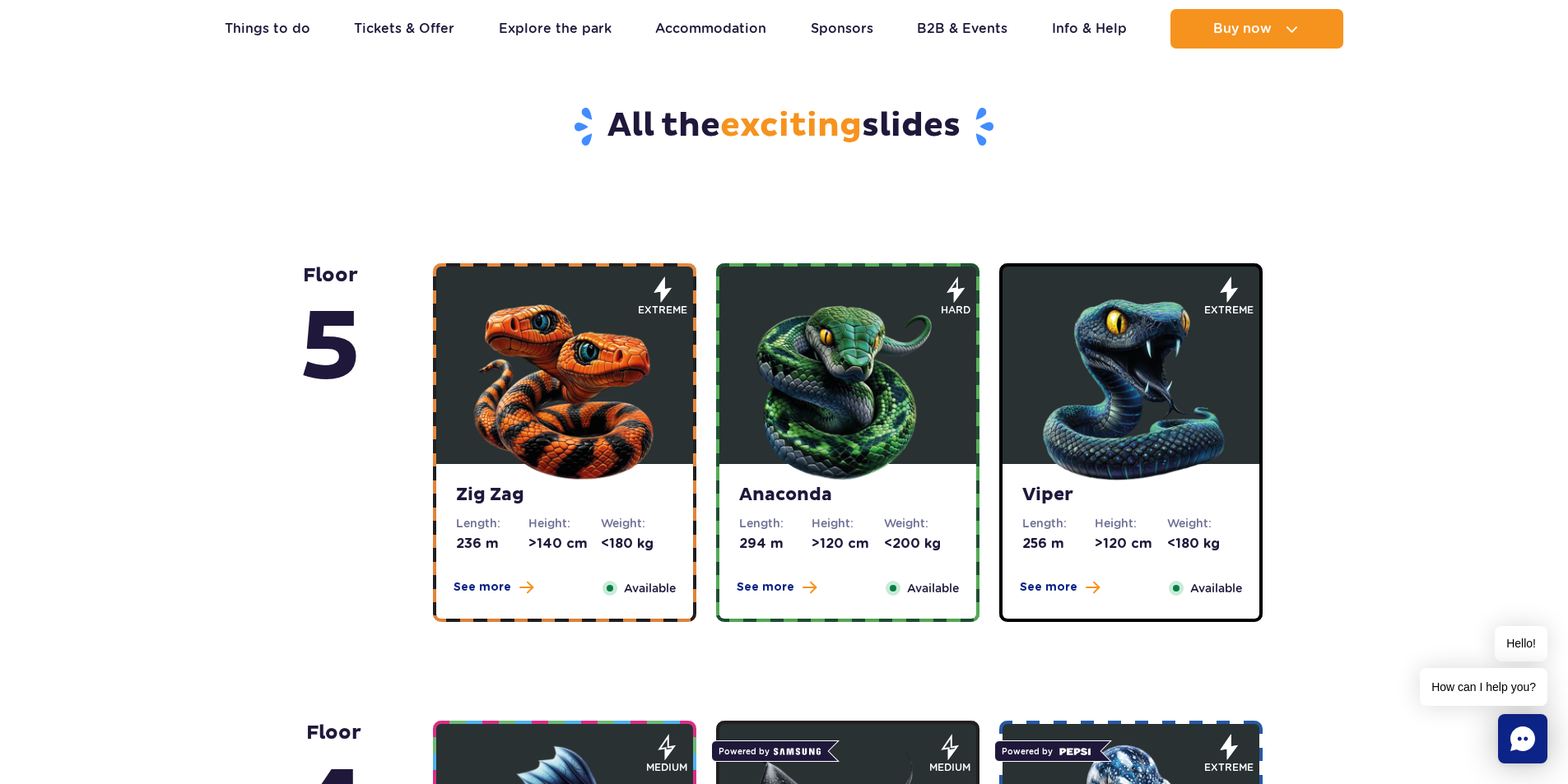
click at [517, 402] on img at bounding box center [565, 386] width 197 height 197
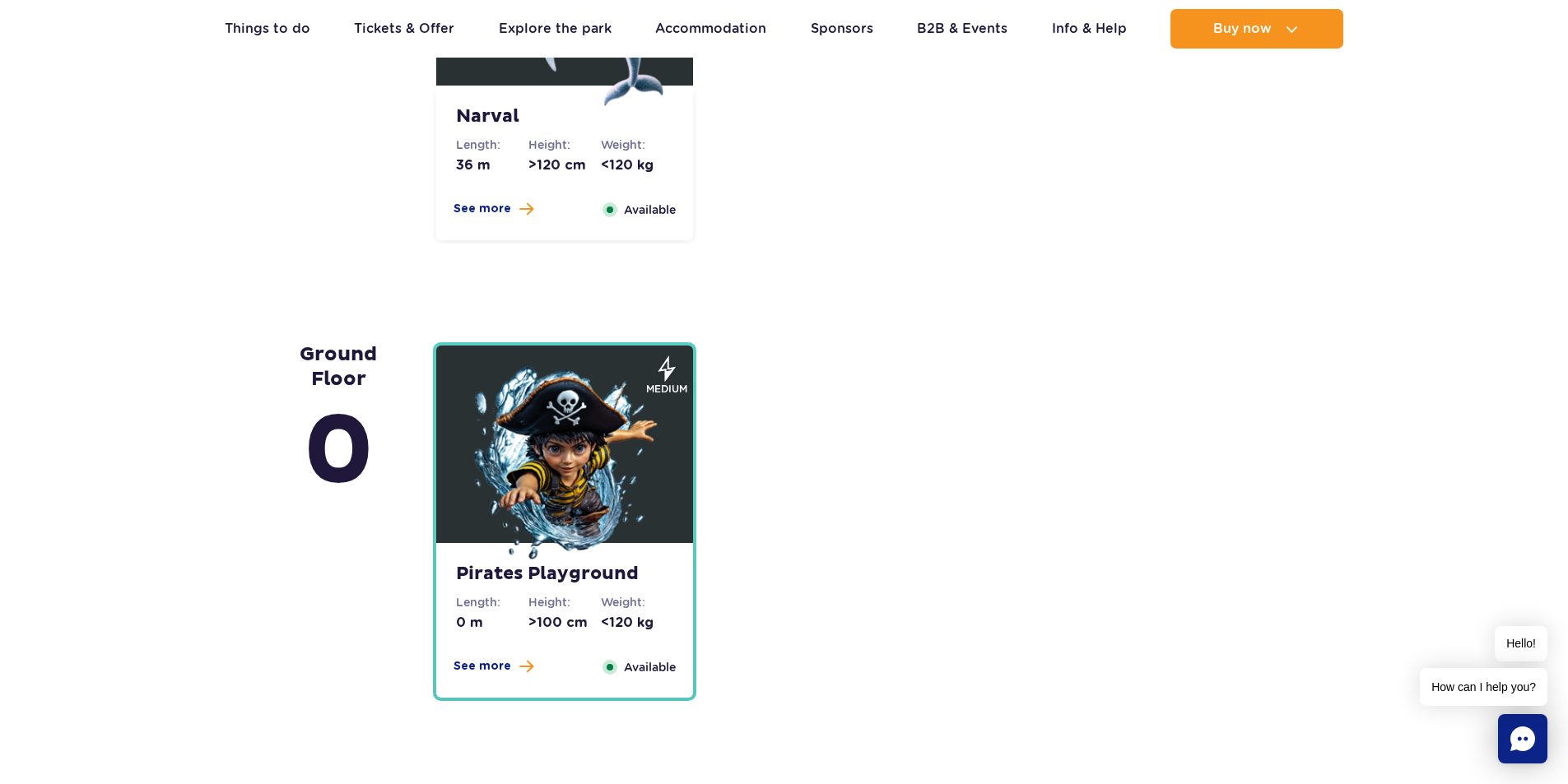
scroll to position [3537, 0]
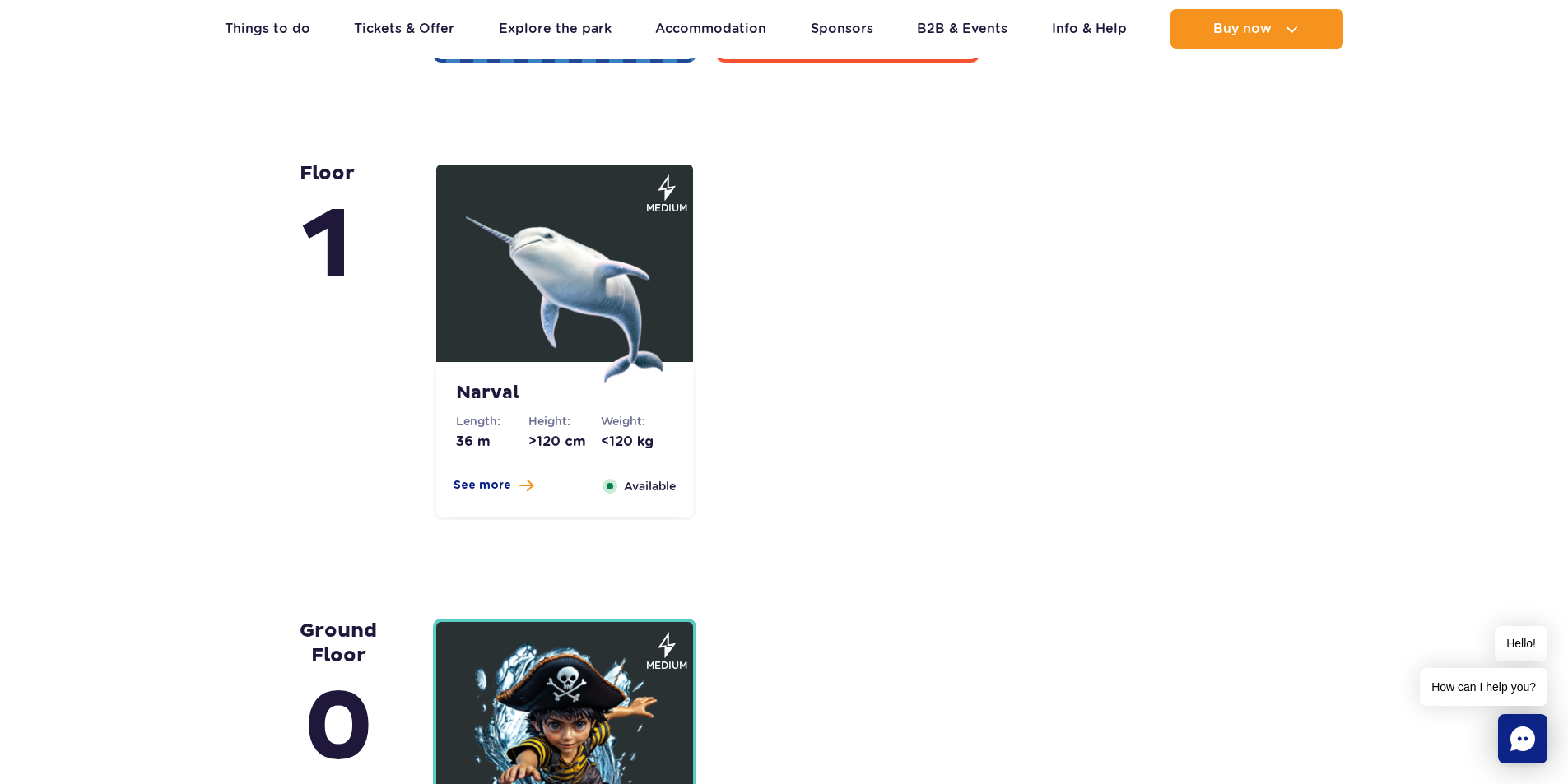
click at [489, 485] on span "See more" at bounding box center [482, 485] width 57 height 17
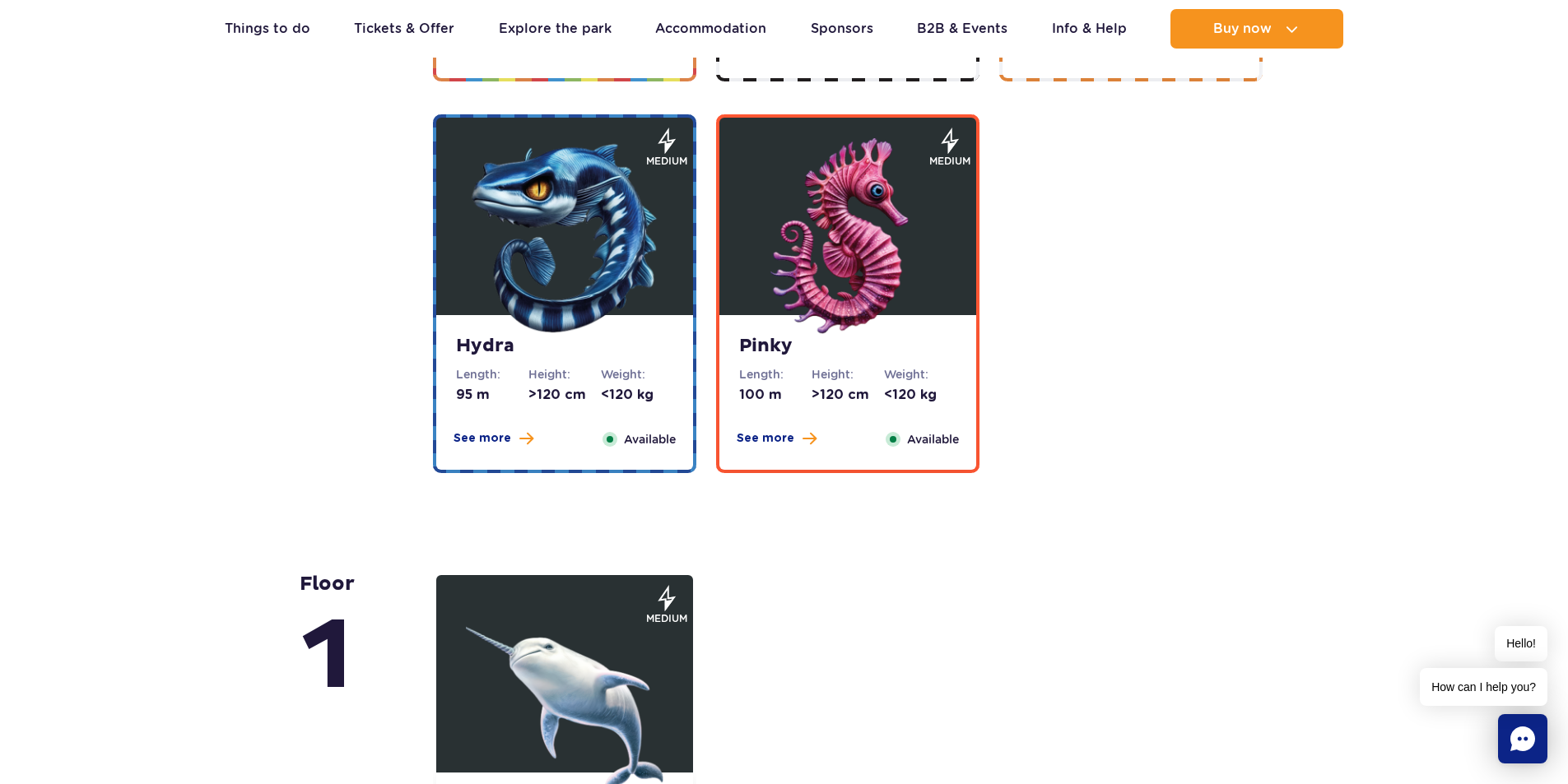
scroll to position [3090, 0]
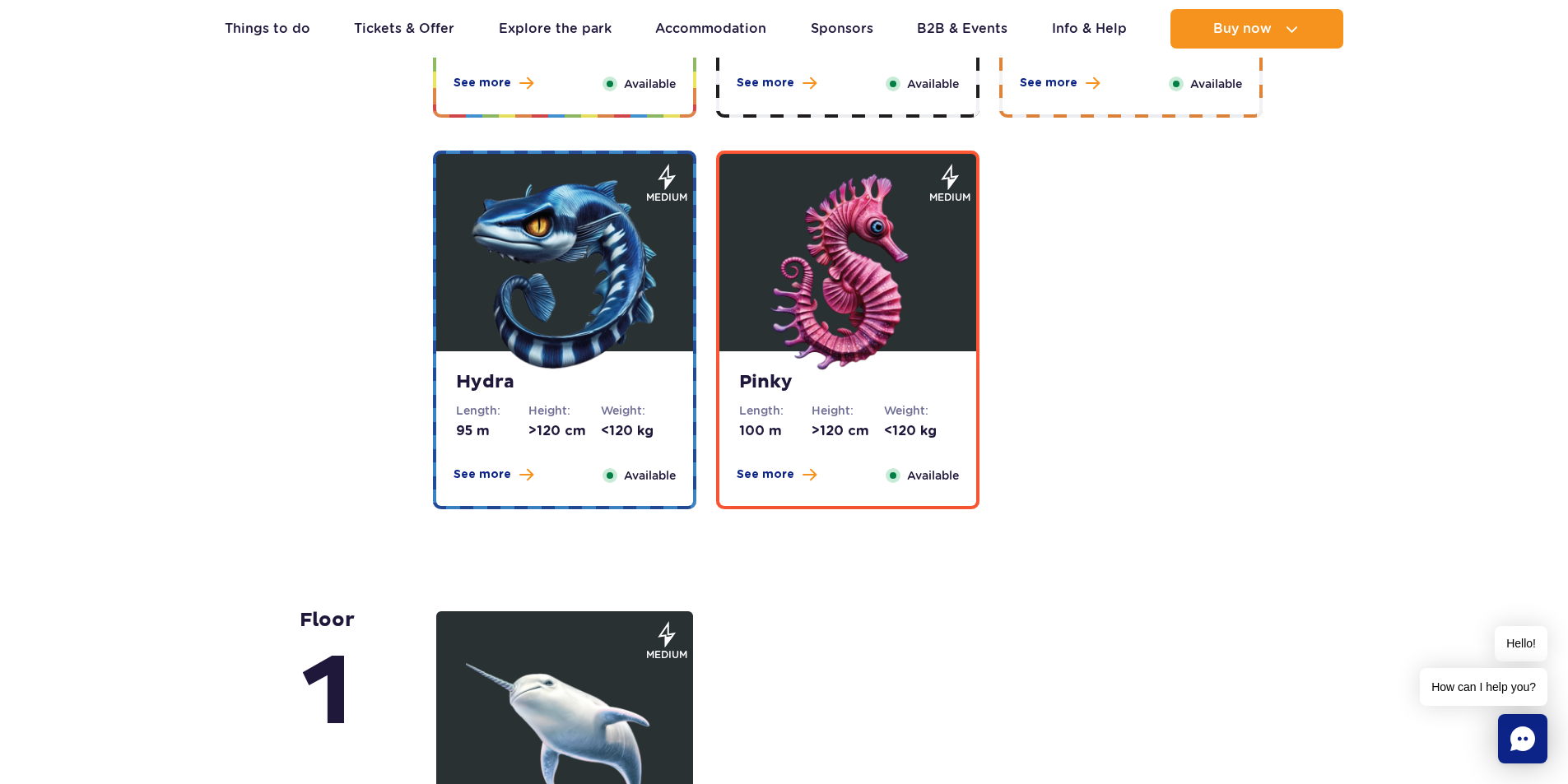
click at [486, 480] on span "See more" at bounding box center [482, 475] width 57 height 17
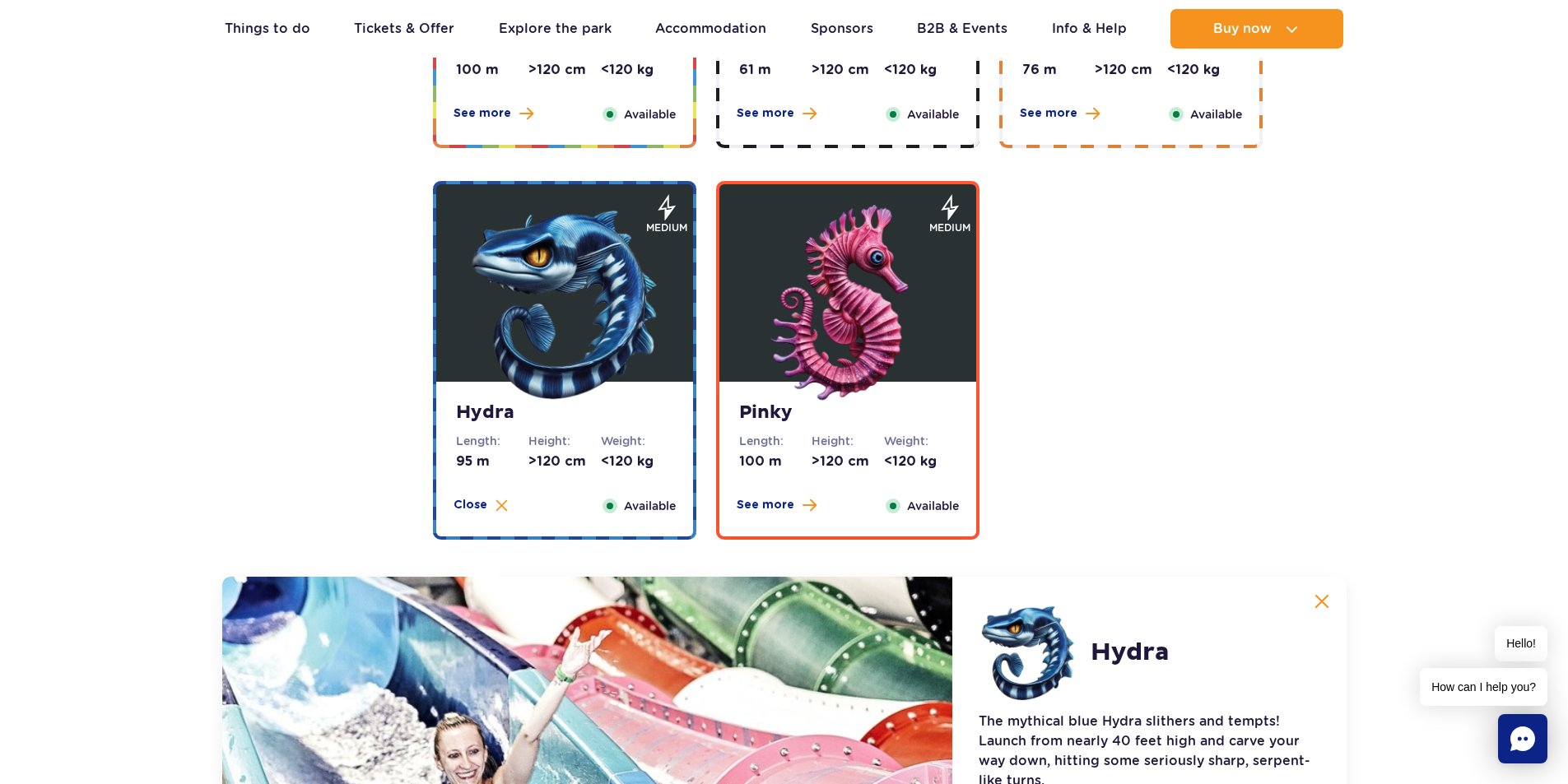
scroll to position [2961, 0]
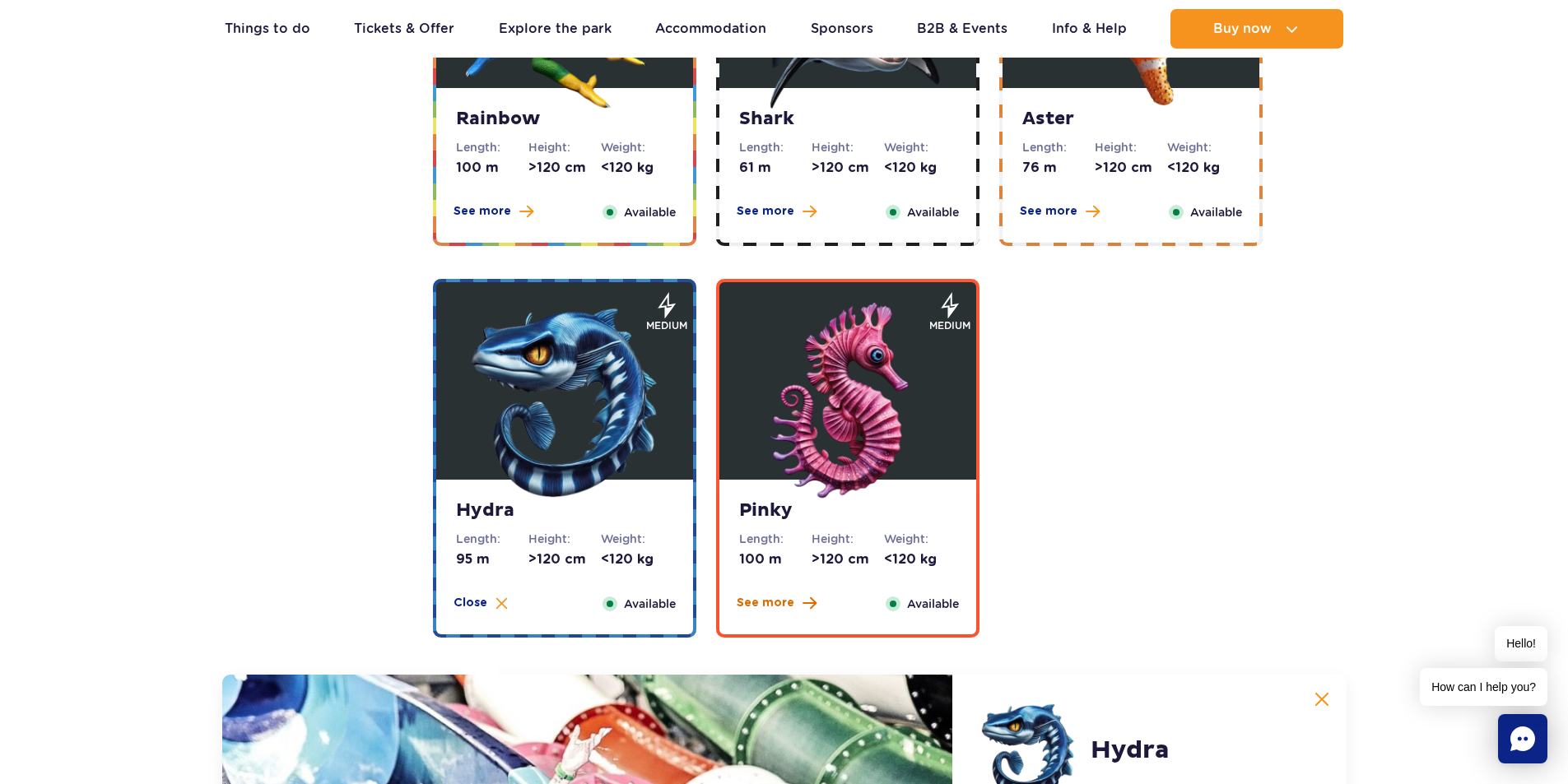
click at [783, 601] on span "See more" at bounding box center [765, 603] width 57 height 17
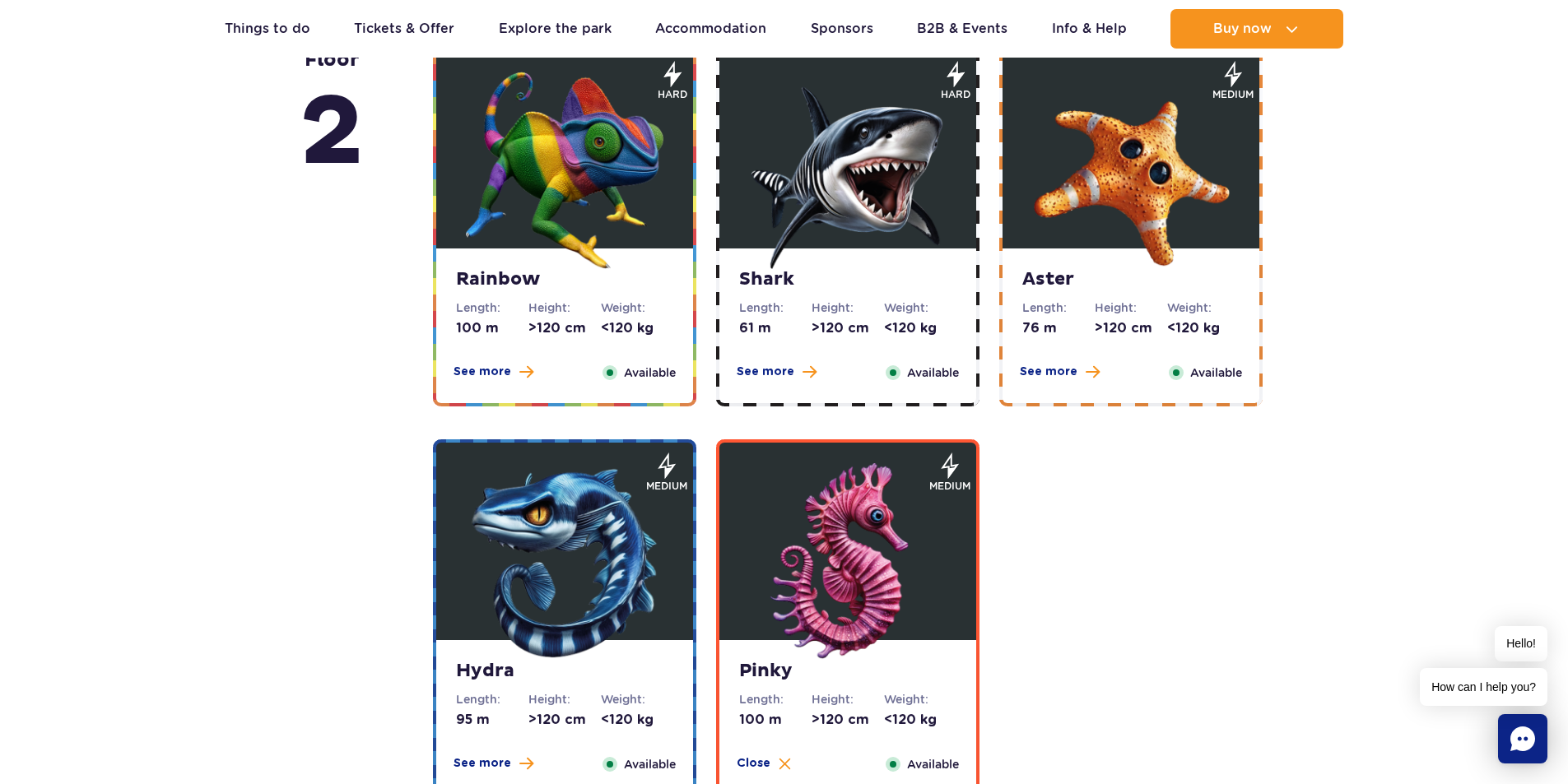
scroll to position [2797, 0]
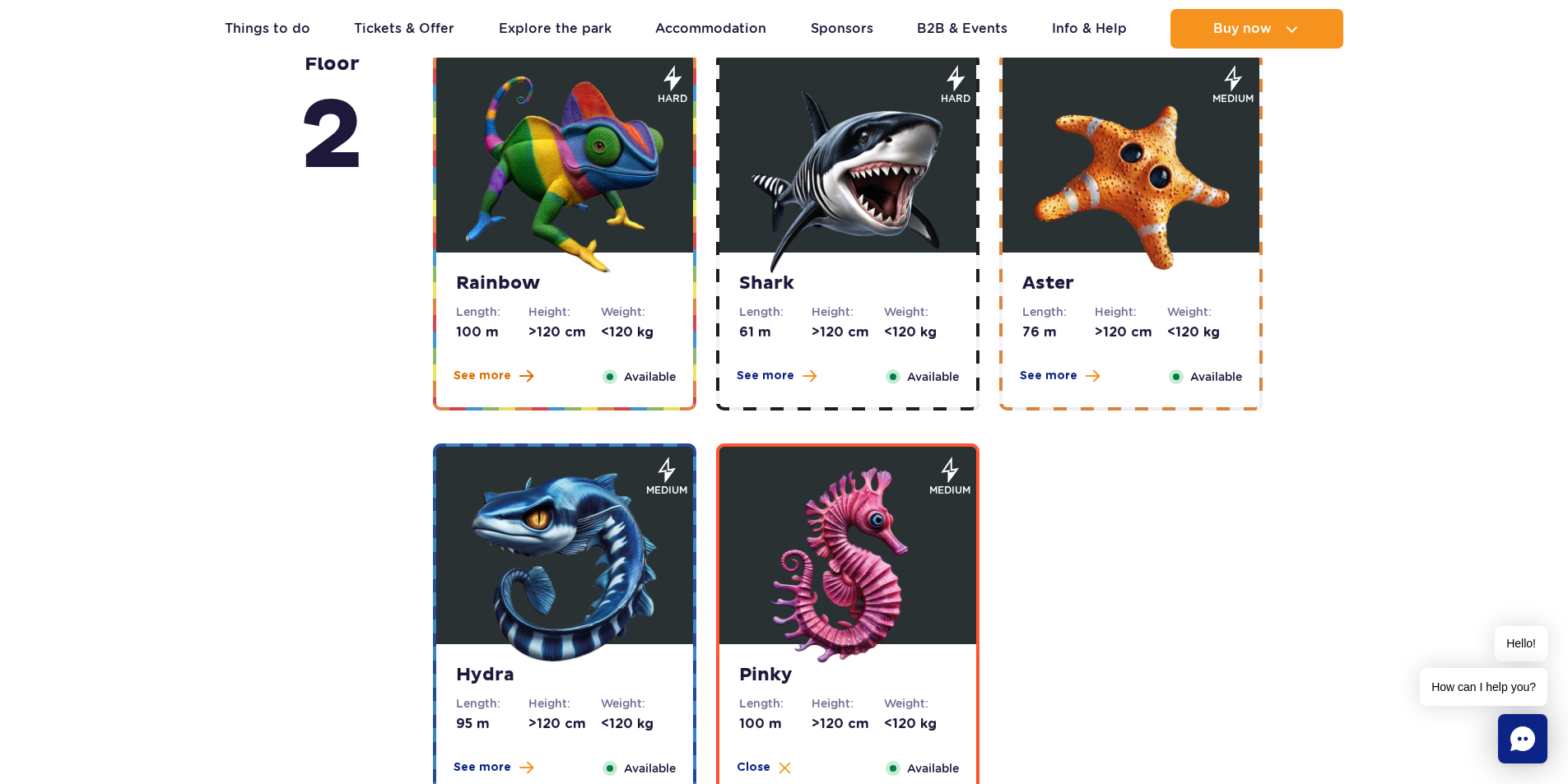
click at [485, 369] on span "See more" at bounding box center [482, 377] width 57 height 17
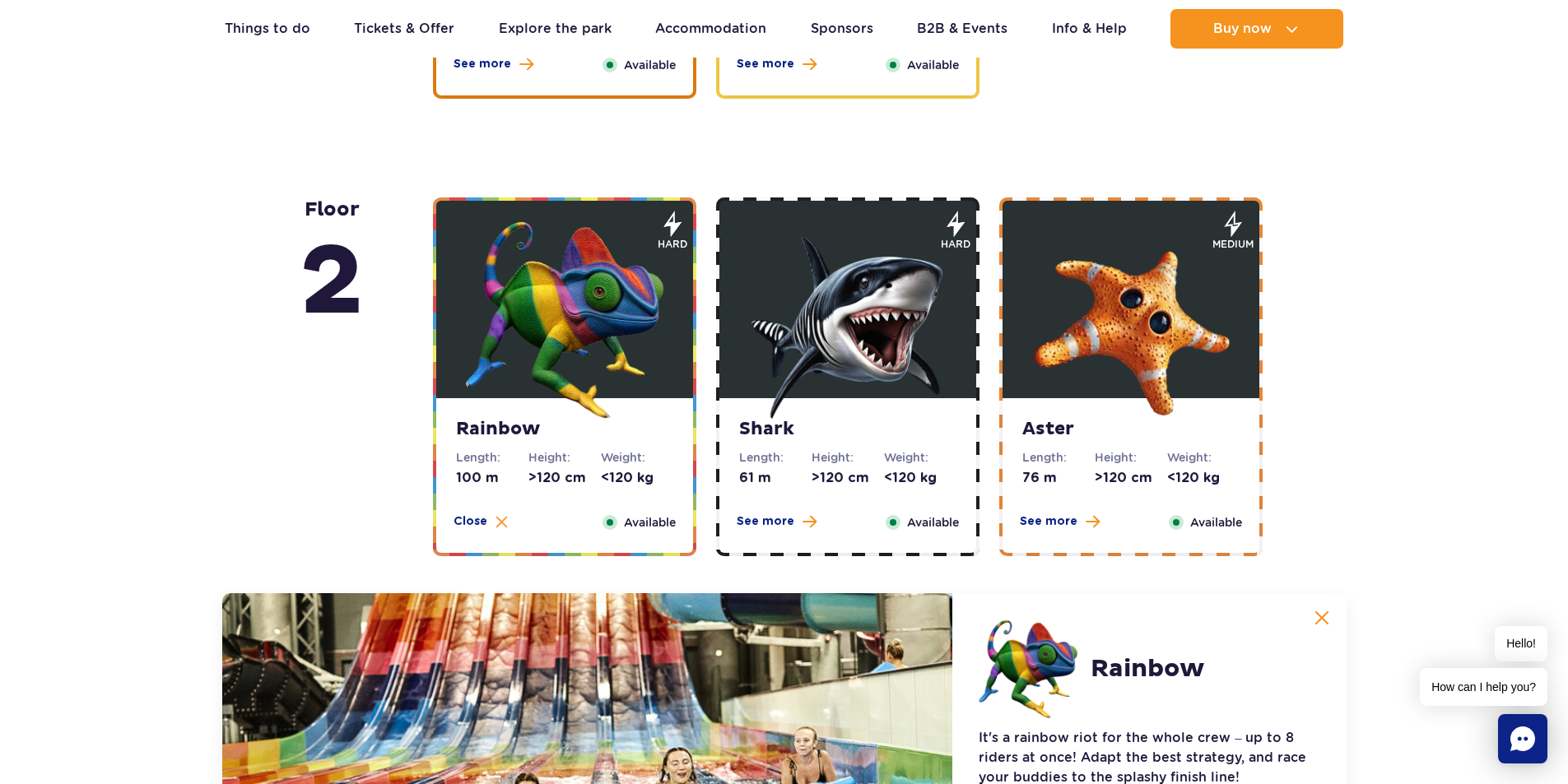
scroll to position [2652, 0]
click at [1048, 516] on span "See more" at bounding box center [1048, 521] width 57 height 17
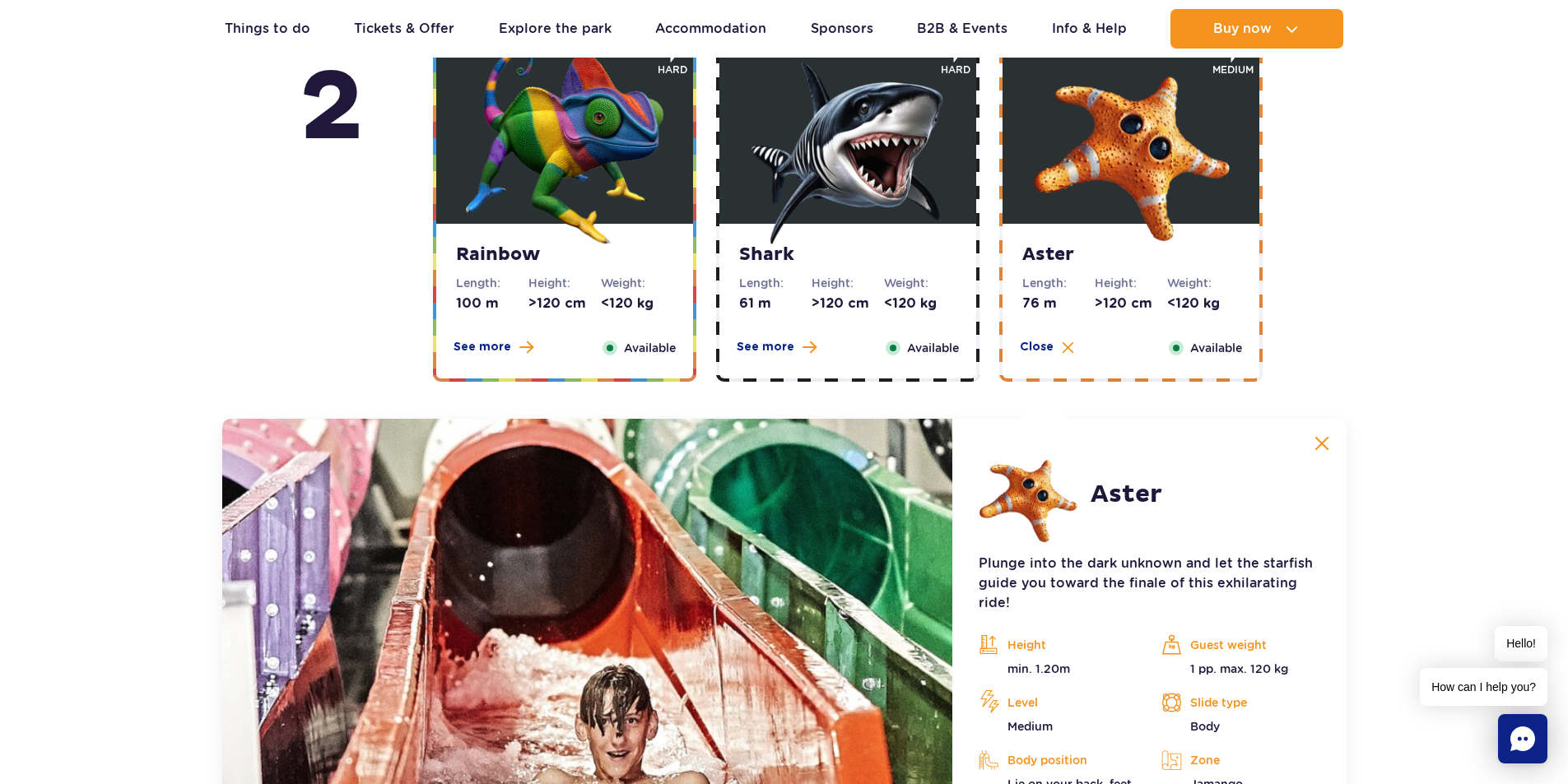
scroll to position [2817, 0]
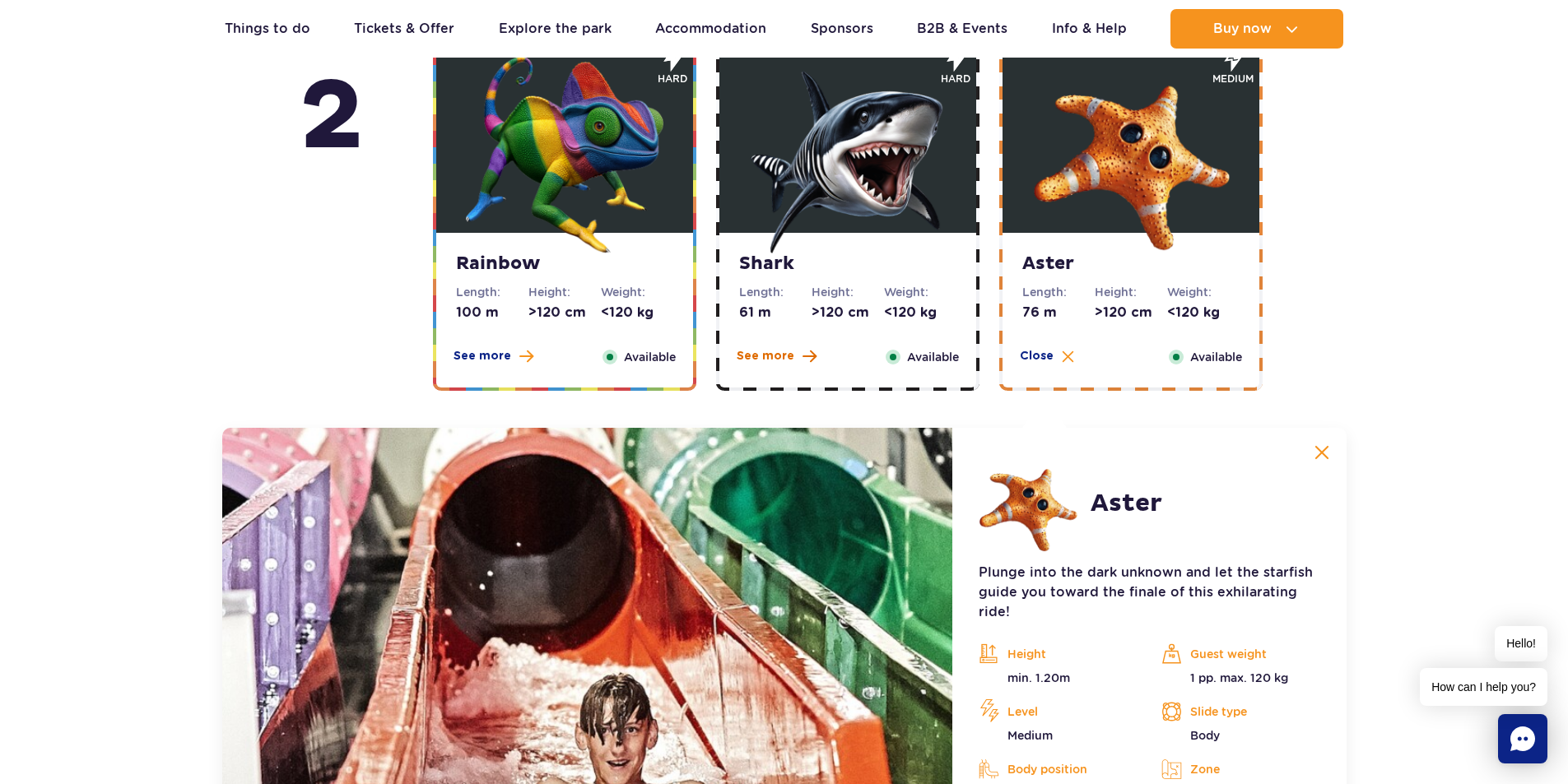
click at [760, 360] on span "See more" at bounding box center [765, 357] width 57 height 17
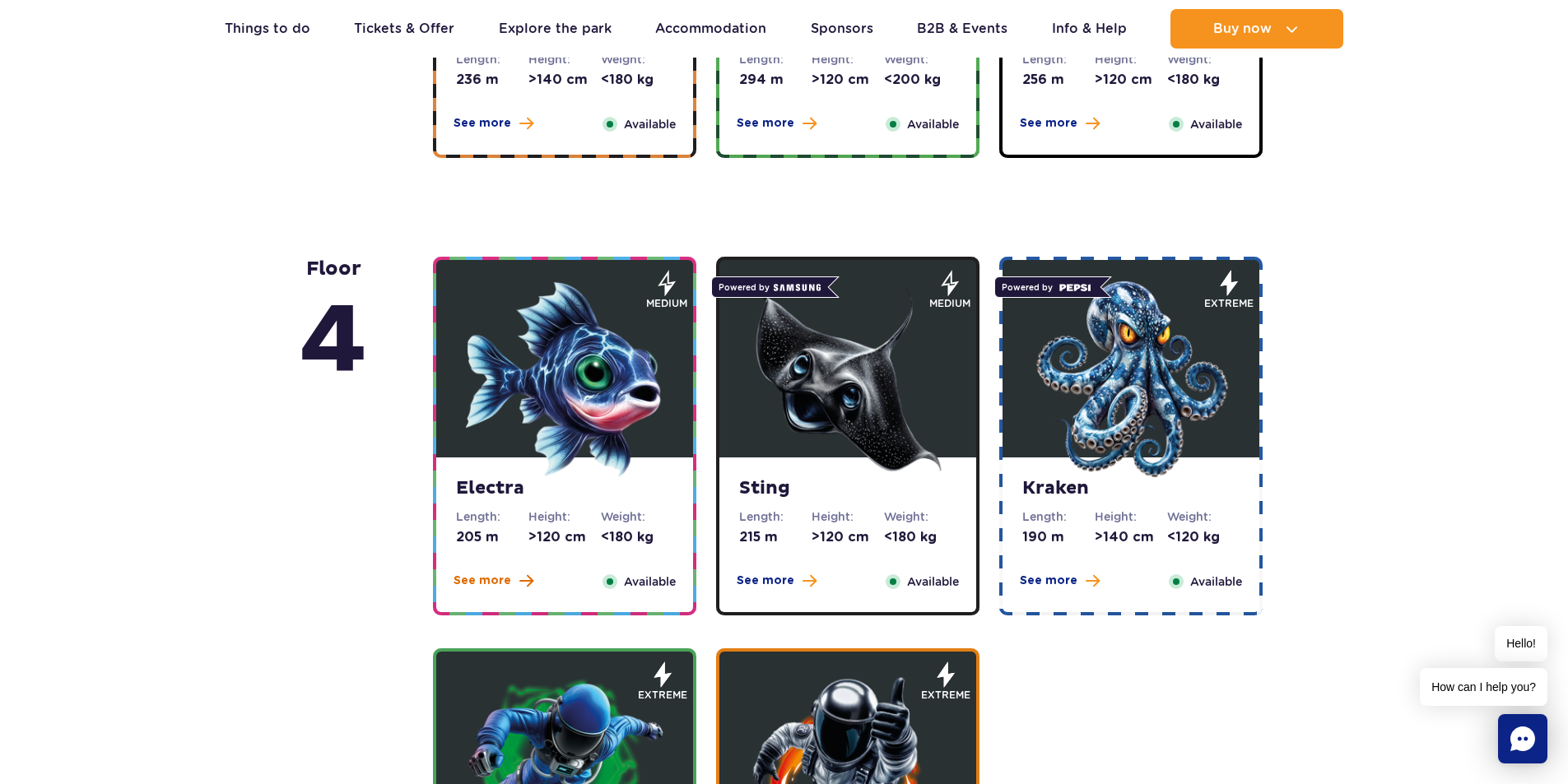
scroll to position [1172, 0]
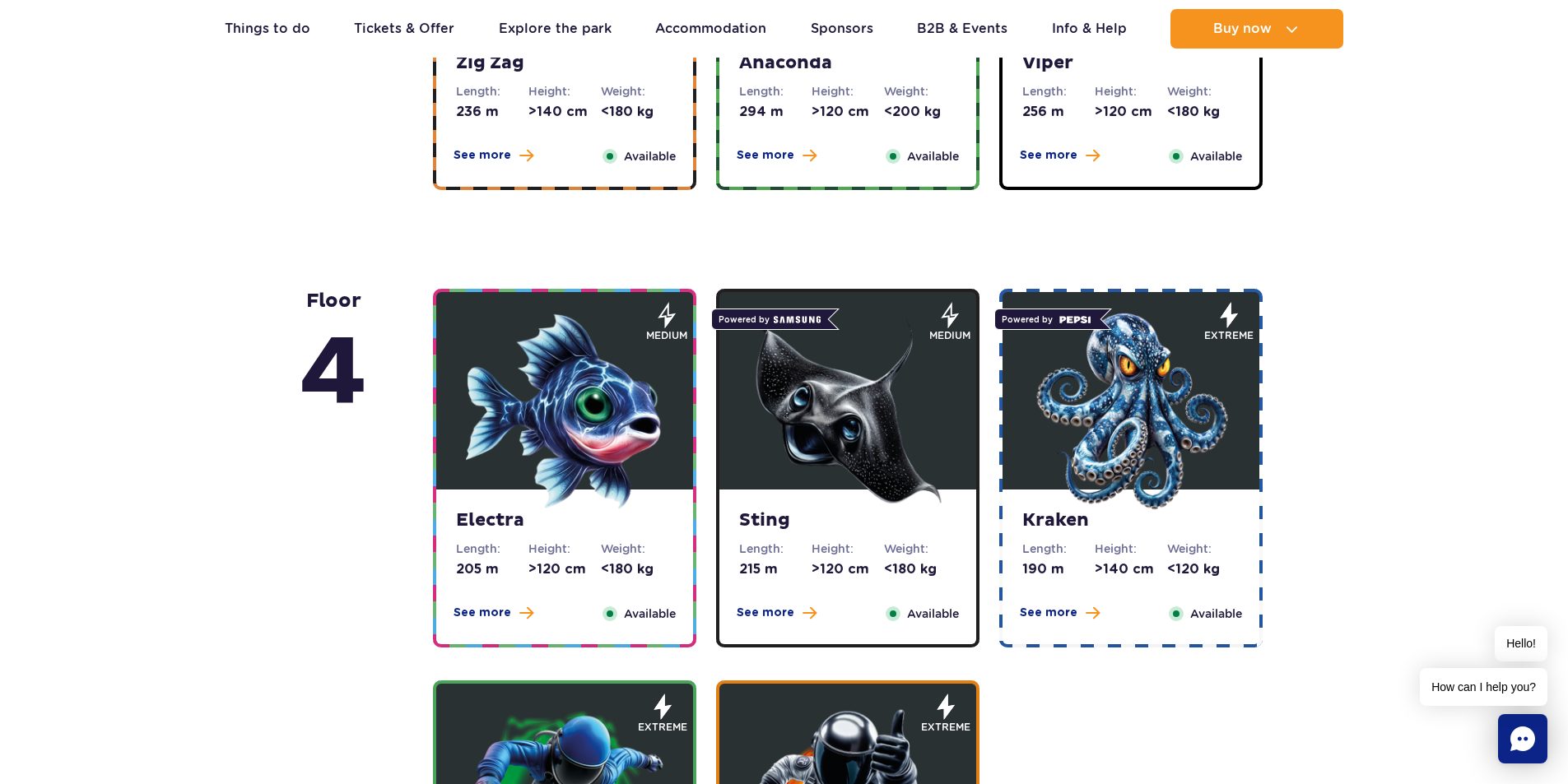
click at [488, 610] on span "See more" at bounding box center [482, 613] width 57 height 17
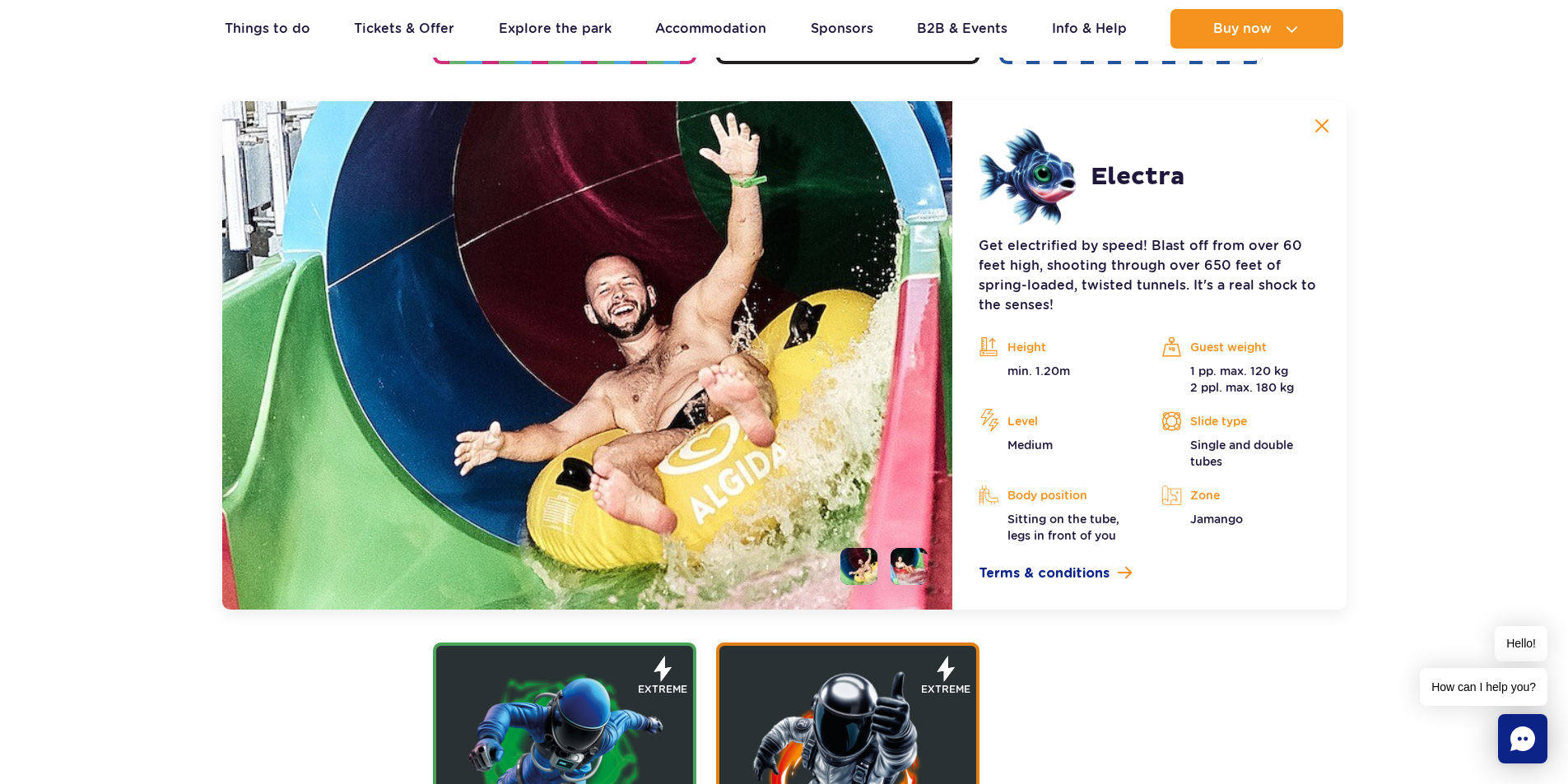
scroll to position [1839, 0]
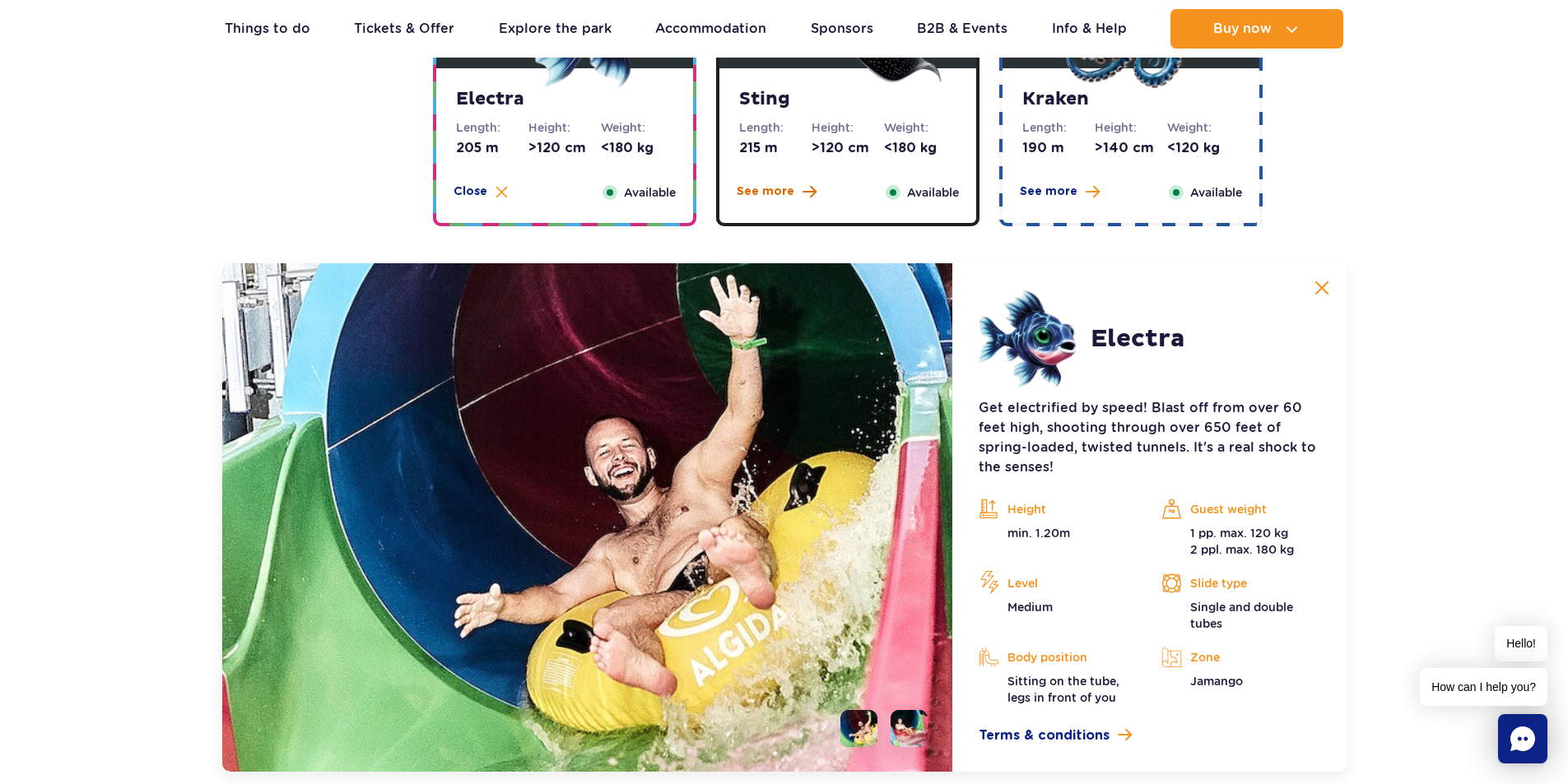
click at [749, 192] on span "See more" at bounding box center [765, 192] width 57 height 17
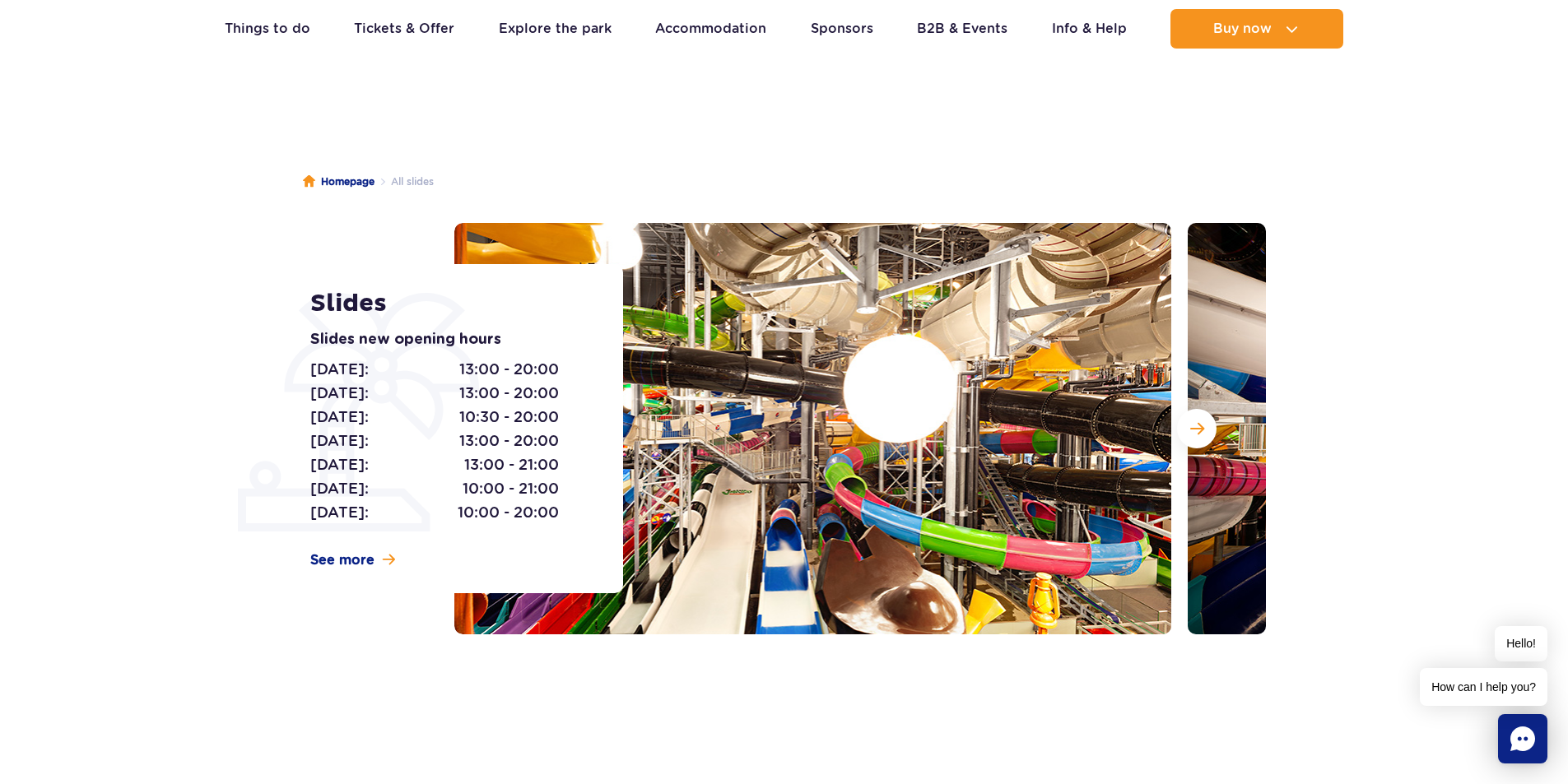
scroll to position [0, 0]
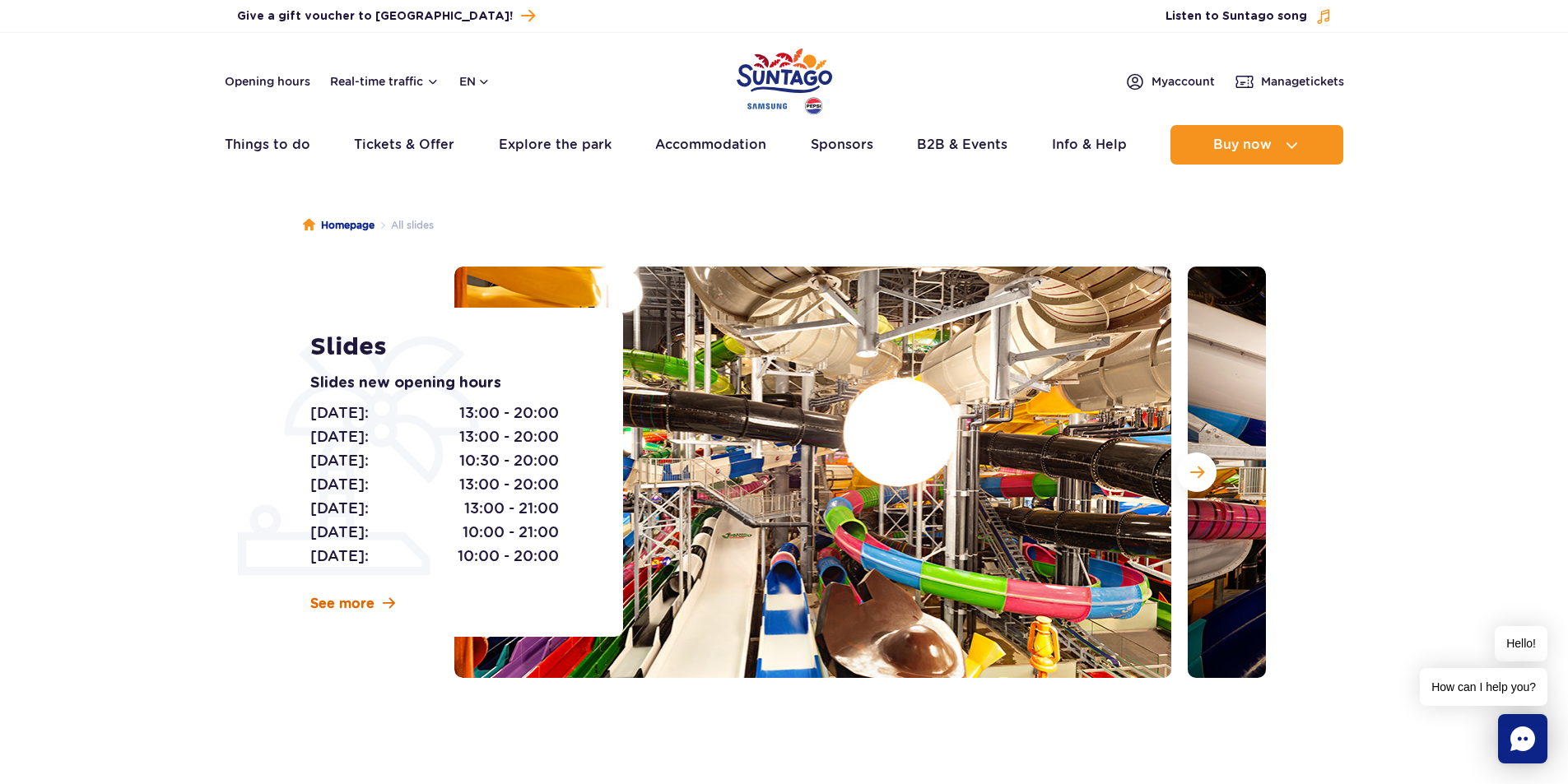
click at [338, 602] on span "See more" at bounding box center [342, 603] width 64 height 18
